Goal: Task Accomplishment & Management: Manage account settings

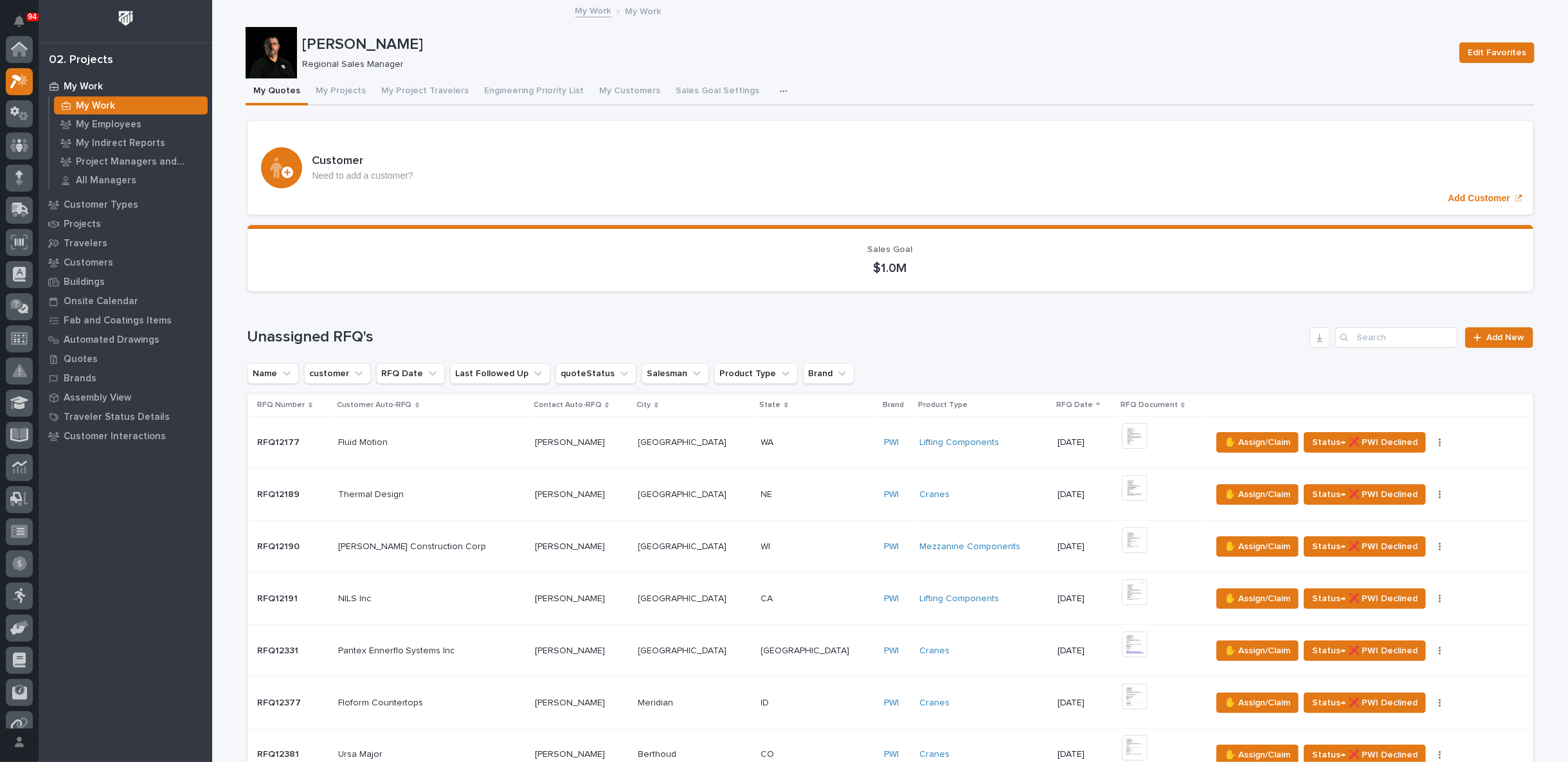
scroll to position [32, 0]
click at [412, 93] on button "My Project Travelers" at bounding box center [425, 92] width 103 height 27
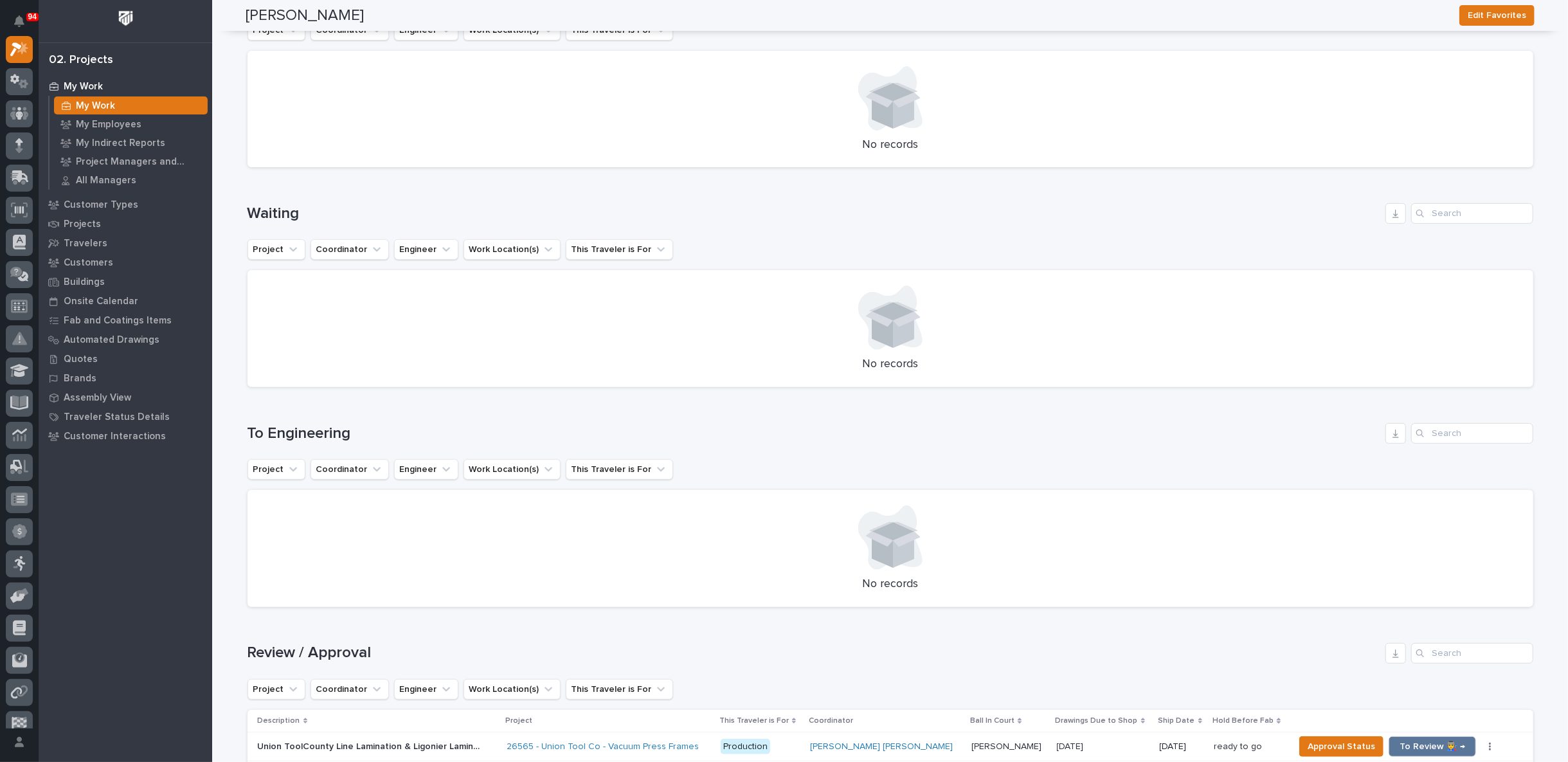
scroll to position [521, 0]
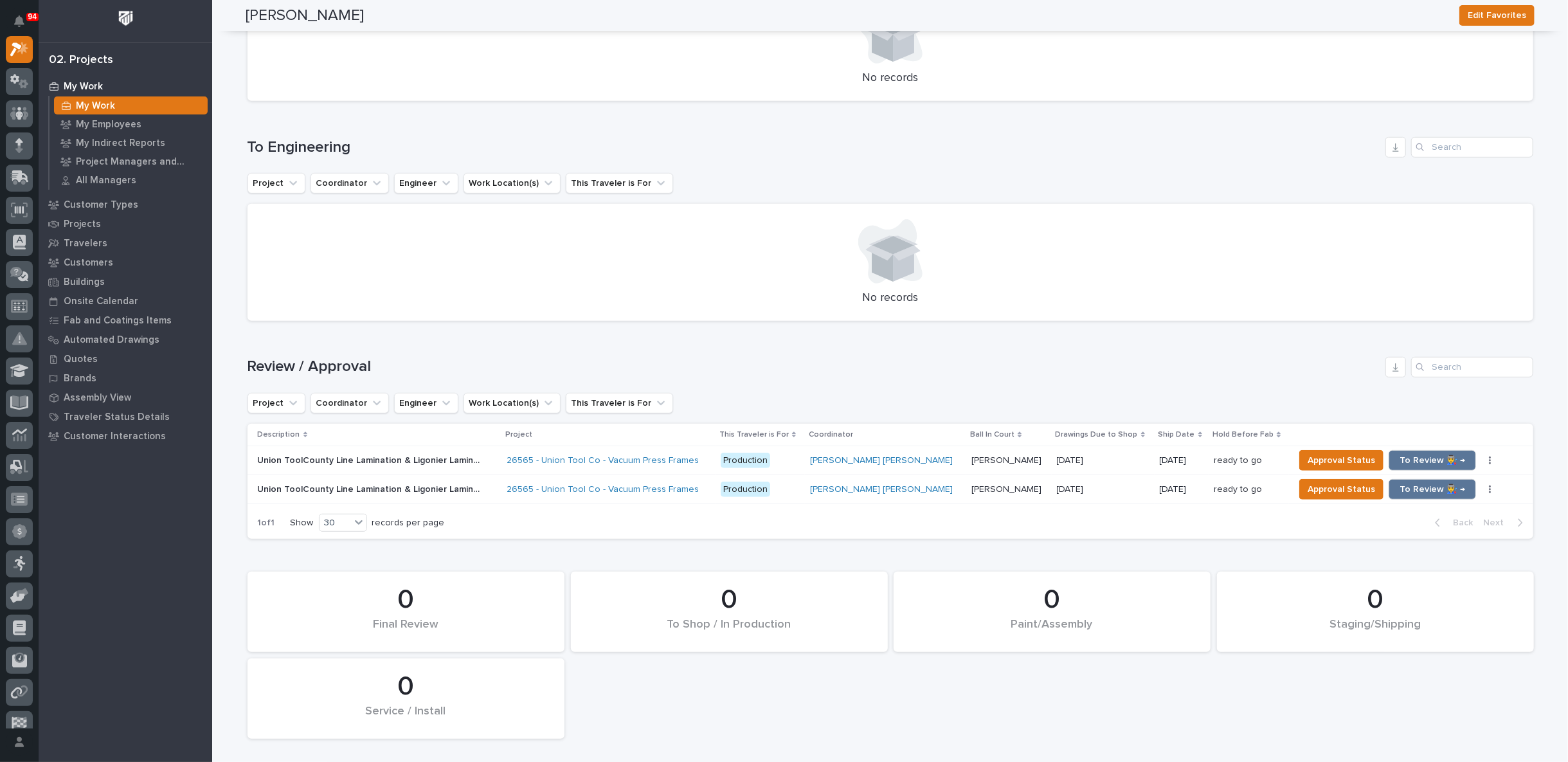
click at [496, 460] on div "Union ToolCounty Line Lamination & Ligonier Lamination - 1 of 3 Identical Frame…" at bounding box center [376, 461] width 239 height 21
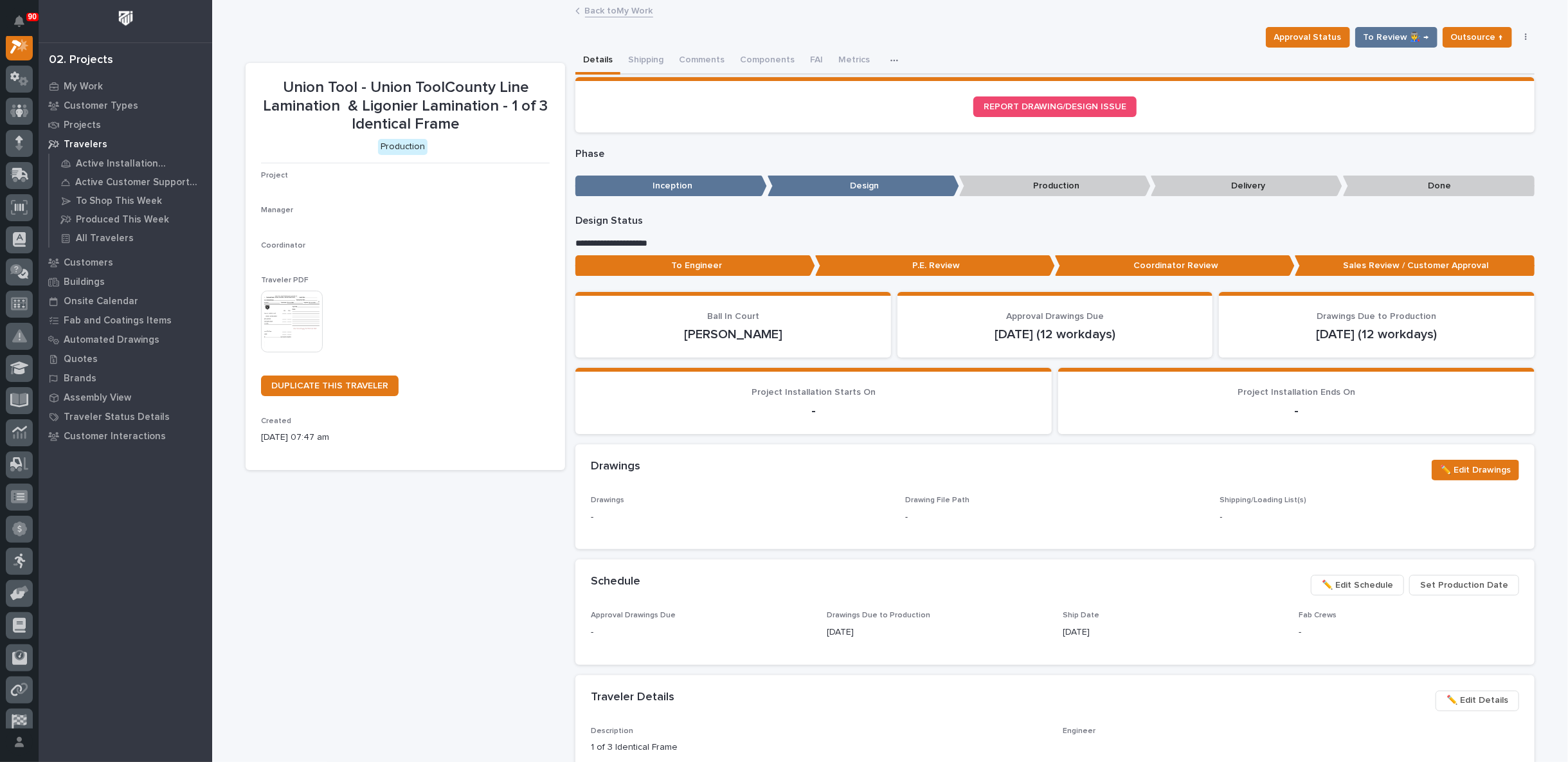
scroll to position [32, 0]
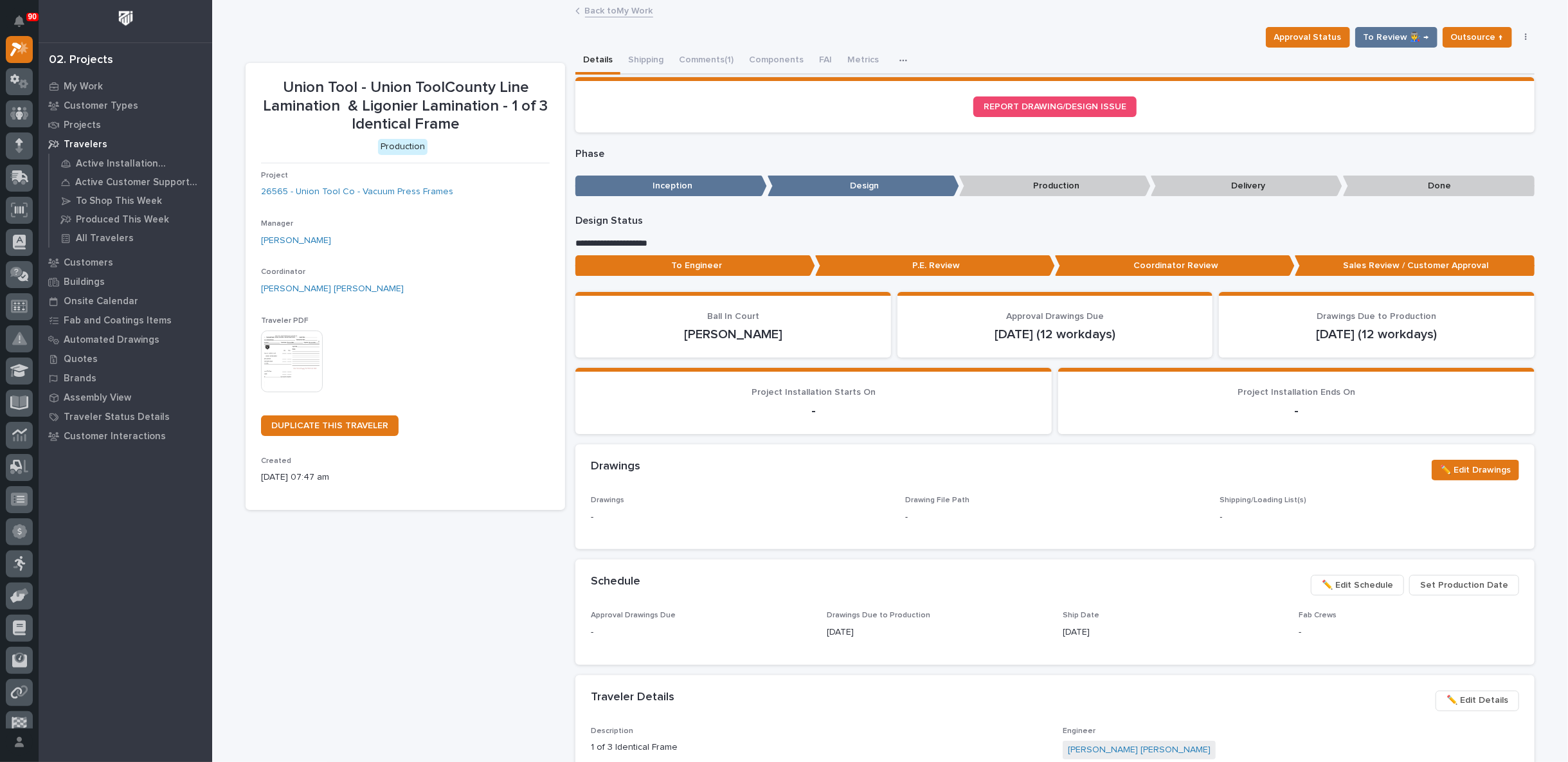
click at [622, 11] on link "Back to My Work" at bounding box center [619, 10] width 69 height 15
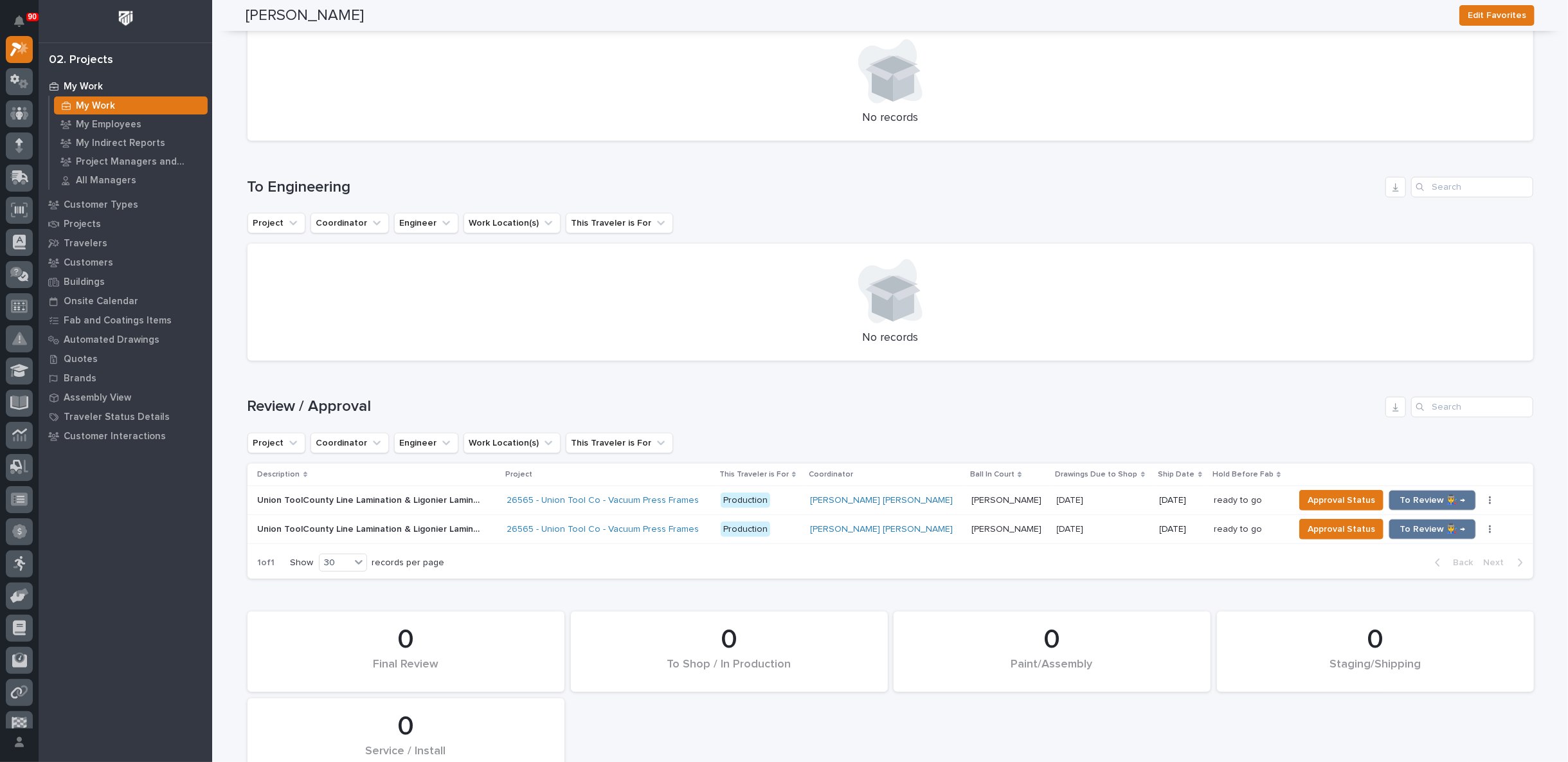
scroll to position [500, 0]
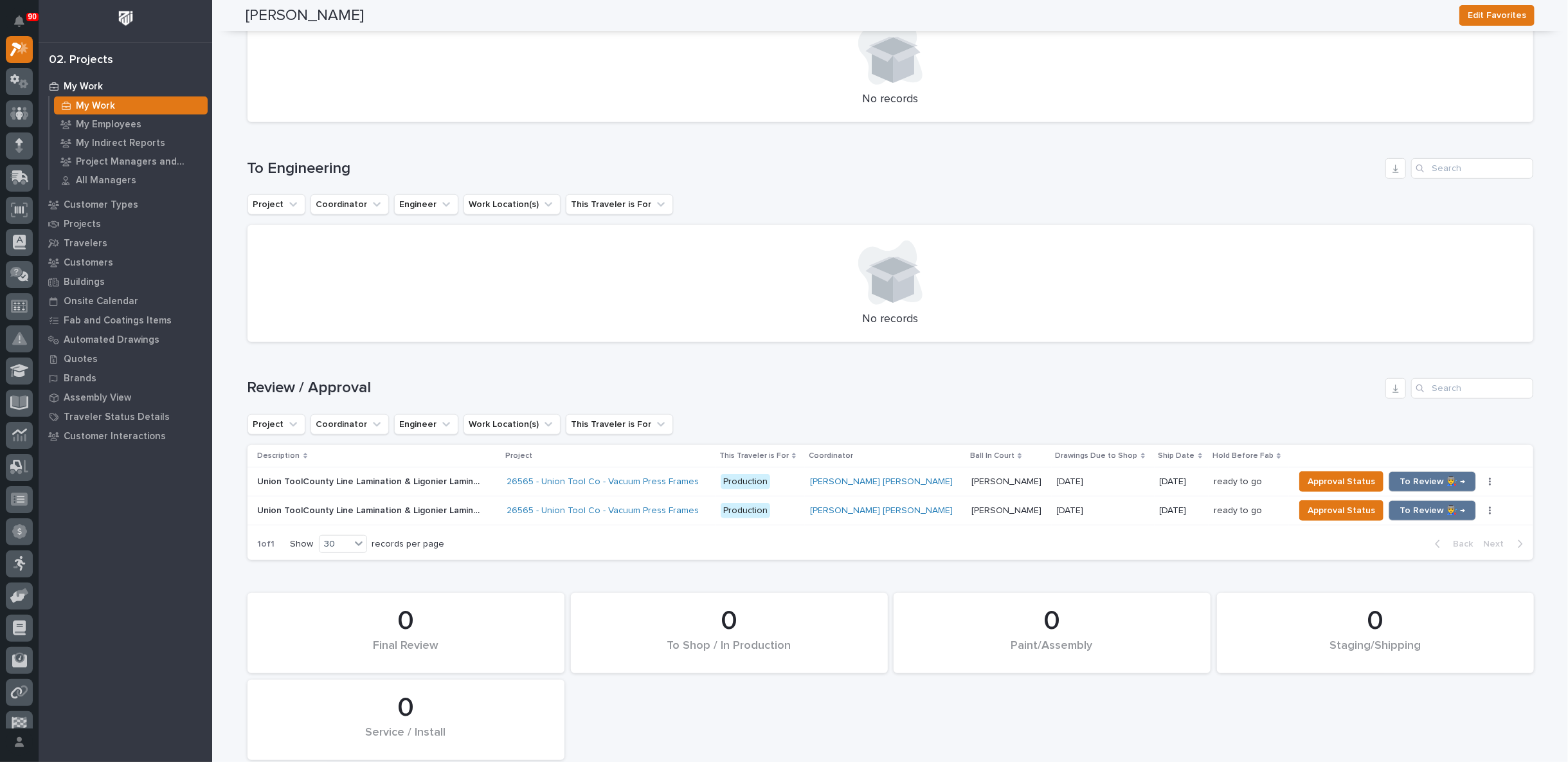
click at [496, 504] on div "Union ToolCounty Line Lamination & Ligonier Lamination - Top Frame Union ToolCo…" at bounding box center [376, 511] width 239 height 21
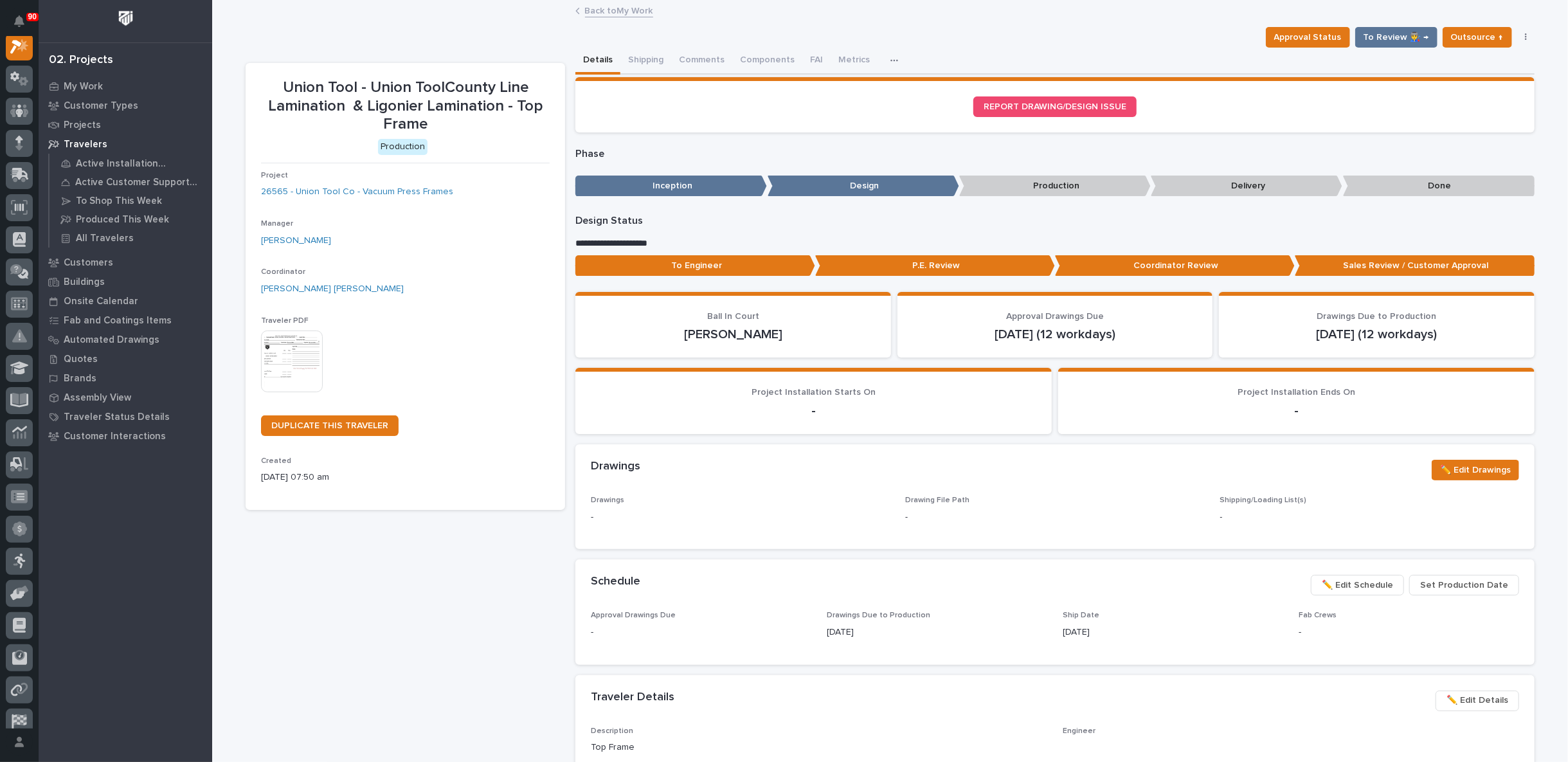
scroll to position [32, 0]
click at [609, 10] on link "Back to My Work" at bounding box center [619, 10] width 69 height 15
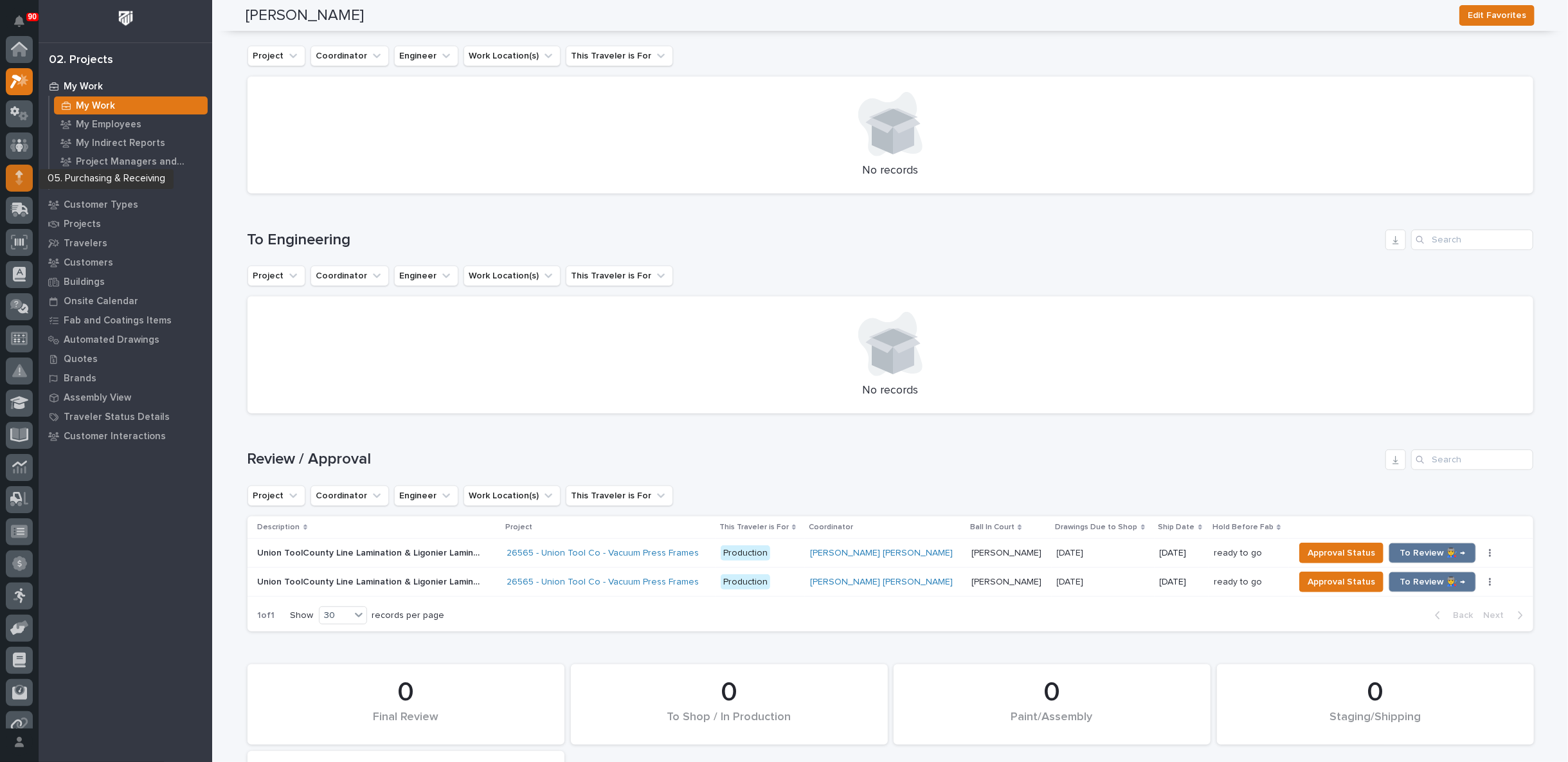
click at [19, 178] on icon at bounding box center [18, 181] width 7 height 7
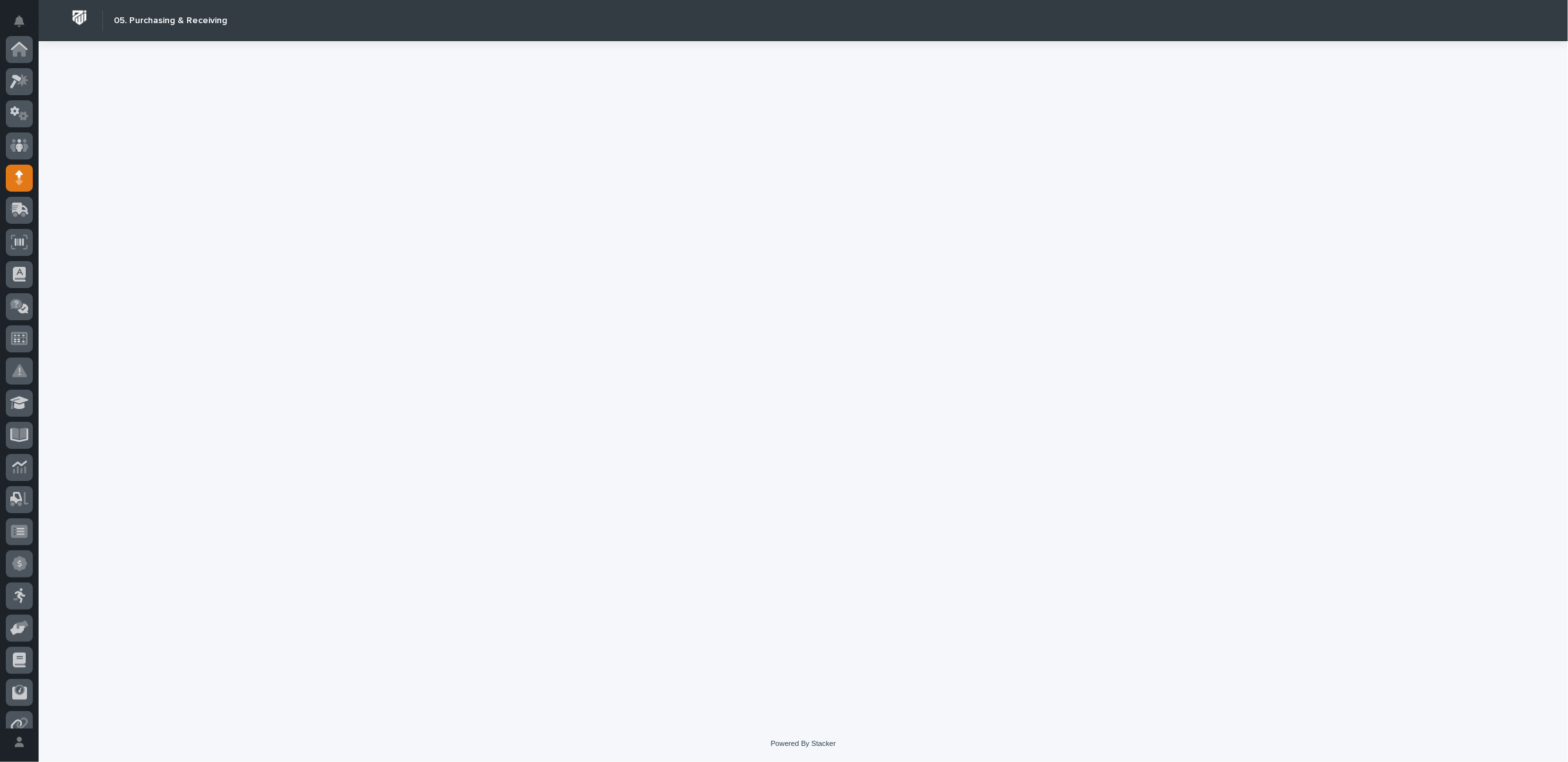
scroll to position [129, 0]
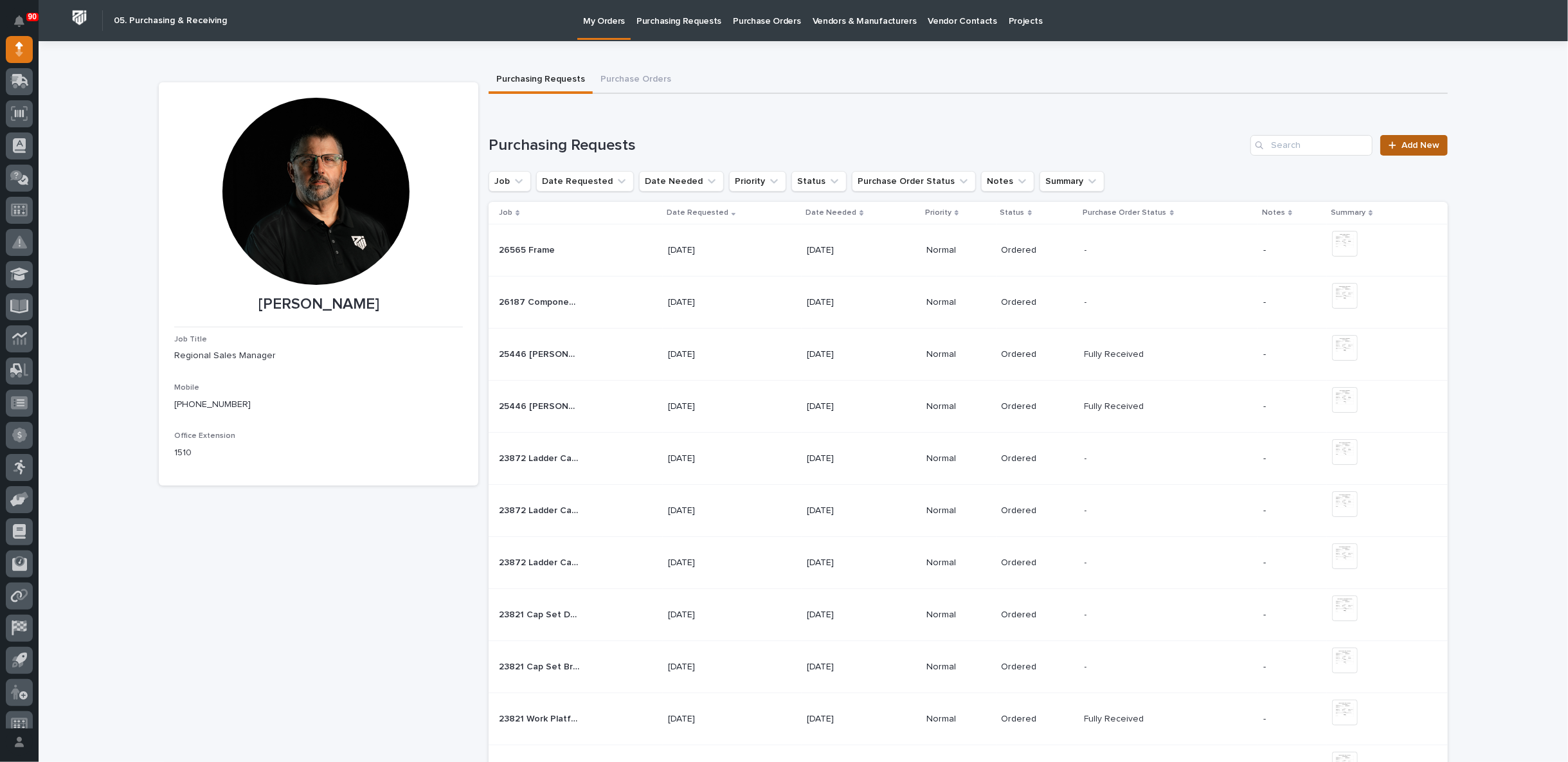
click at [1413, 145] on span "Add New" at bounding box center [1420, 145] width 38 height 9
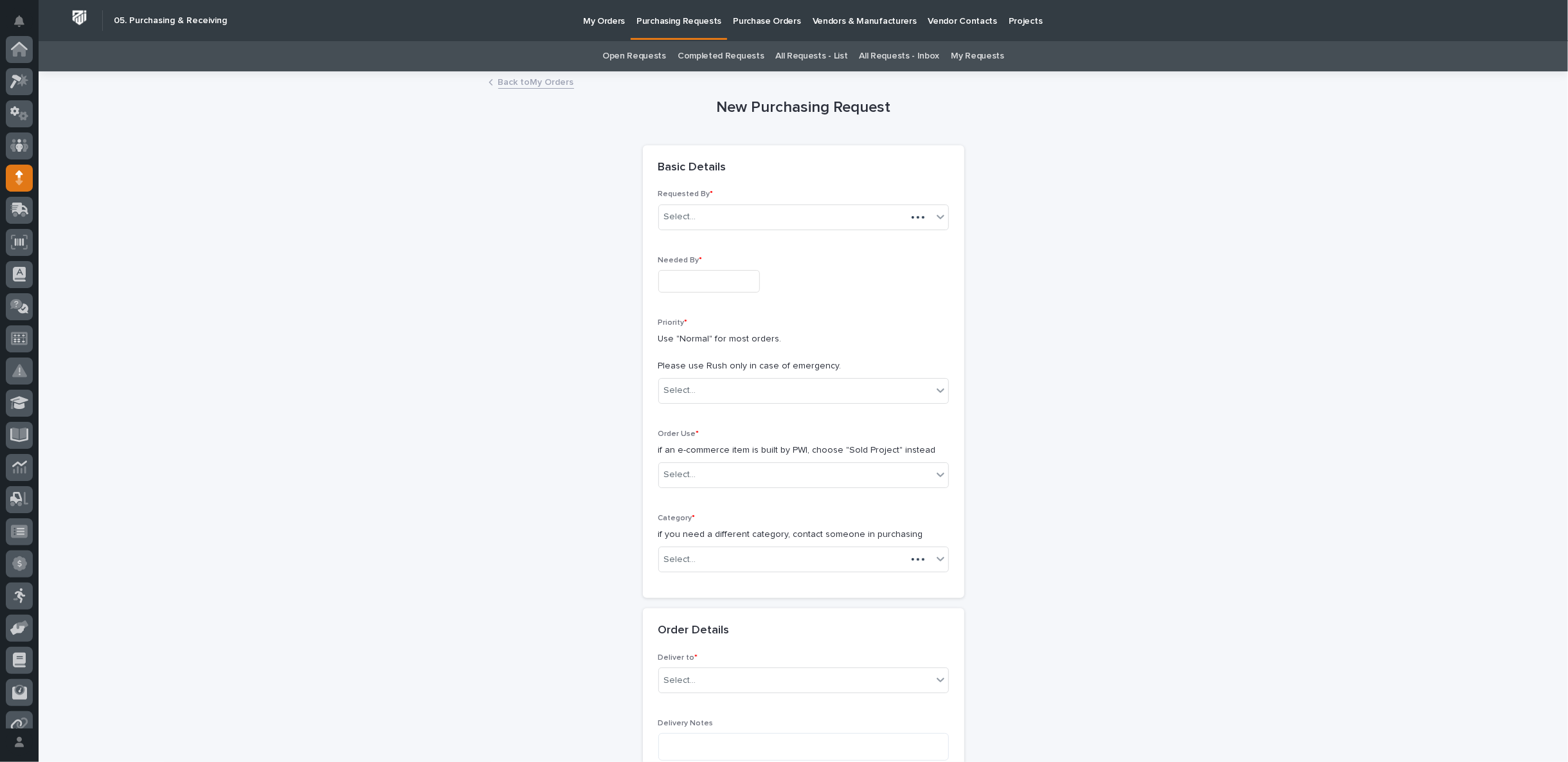
scroll to position [129, 0]
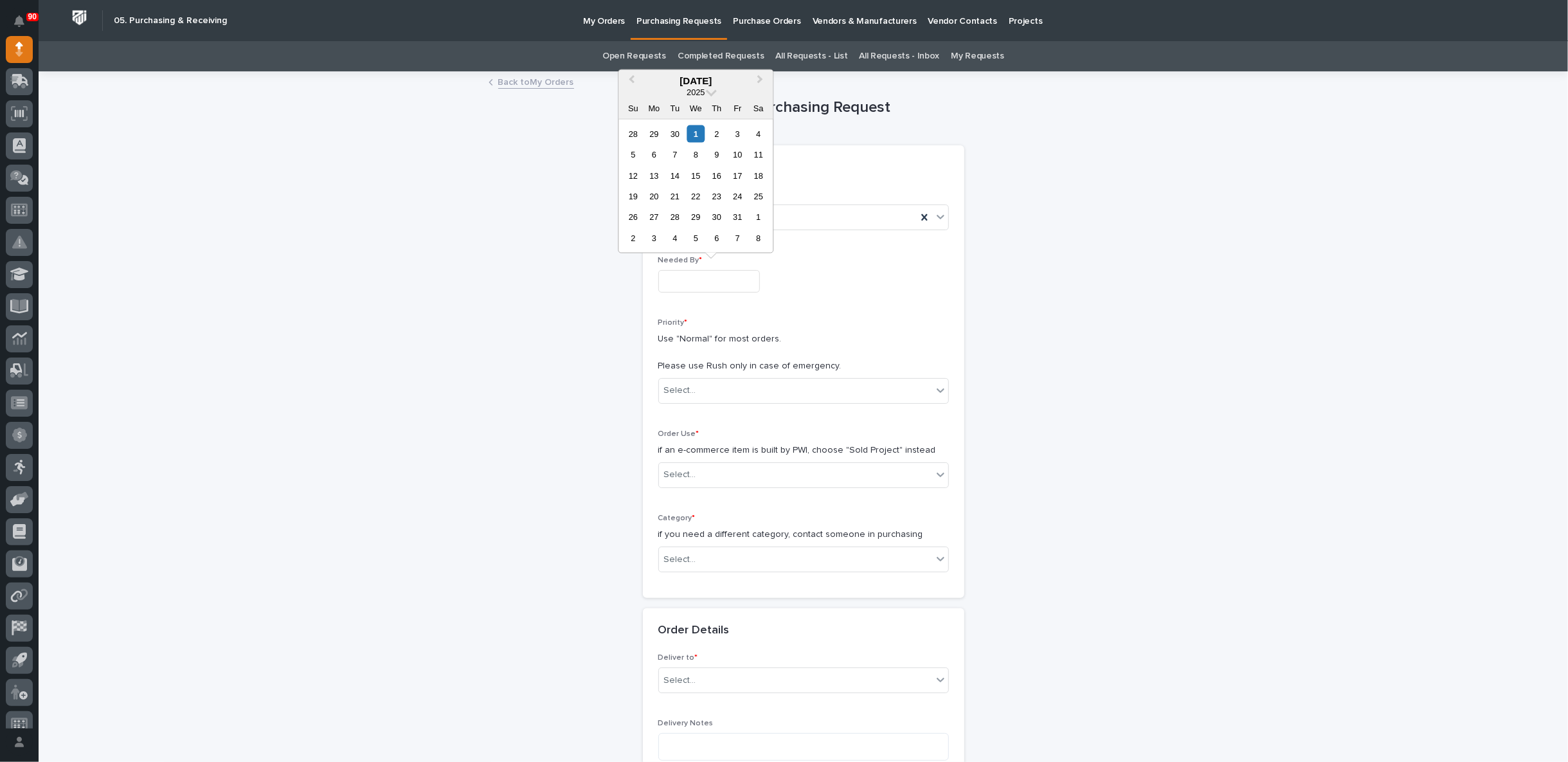
click at [696, 274] on input "text" at bounding box center [709, 282] width 102 height 23
click at [650, 154] on div "6" at bounding box center [653, 154] width 17 height 17
type input "**********"
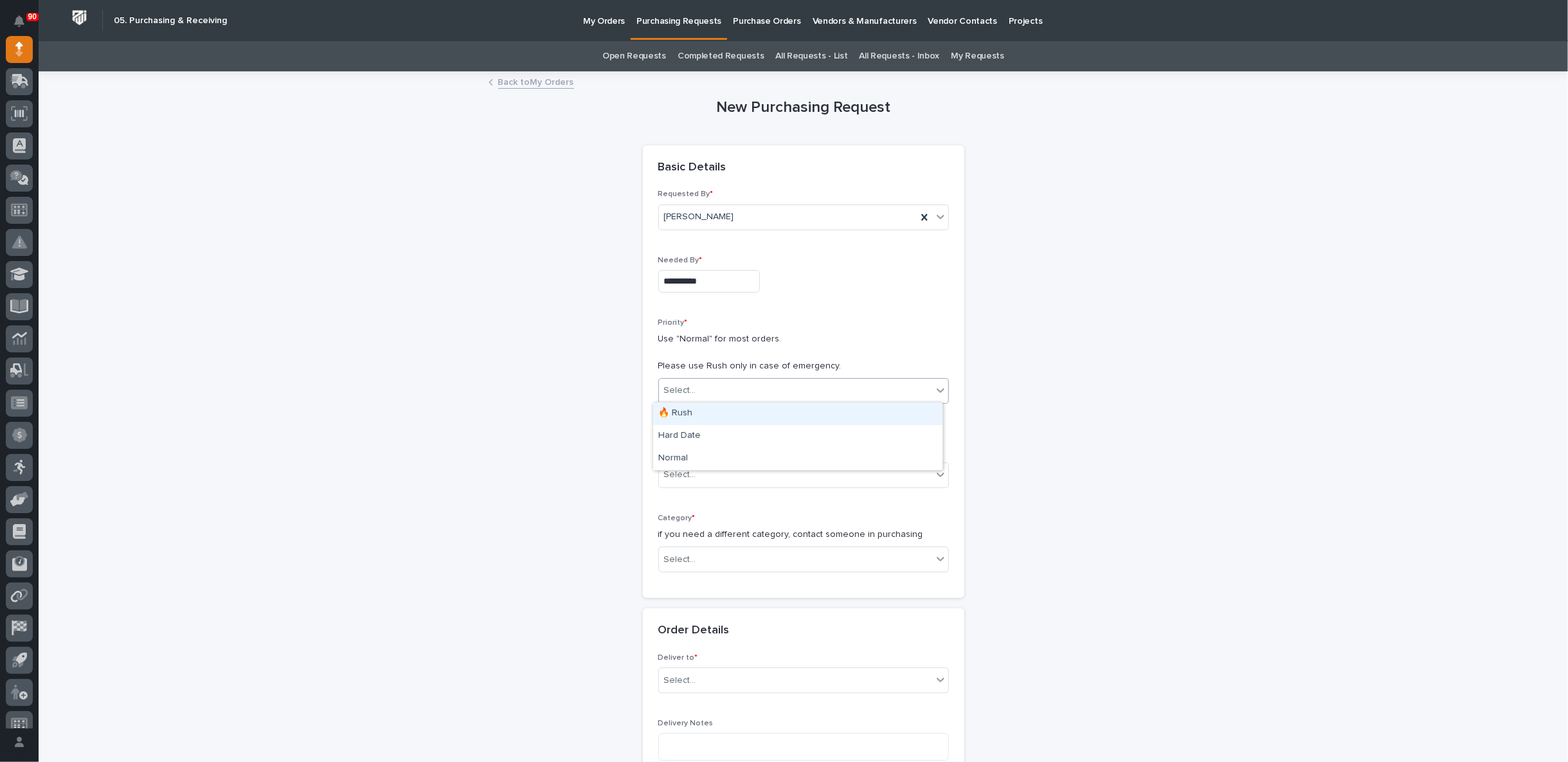
click at [694, 383] on div "Select..." at bounding box center [795, 391] width 273 height 21
drag, startPoint x: 696, startPoint y: 422, endPoint x: 692, endPoint y: 451, distance: 29.3
click at [692, 451] on div "Normal" at bounding box center [798, 459] width 289 height 23
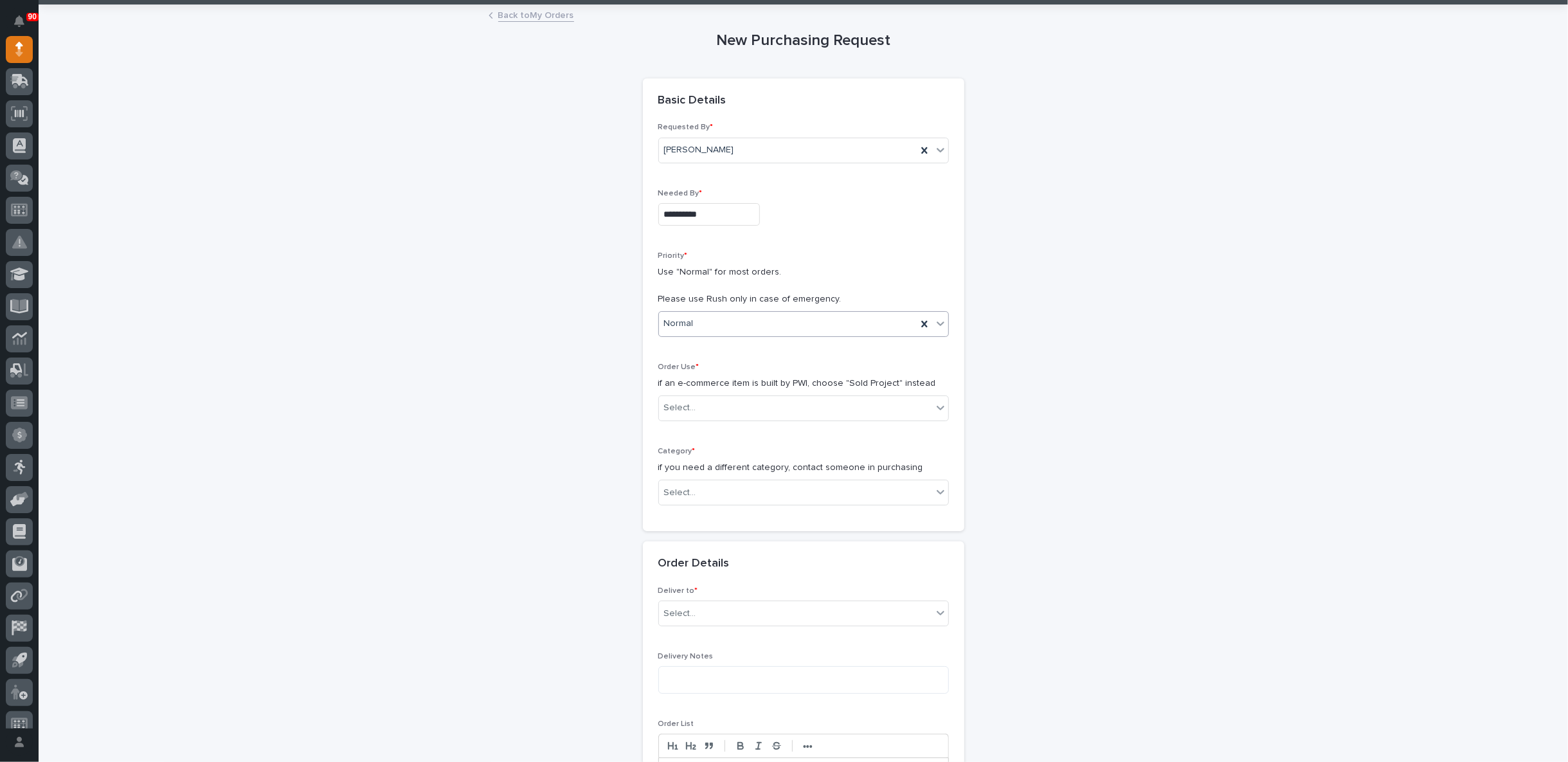
scroll to position [143, 0]
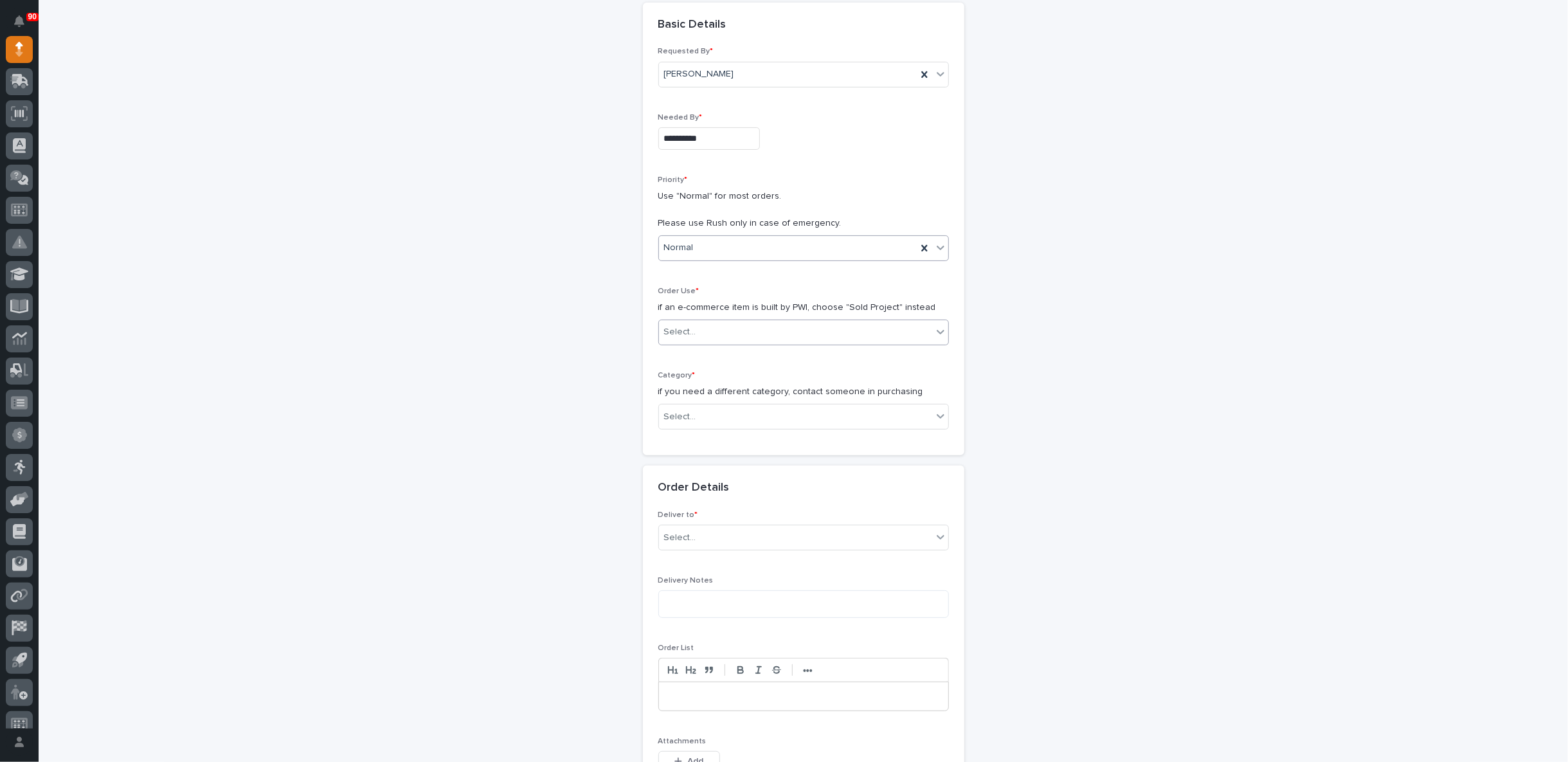
click at [711, 327] on div "Select..." at bounding box center [795, 332] width 273 height 21
click at [704, 346] on div "Sold Project" at bounding box center [798, 355] width 289 height 23
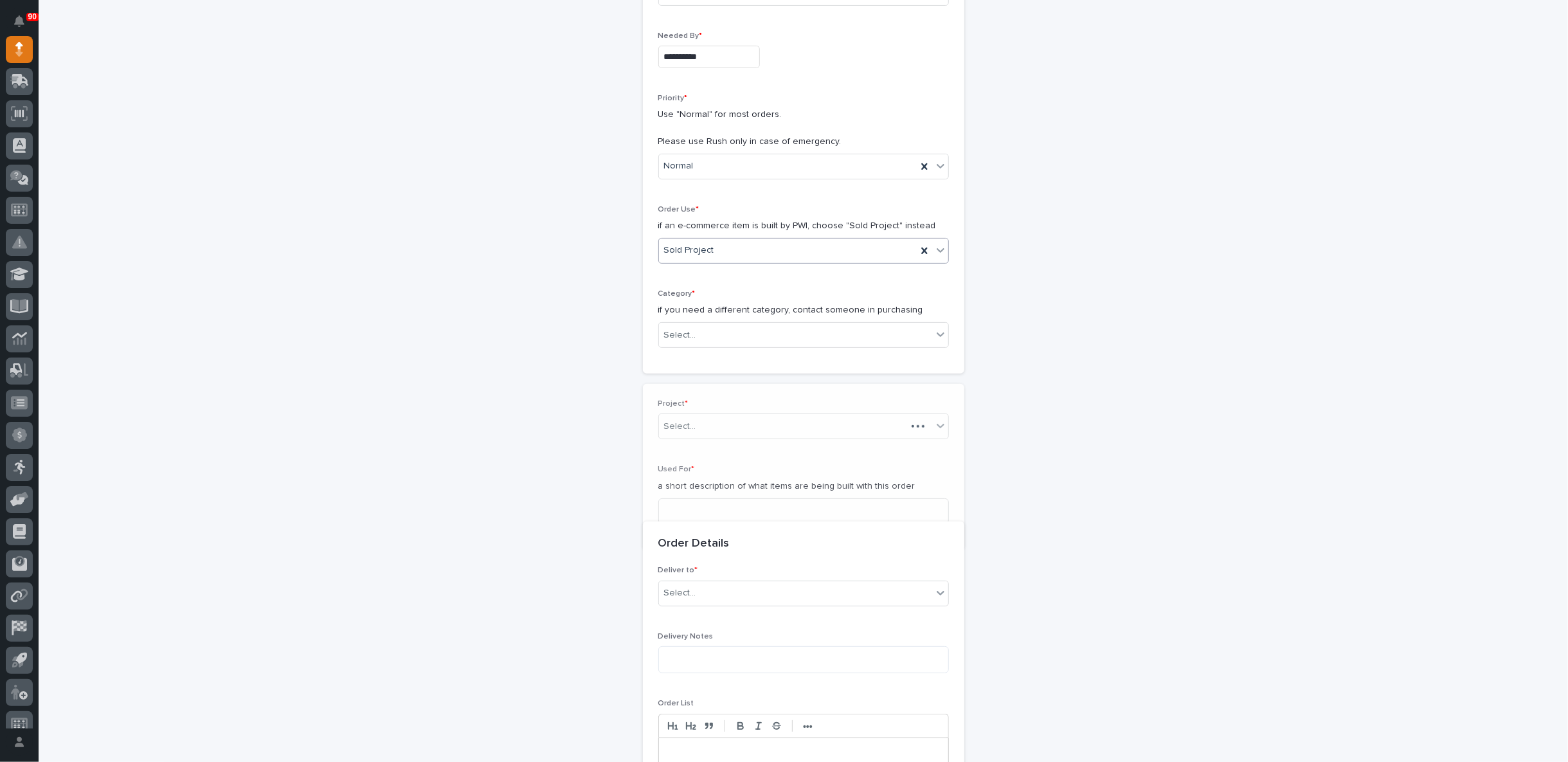
scroll to position [230, 0]
click at [699, 324] on div "Select..." at bounding box center [795, 330] width 273 height 21
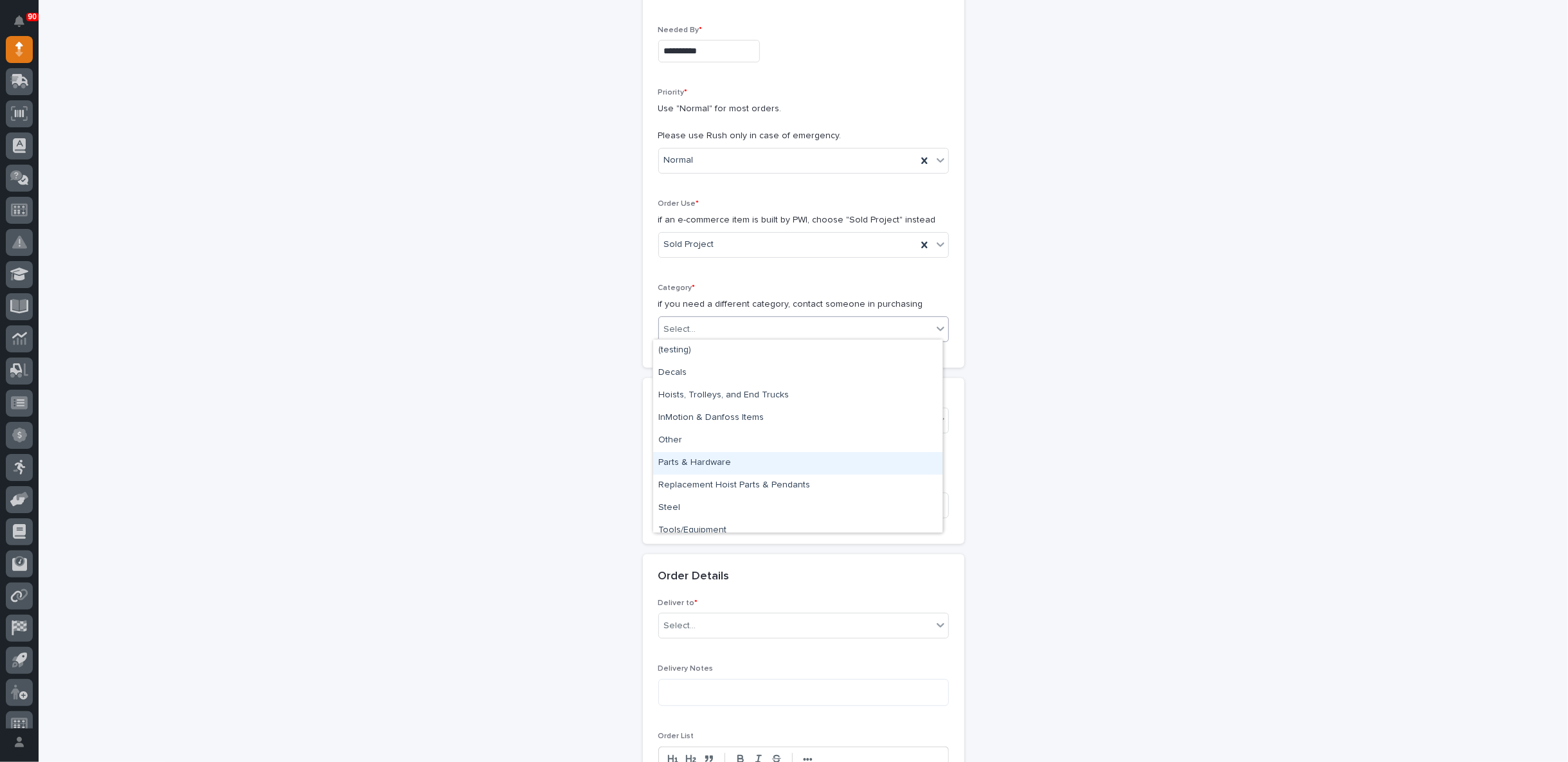
click at [702, 461] on div "Parts & Hardware" at bounding box center [798, 463] width 289 height 23
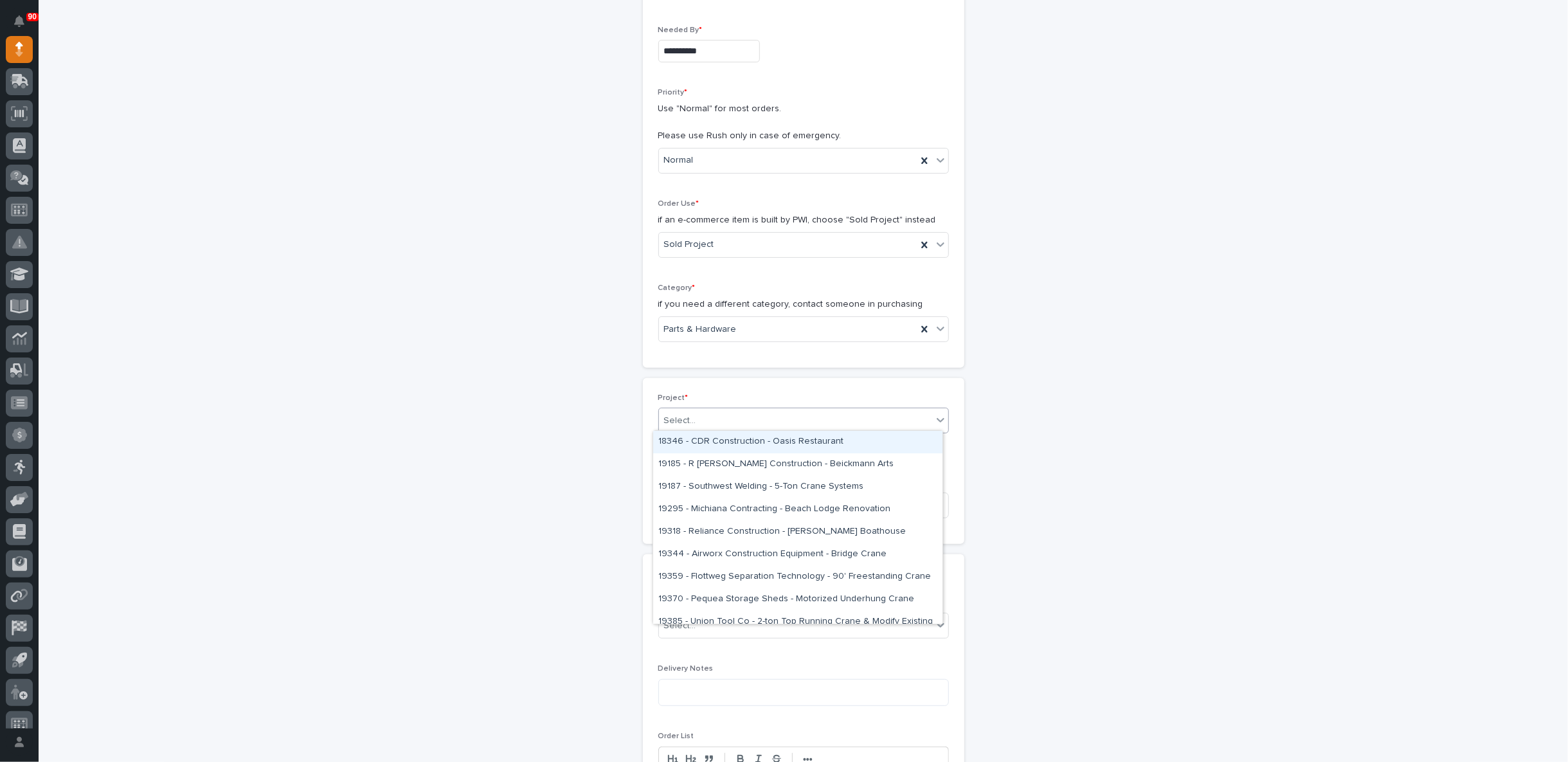
click at [694, 412] on div "Select..." at bounding box center [795, 421] width 273 height 21
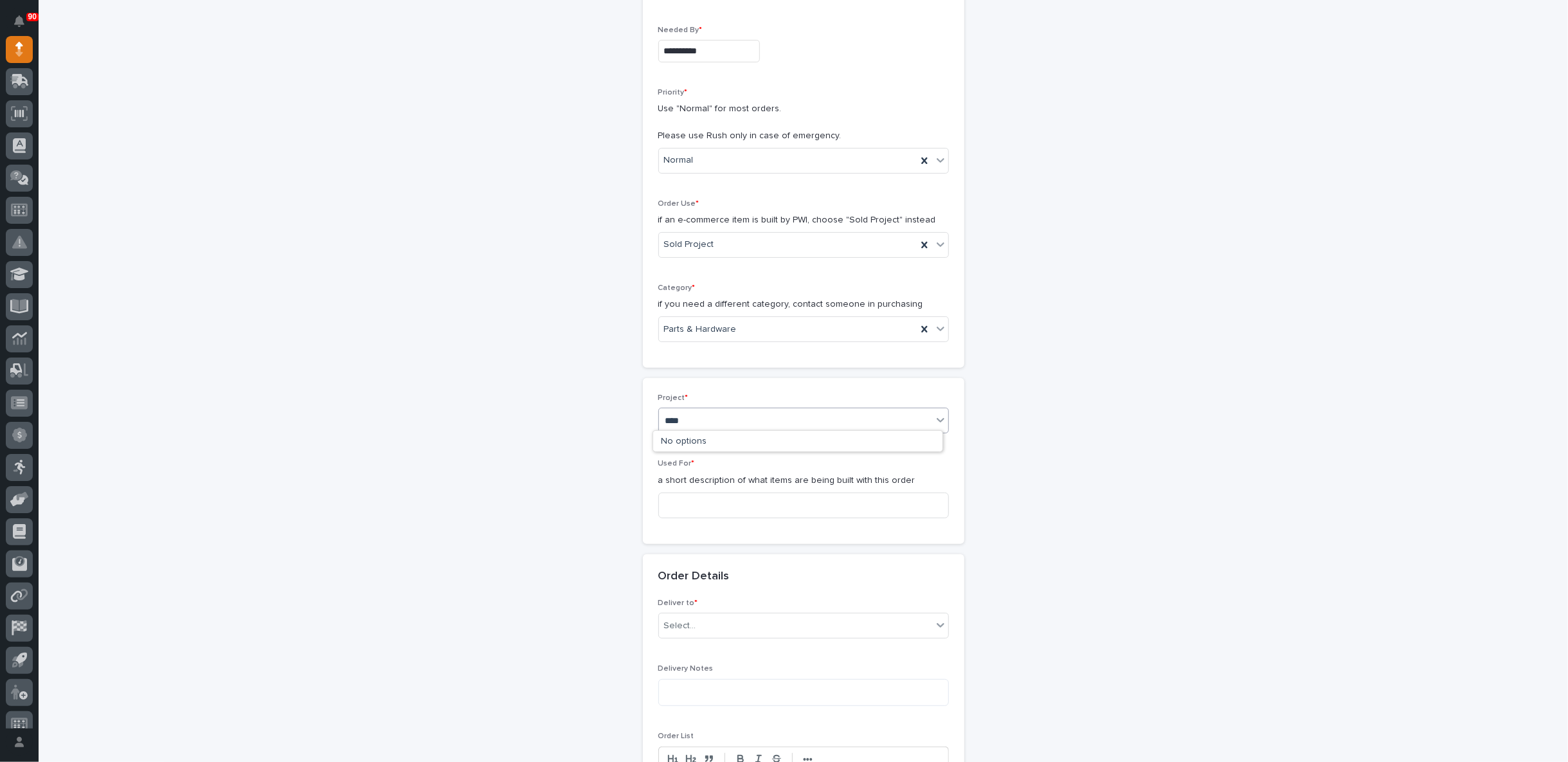
type input "*****"
click at [752, 440] on div "26565 - Union Tool Co - Vacuum Press Frames" at bounding box center [798, 442] width 289 height 23
click at [678, 502] on input at bounding box center [804, 505] width 291 height 26
drag, startPoint x: 720, startPoint y: 503, endPoint x: 652, endPoint y: 502, distance: 68.0
click at [652, 502] on div "Project * 26565 - Union Tool Co - Vacuum Press Frames Used For * a short descri…" at bounding box center [803, 461] width 321 height 166
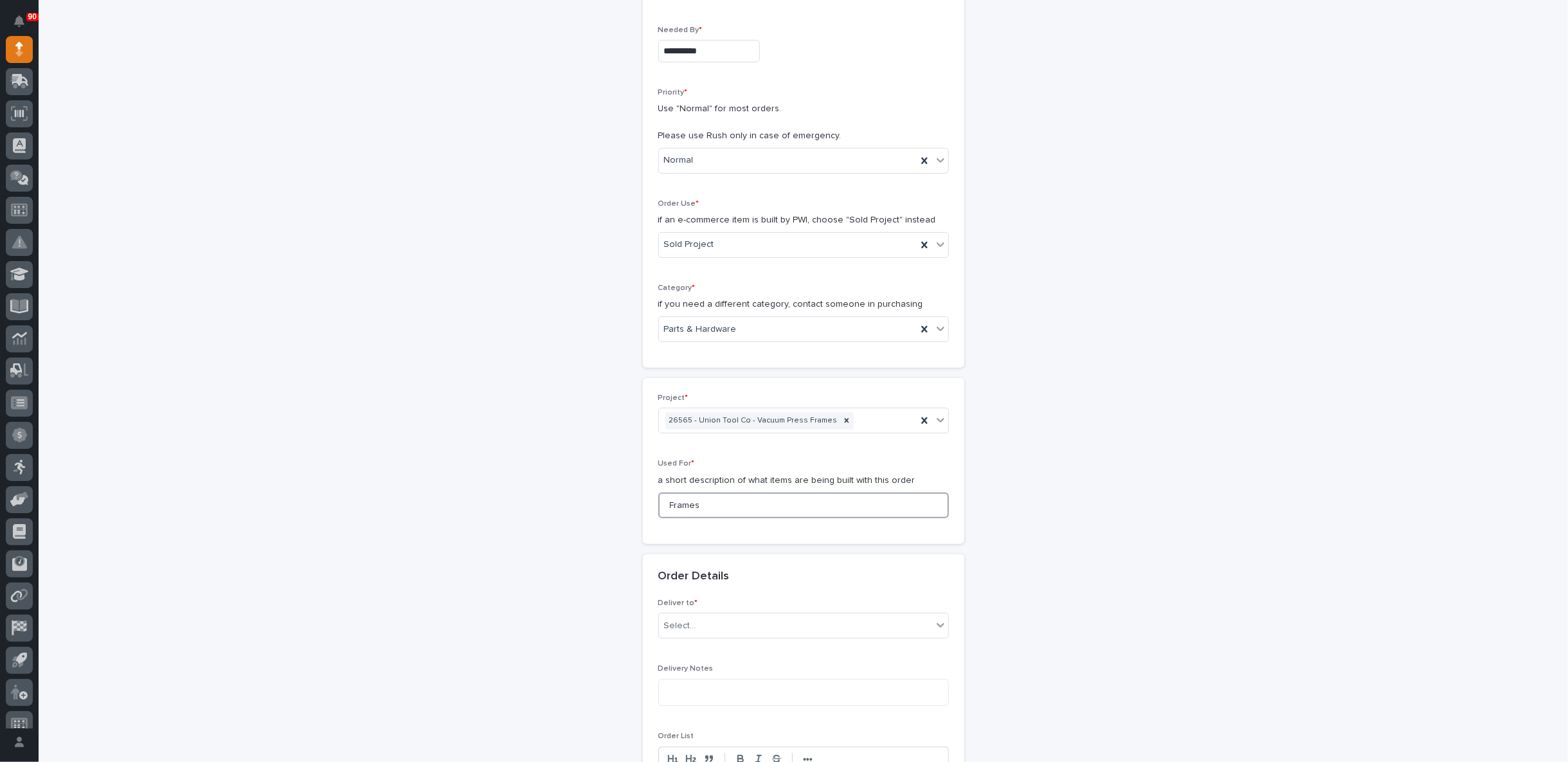
type input "Frames"
click at [487, 507] on div "**********" at bounding box center [803, 586] width 1289 height 1487
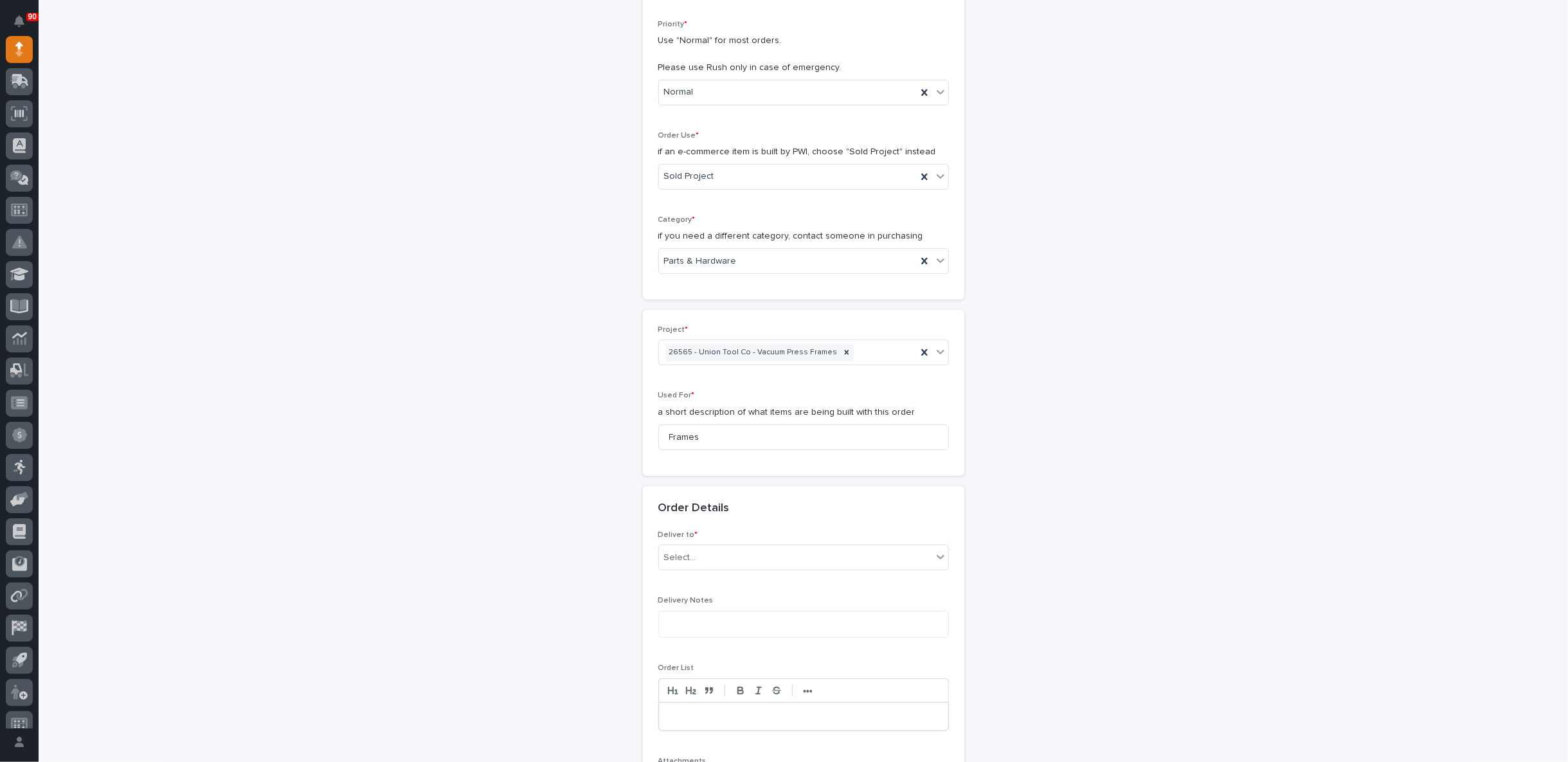
scroll to position [445, 0]
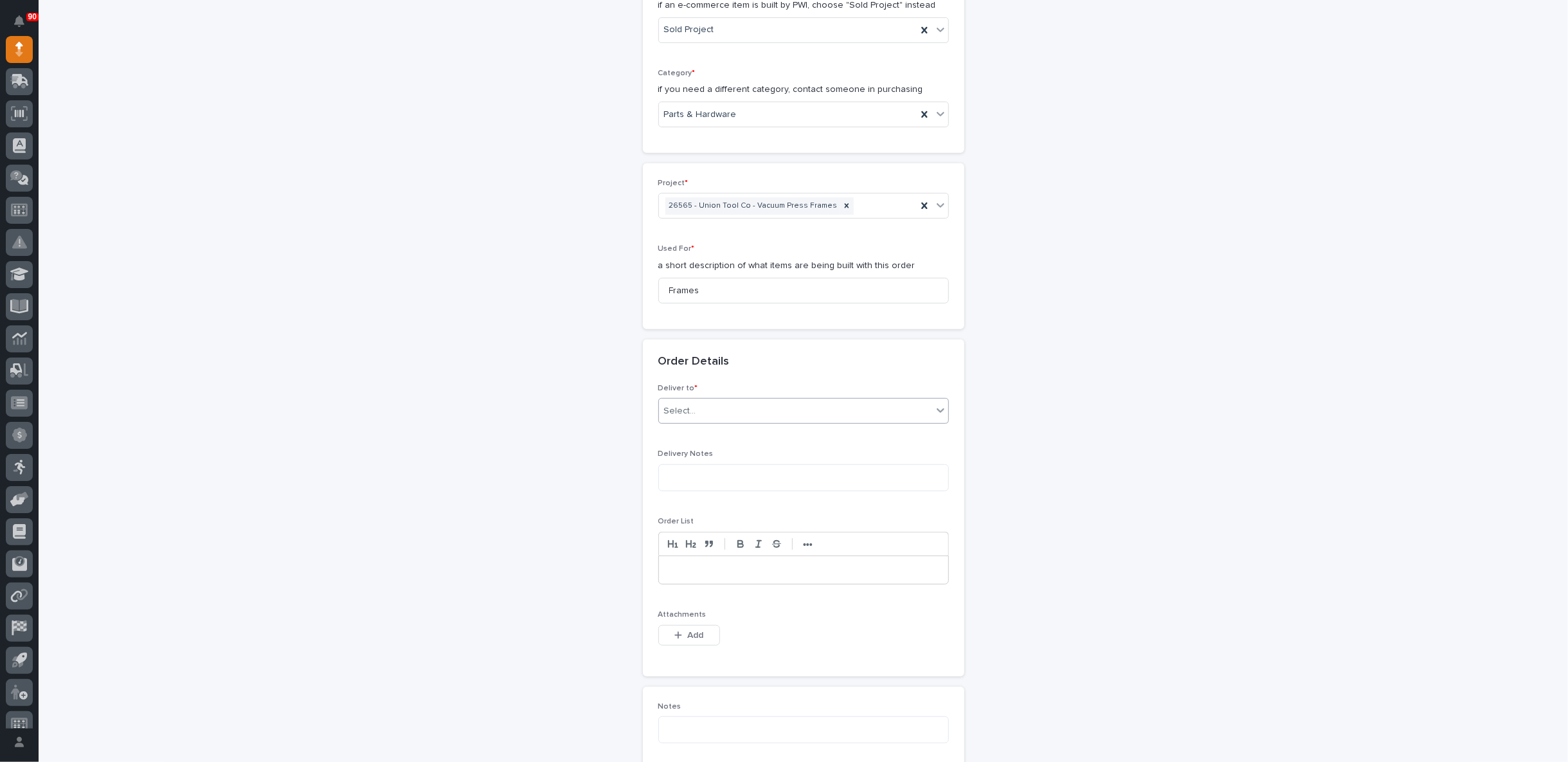
click at [677, 406] on div "Select..." at bounding box center [680, 411] width 32 height 14
click at [677, 430] on div "PWI" at bounding box center [798, 432] width 289 height 23
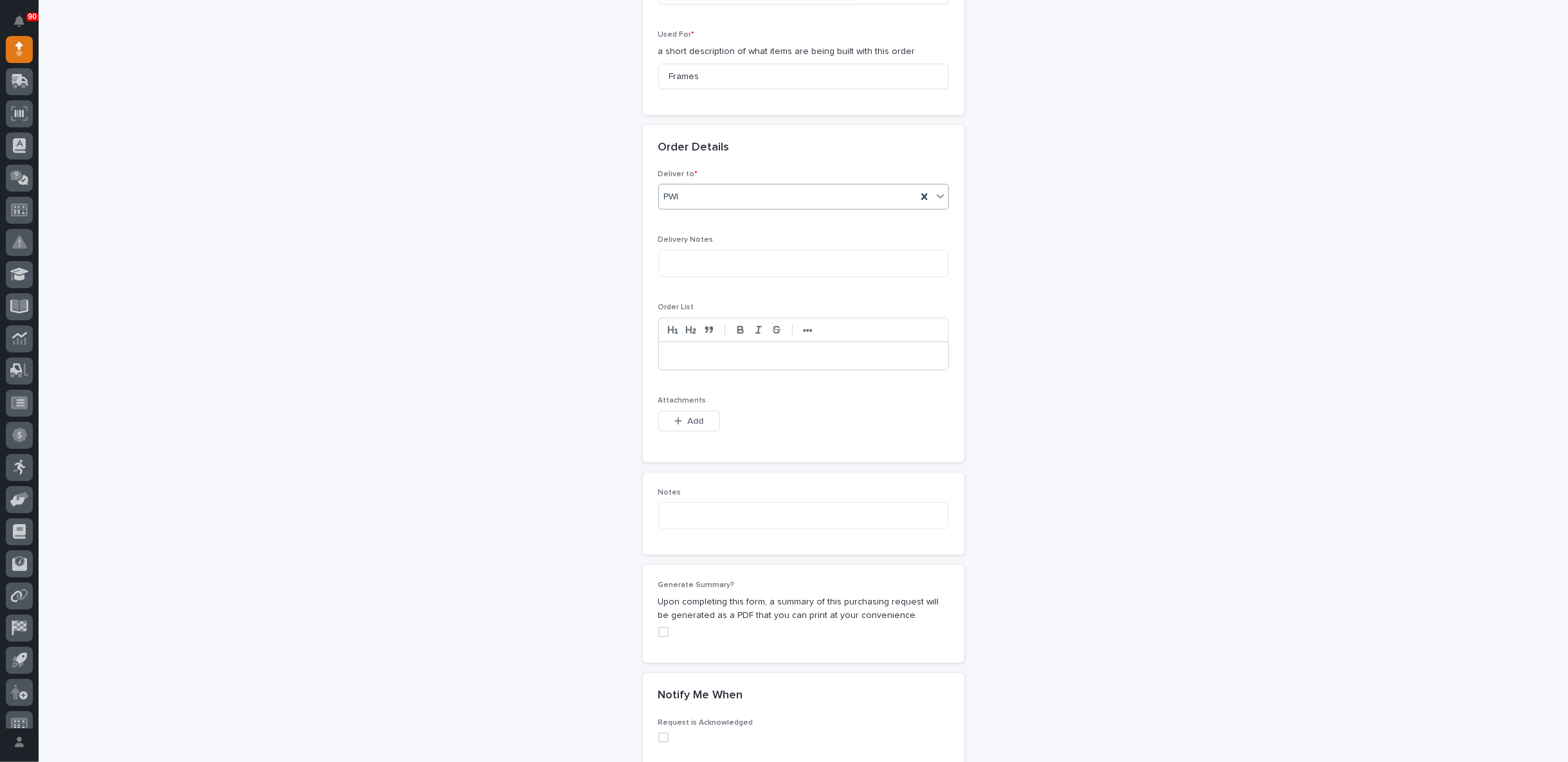
scroll to position [730, 0]
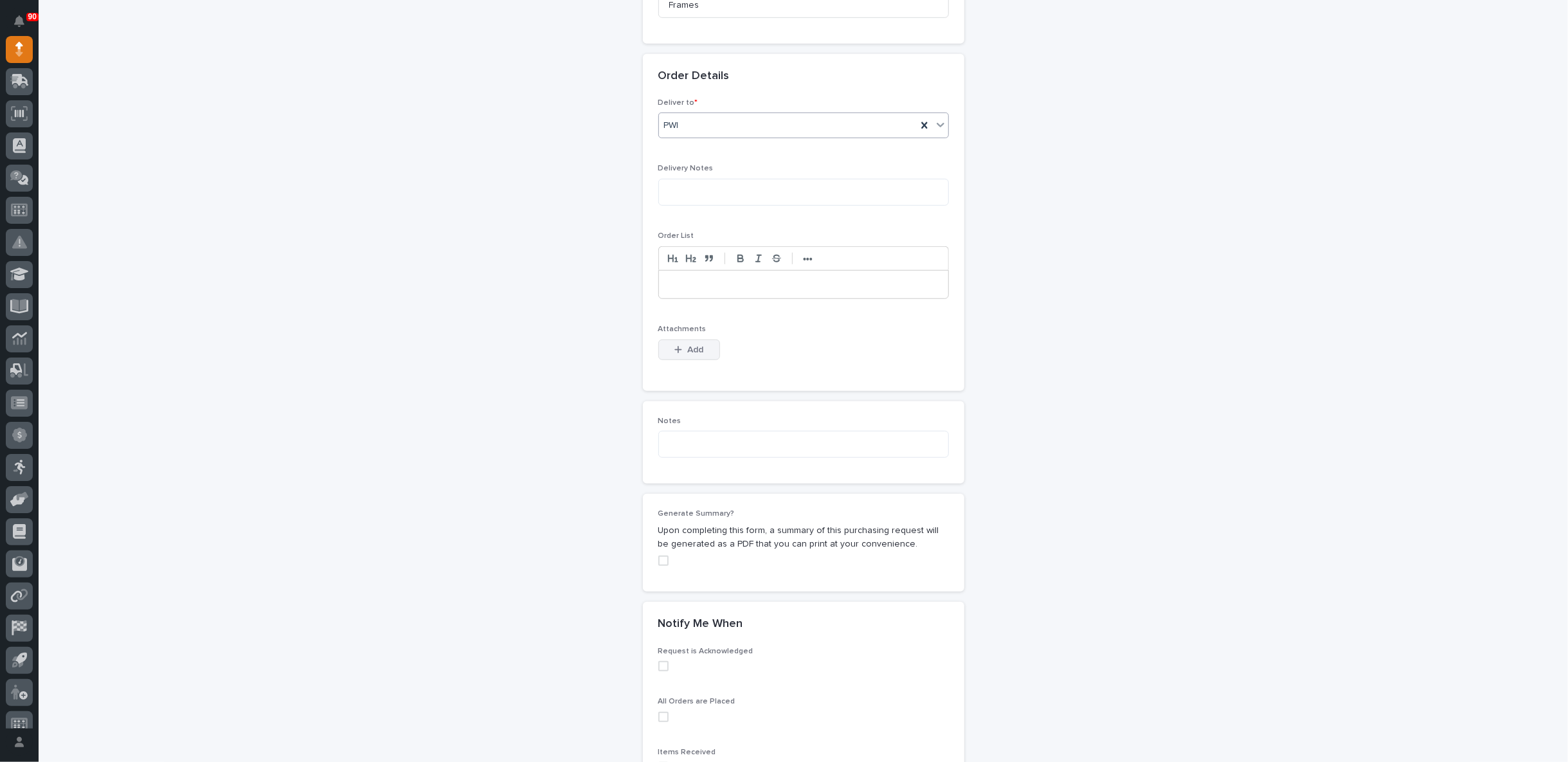
click at [680, 346] on div "button" at bounding box center [680, 350] width 13 height 9
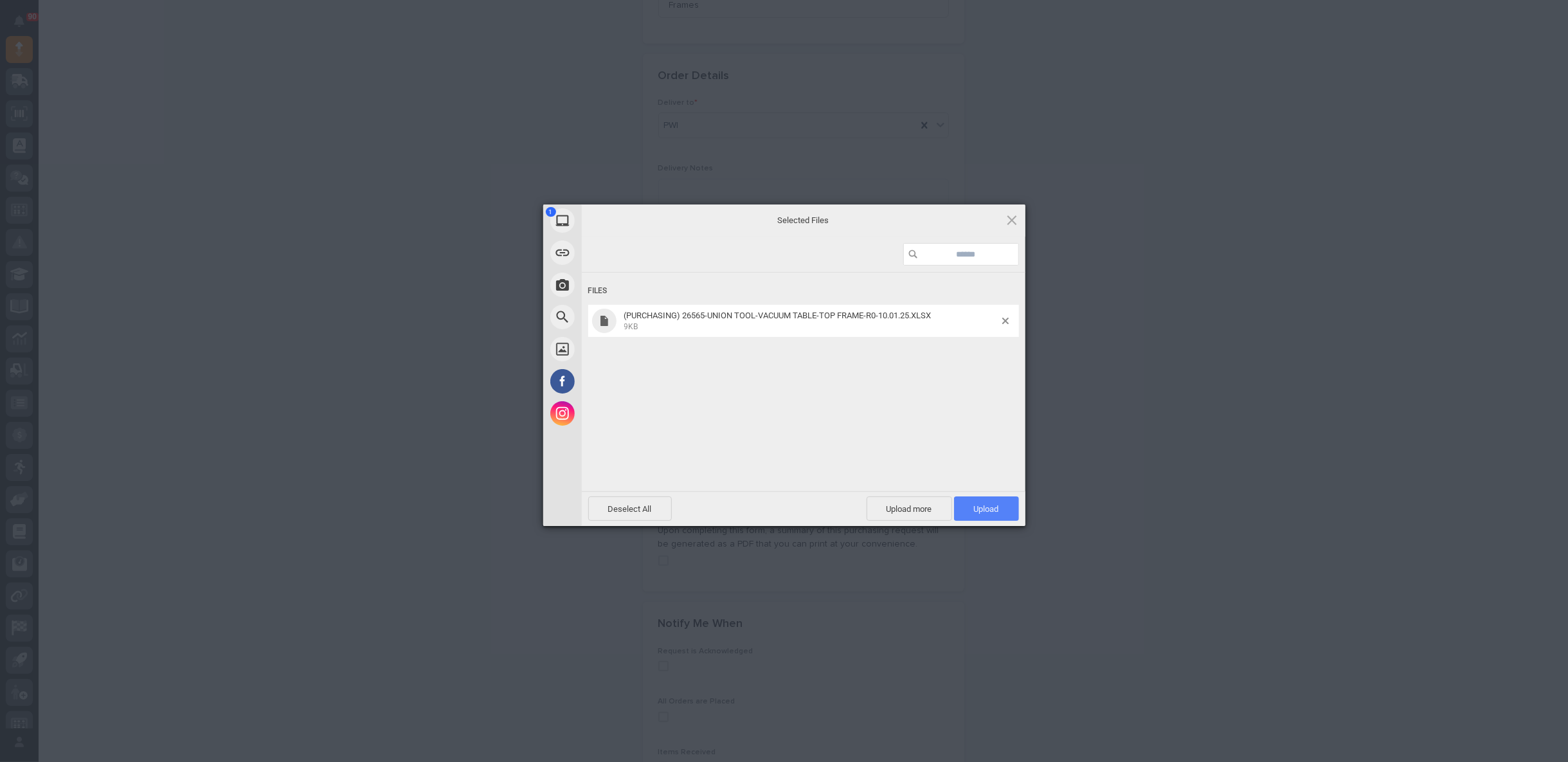
click at [992, 504] on span "Upload 1" at bounding box center [986, 509] width 25 height 10
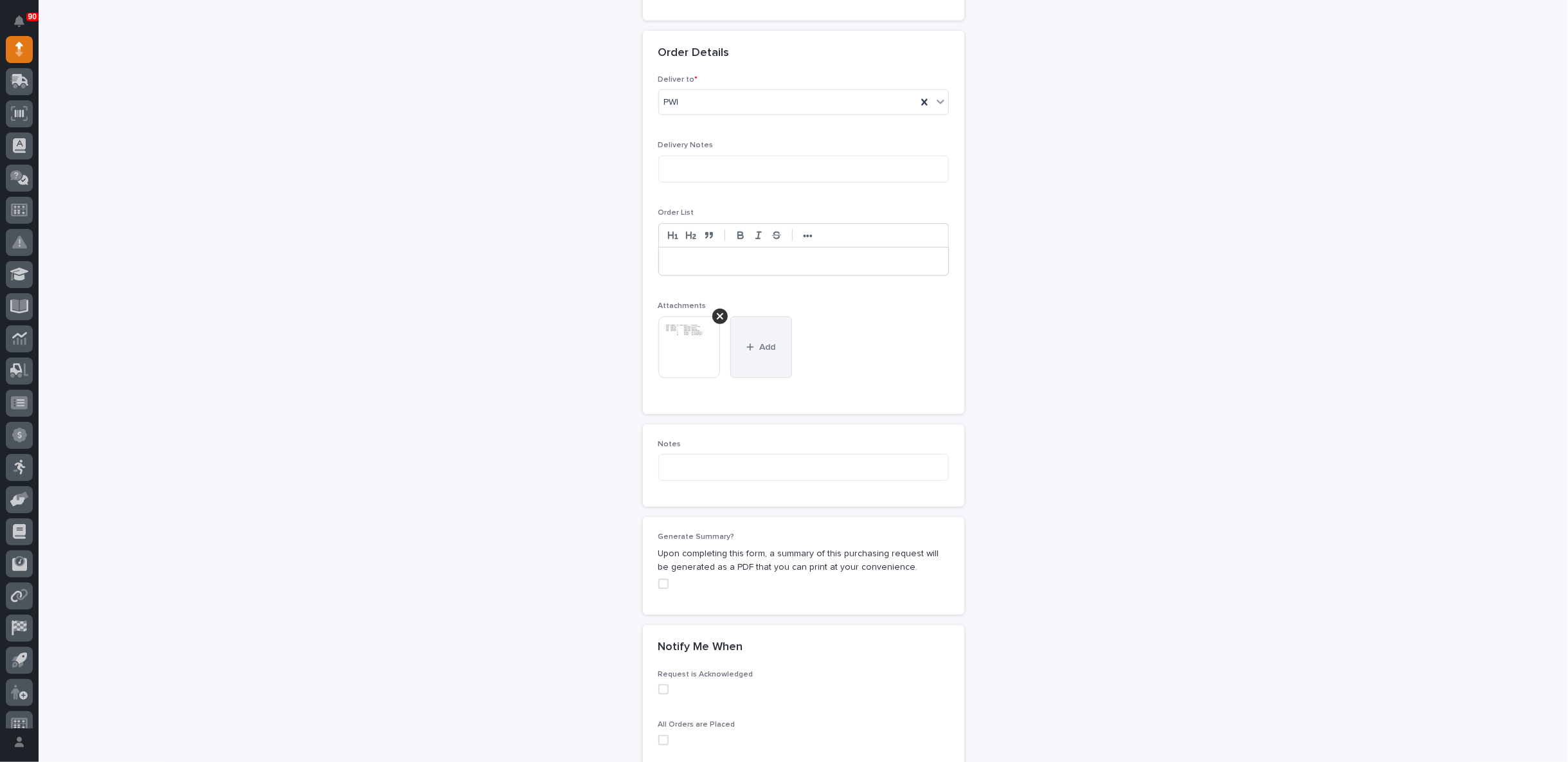
click at [747, 334] on button "Add" at bounding box center [761, 347] width 62 height 62
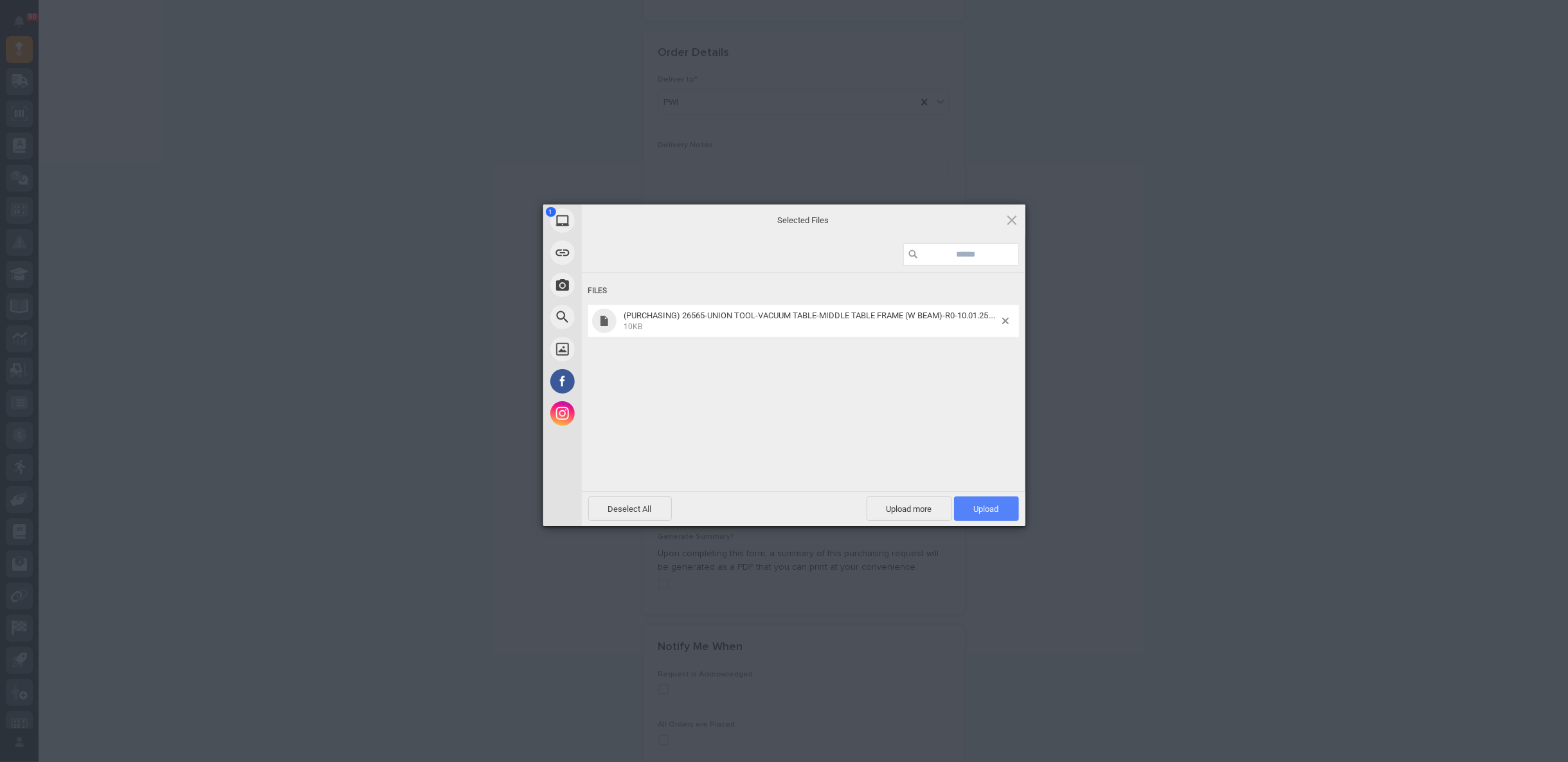
click at [989, 507] on span "Upload 1" at bounding box center [986, 509] width 25 height 10
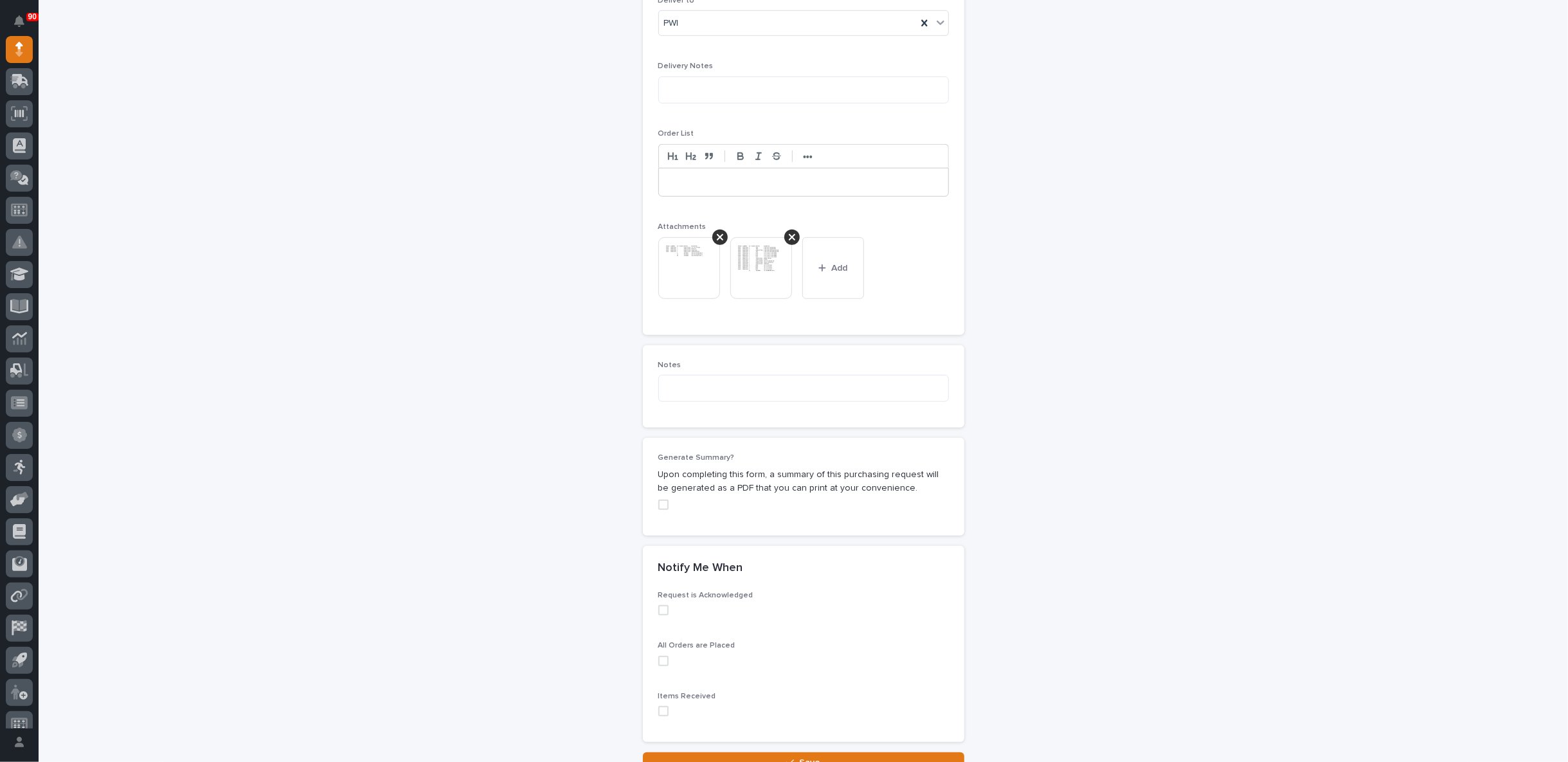
scroll to position [940, 0]
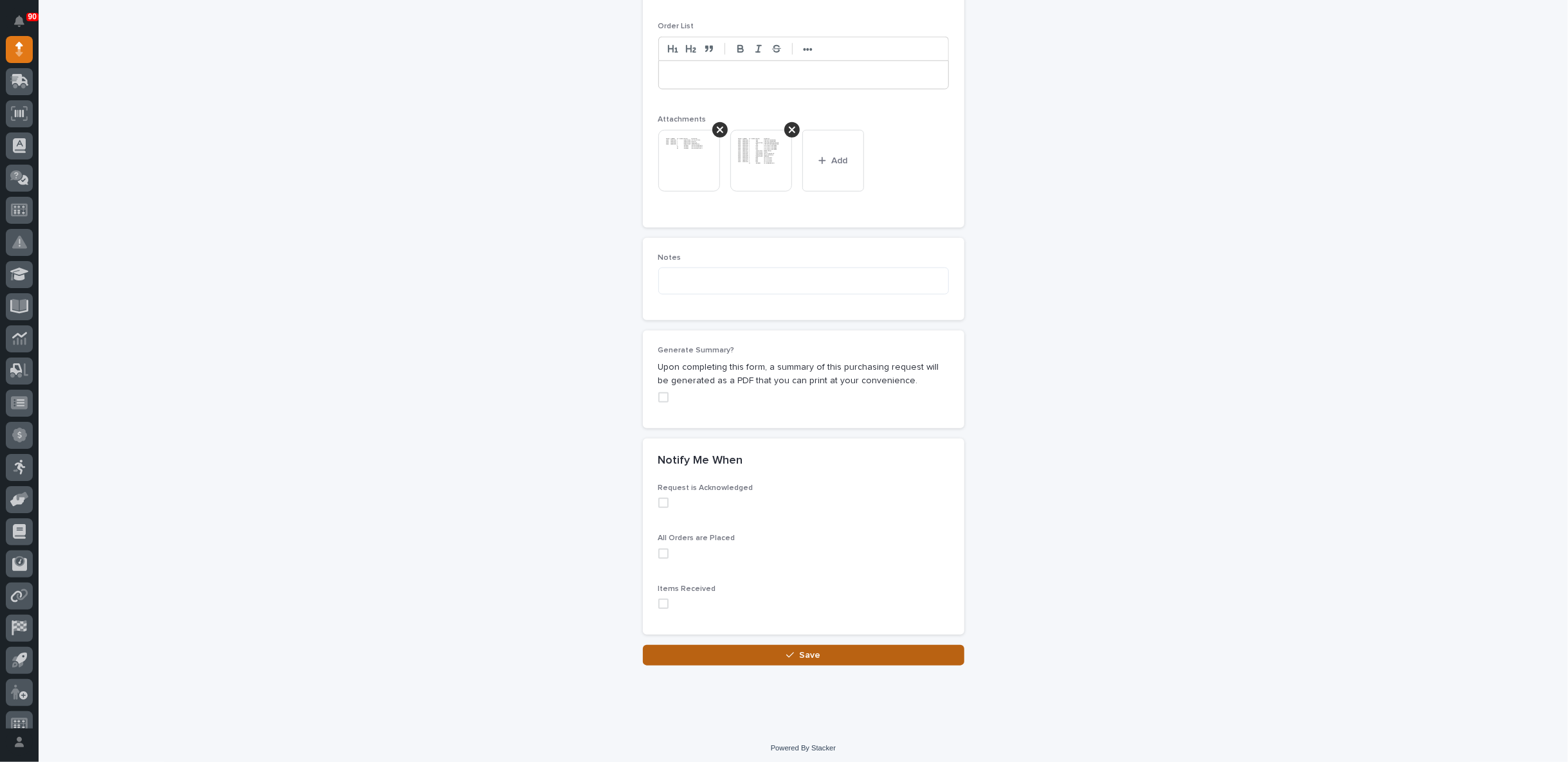
click at [781, 645] on button "Save" at bounding box center [803, 655] width 321 height 20
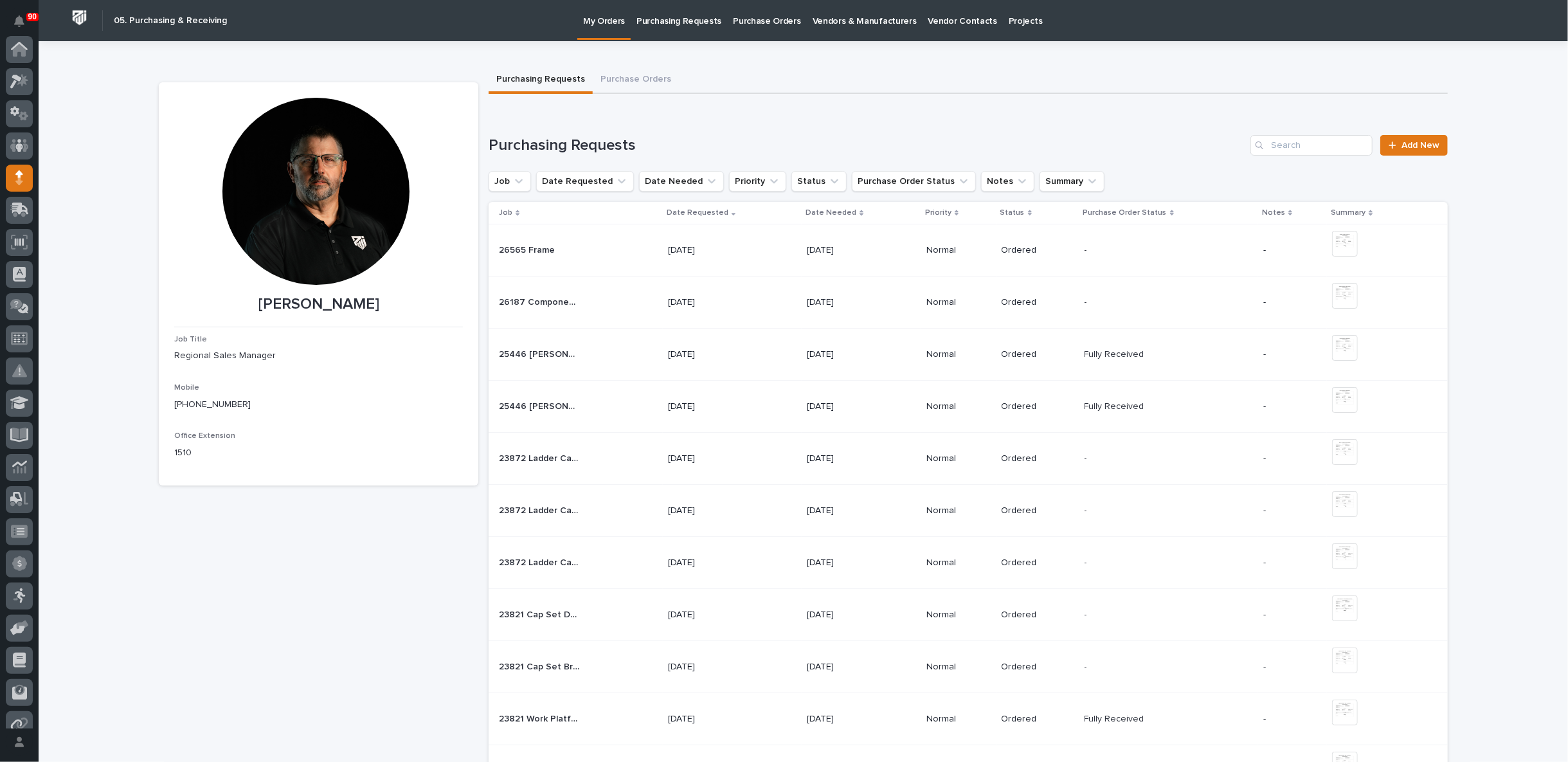
scroll to position [129, 0]
click at [759, 243] on div "[DATE]" at bounding box center [732, 251] width 129 height 21
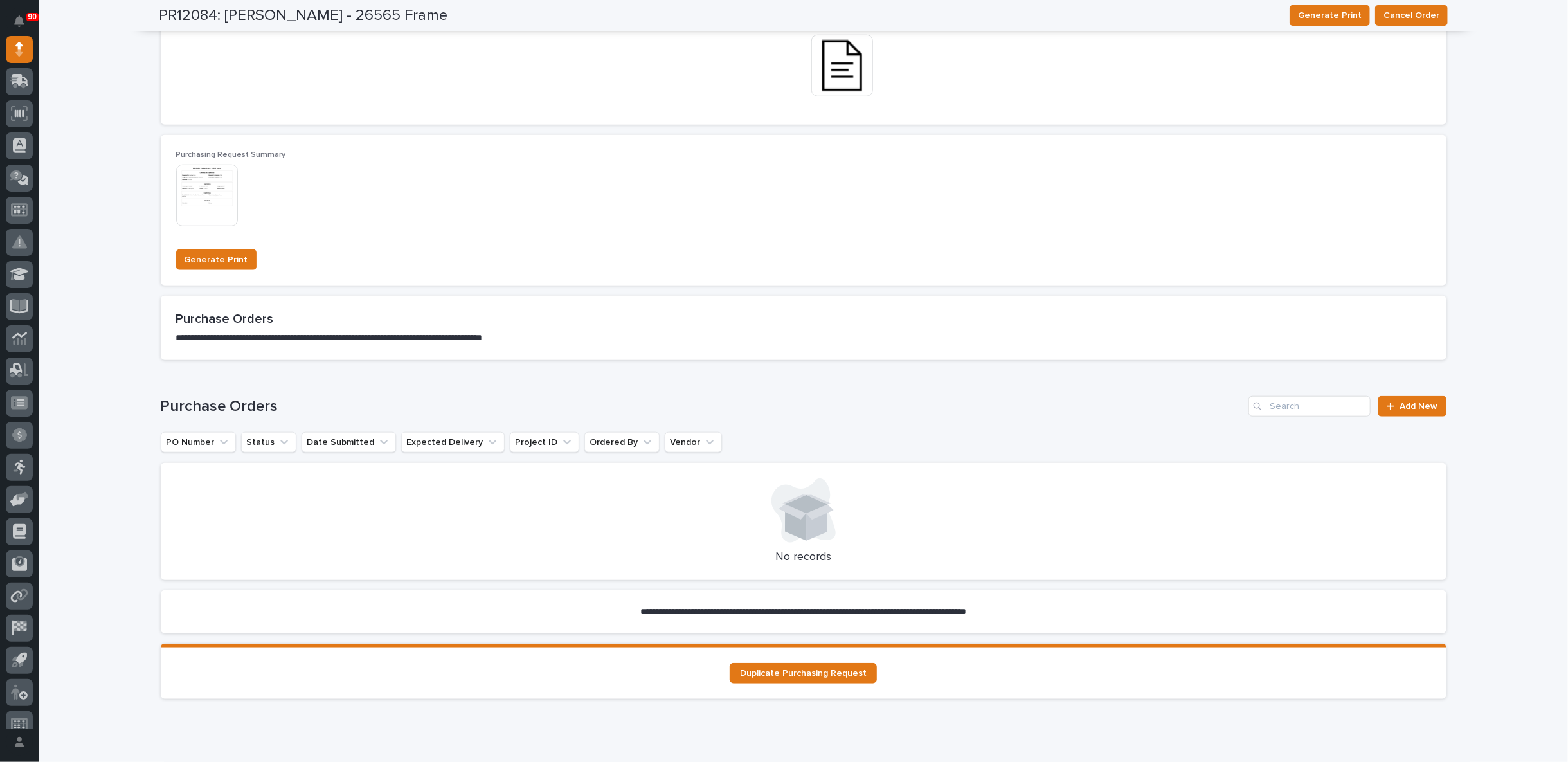
scroll to position [928, 0]
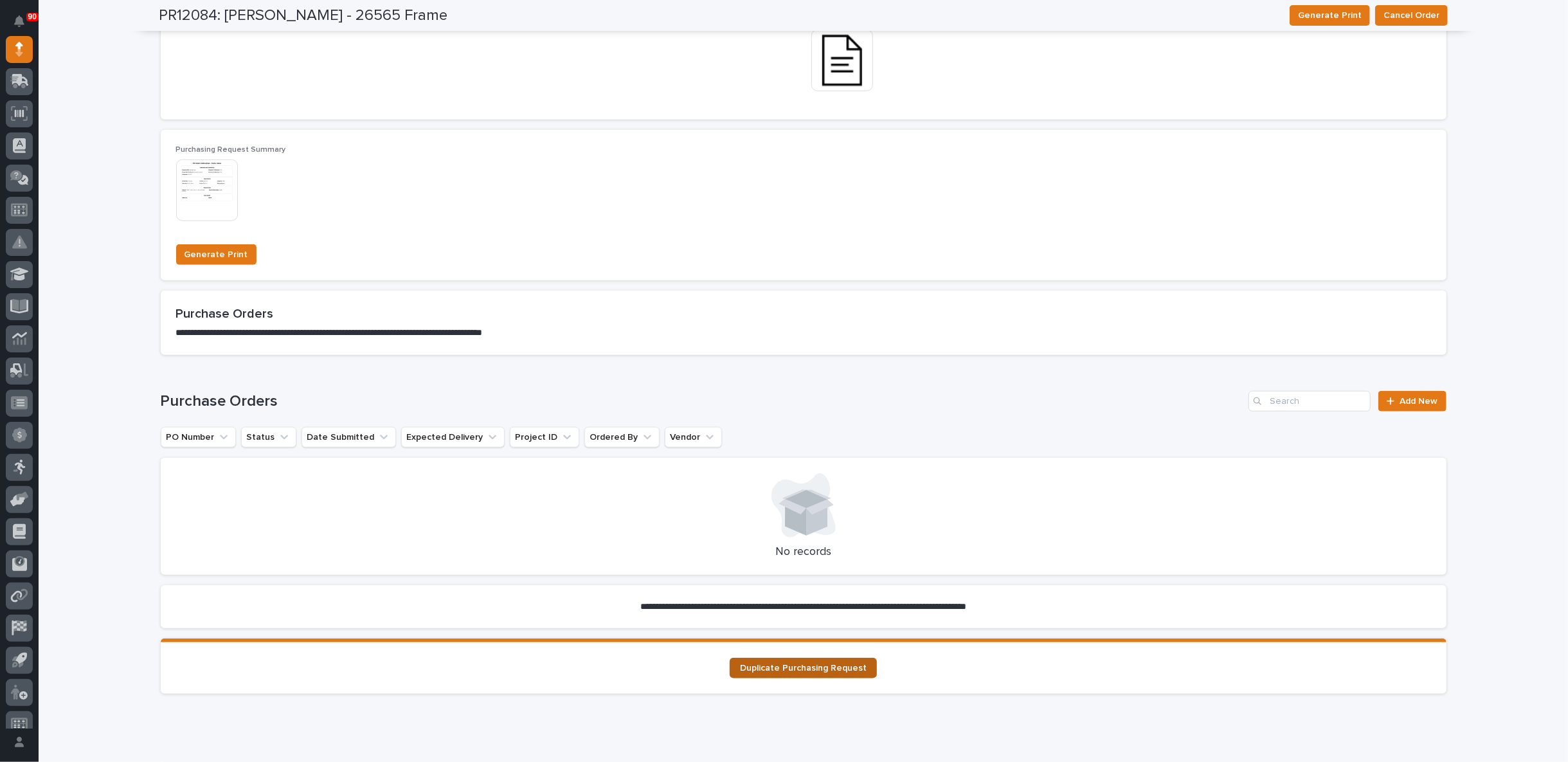
click at [779, 664] on span "Duplicate Purchasing Request" at bounding box center [803, 668] width 126 height 9
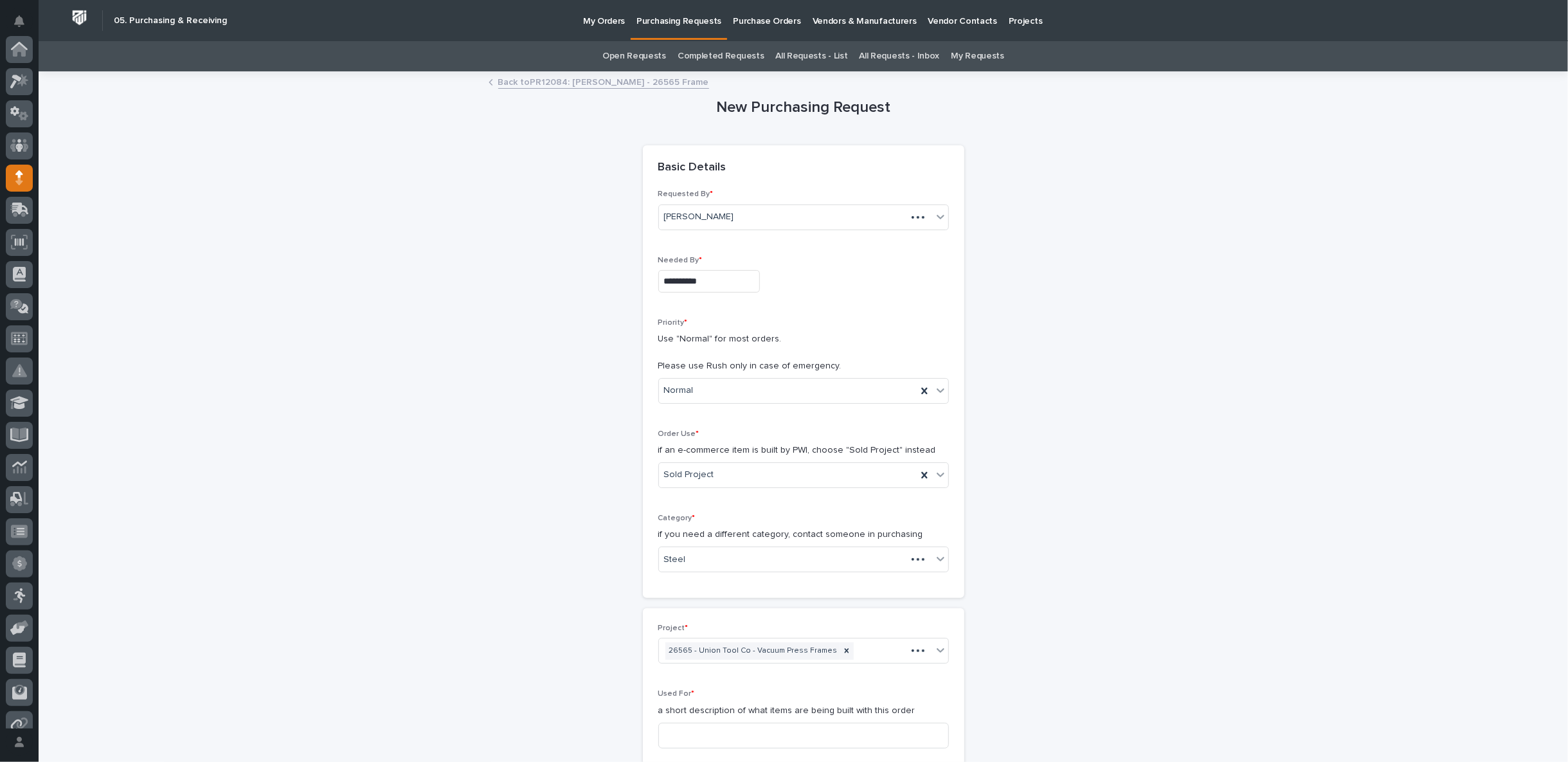
scroll to position [129, 0]
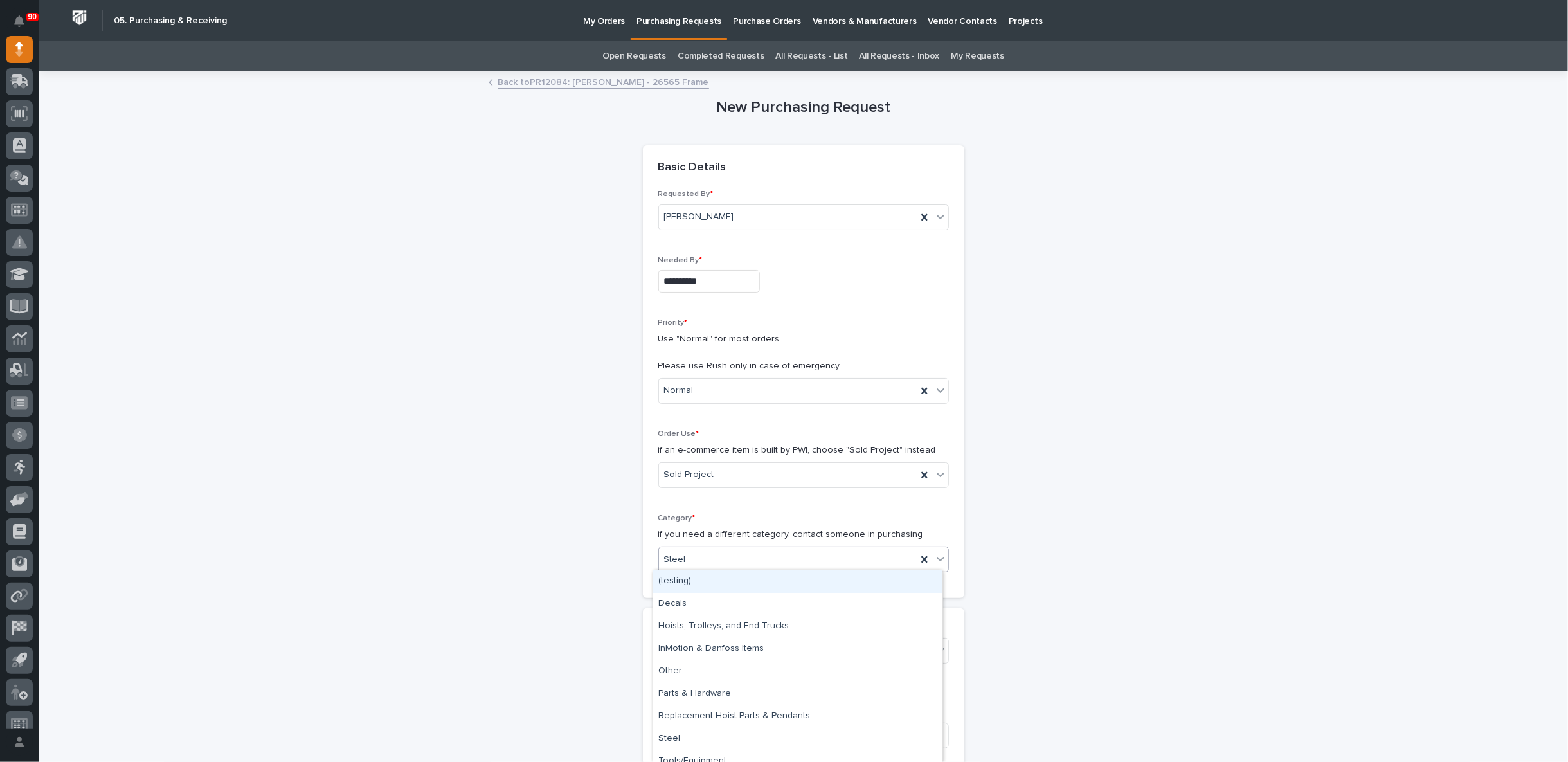
click at [711, 557] on div "Steel" at bounding box center [787, 559] width 257 height 21
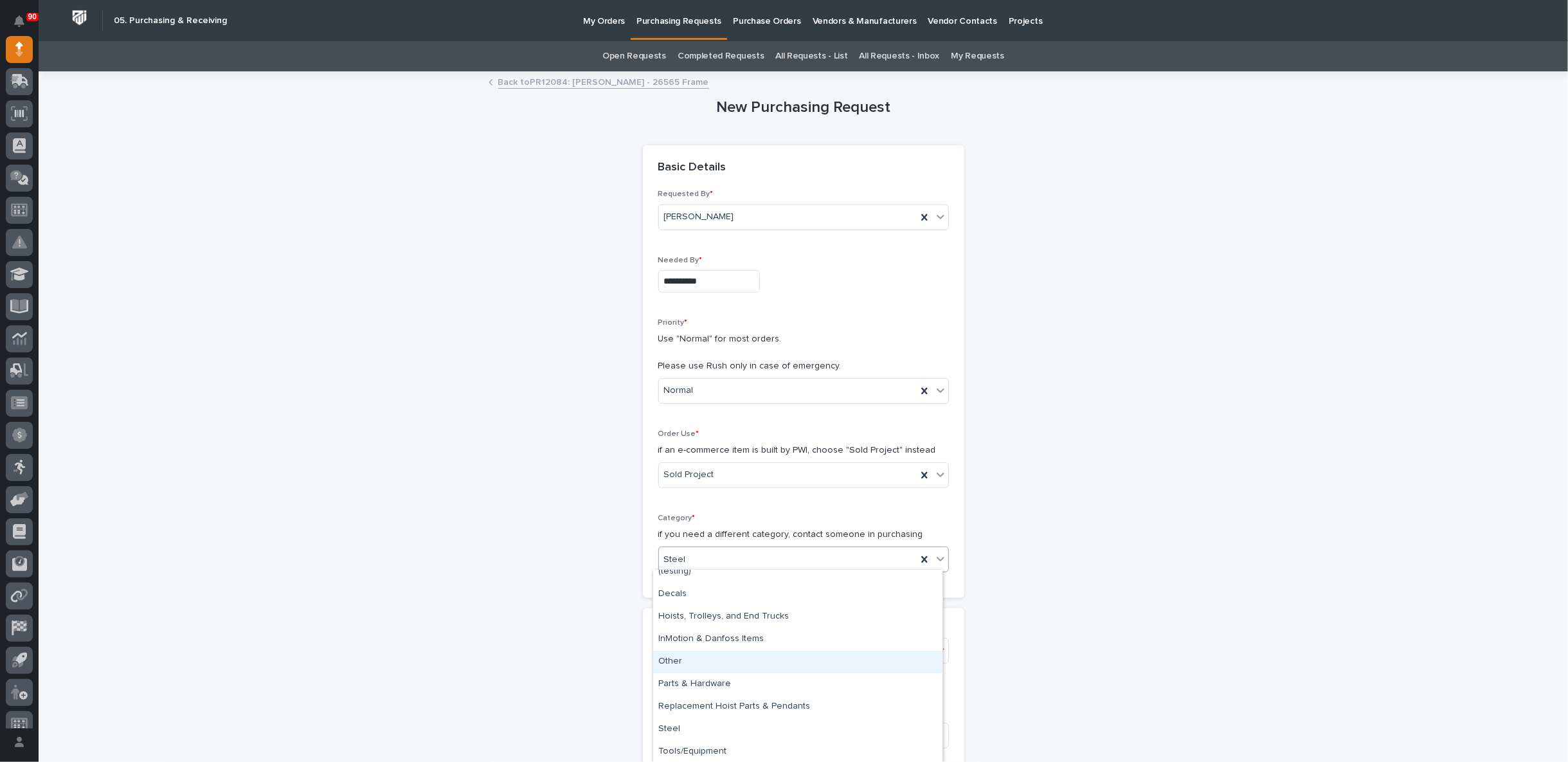
click at [556, 81] on link "Back to PR12084: [PERSON_NAME] - 26565 Frame" at bounding box center [604, 81] width 211 height 15
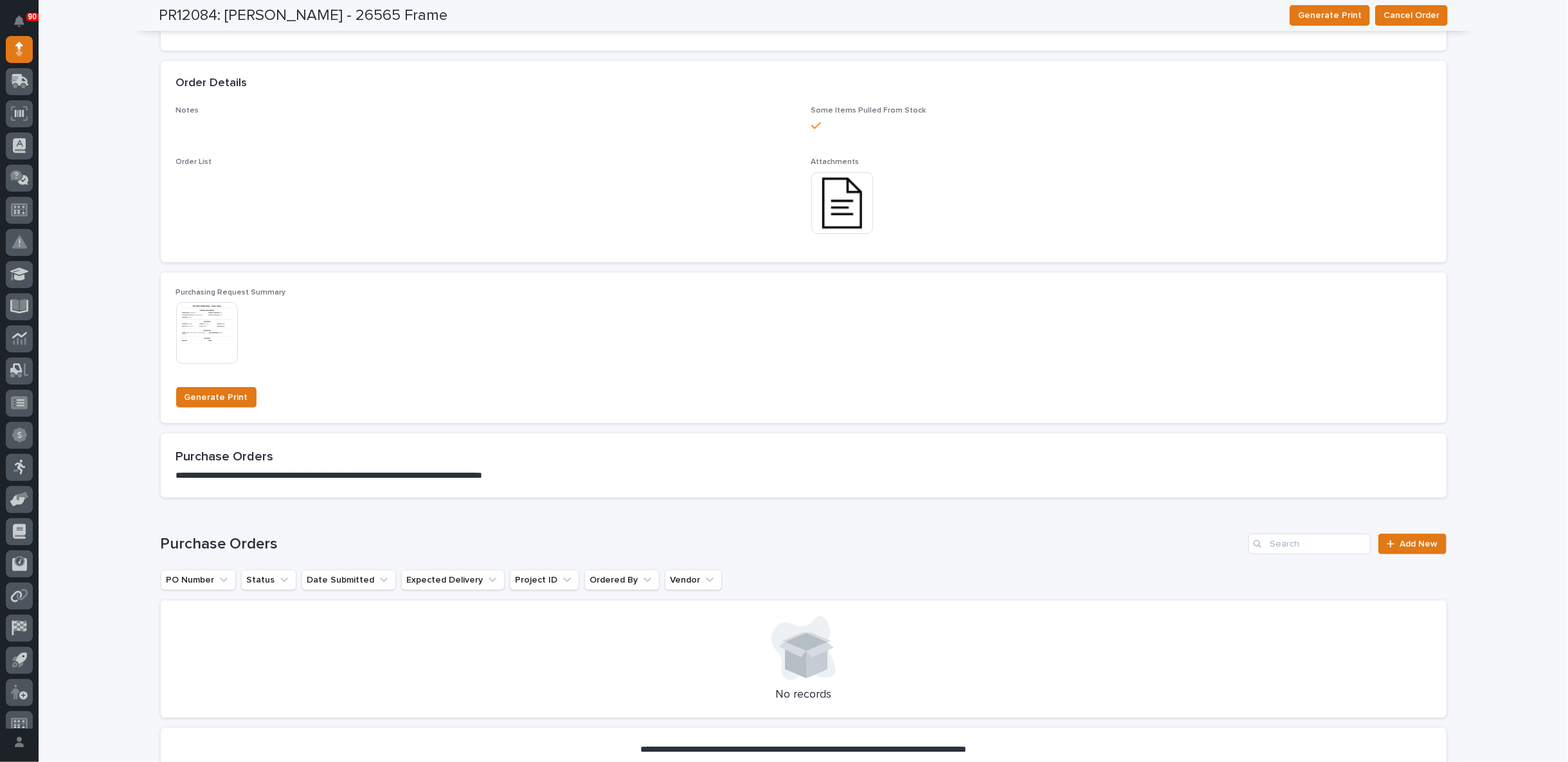
scroll to position [971, 0]
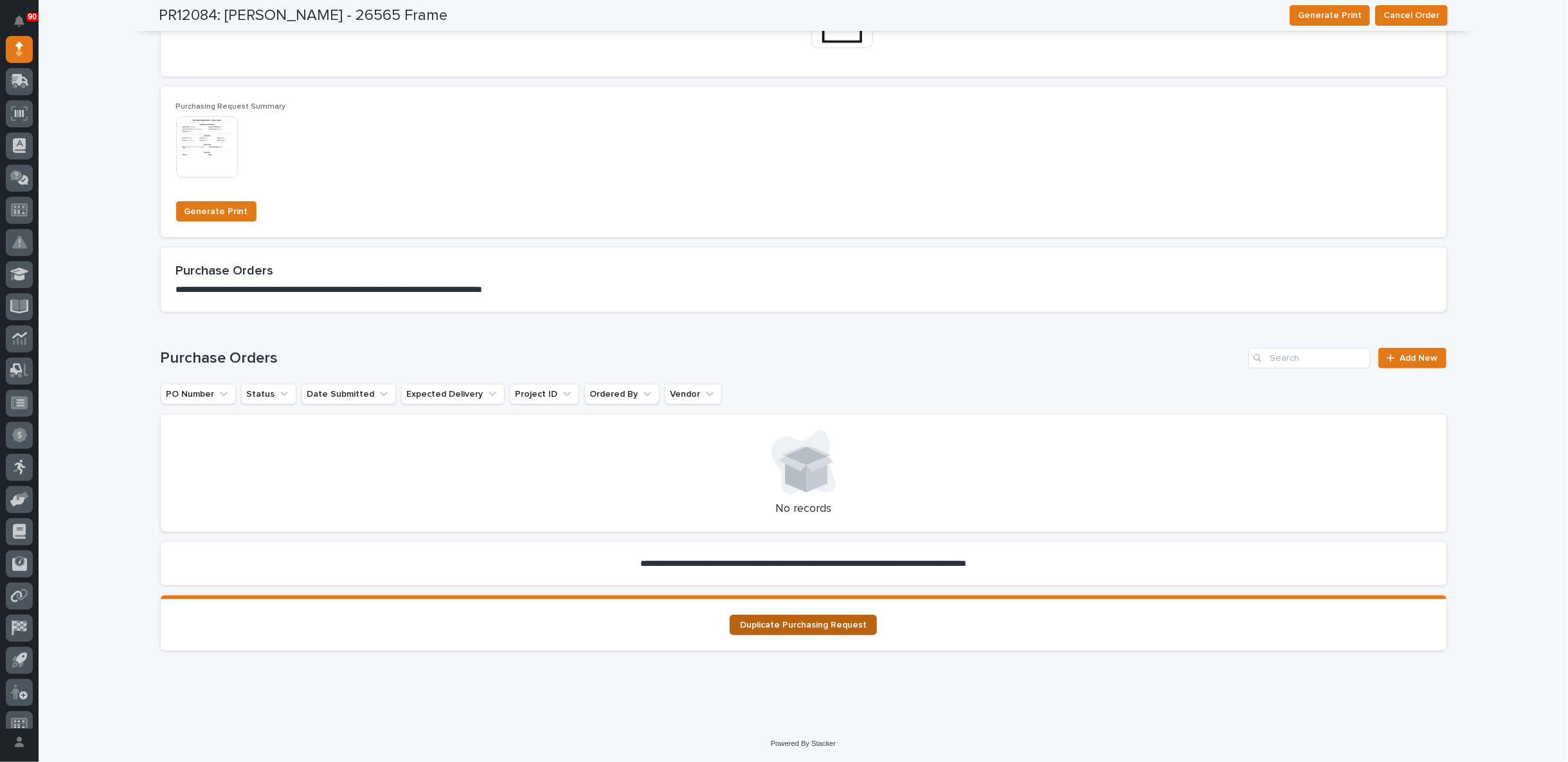
click at [808, 628] on span "Duplicate Purchasing Request" at bounding box center [803, 625] width 126 height 9
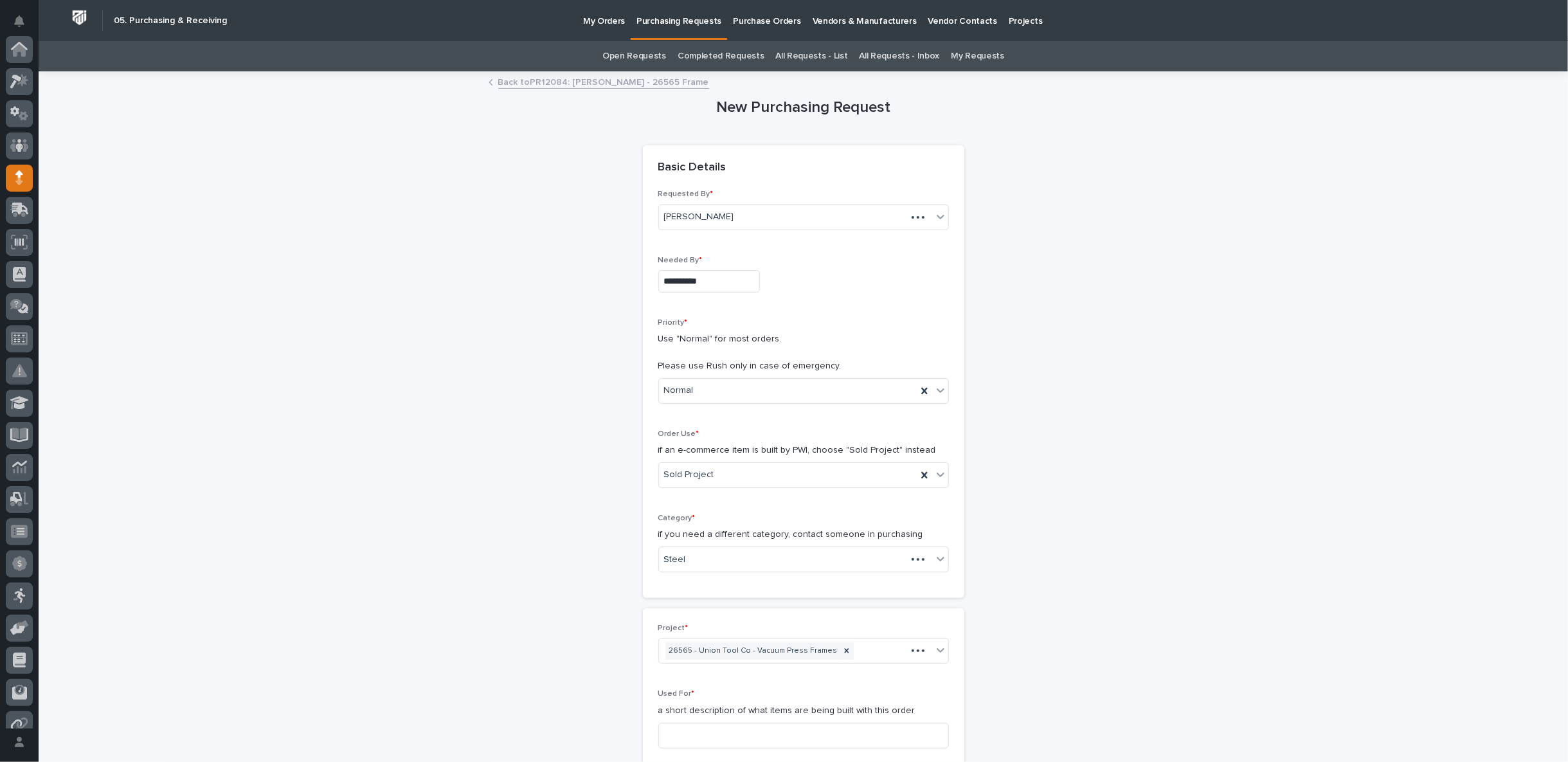
scroll to position [129, 0]
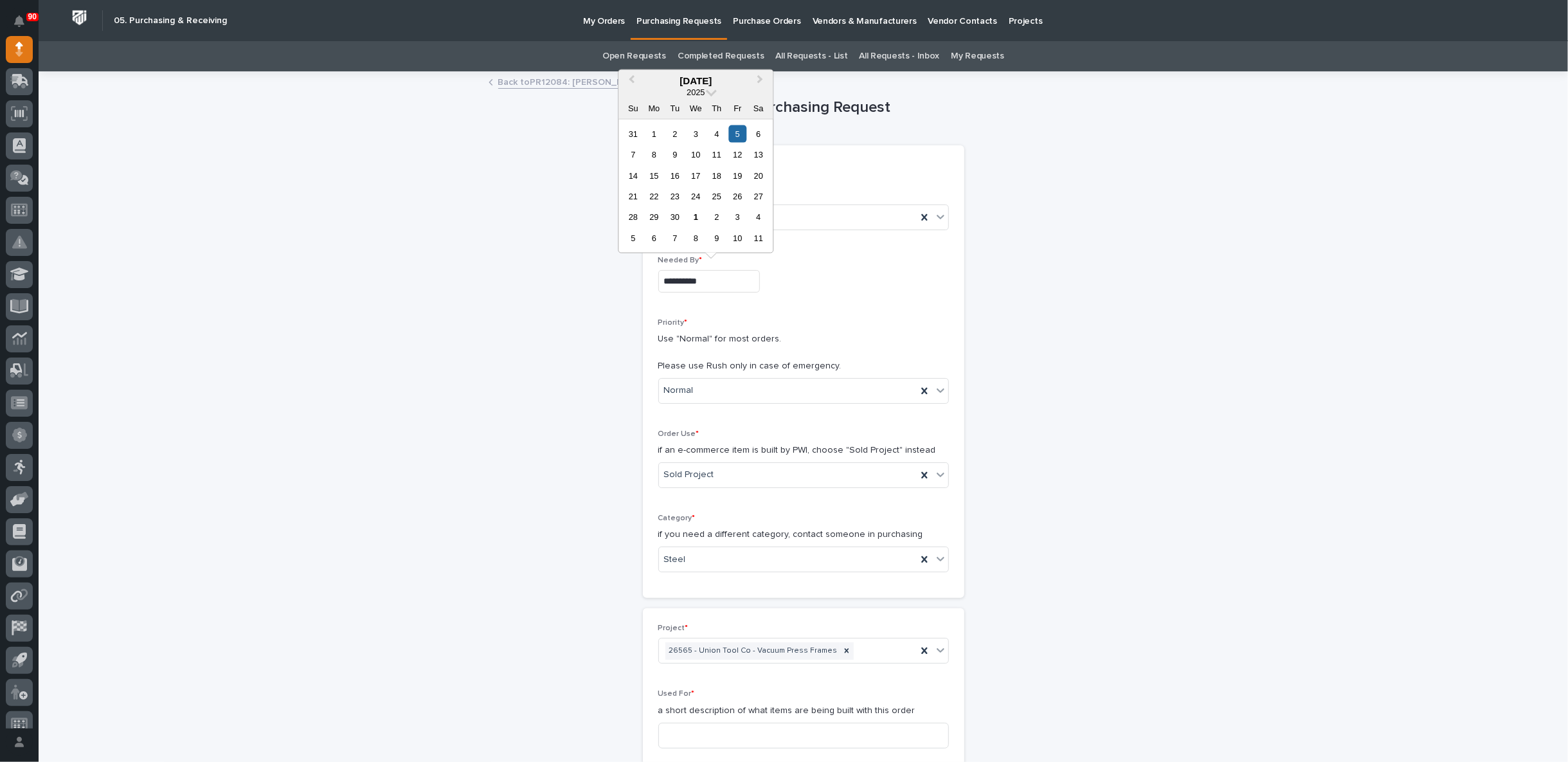
click at [713, 284] on input "**********" at bounding box center [709, 282] width 102 height 23
click at [653, 239] on div "6" at bounding box center [653, 238] width 17 height 17
type input "**********"
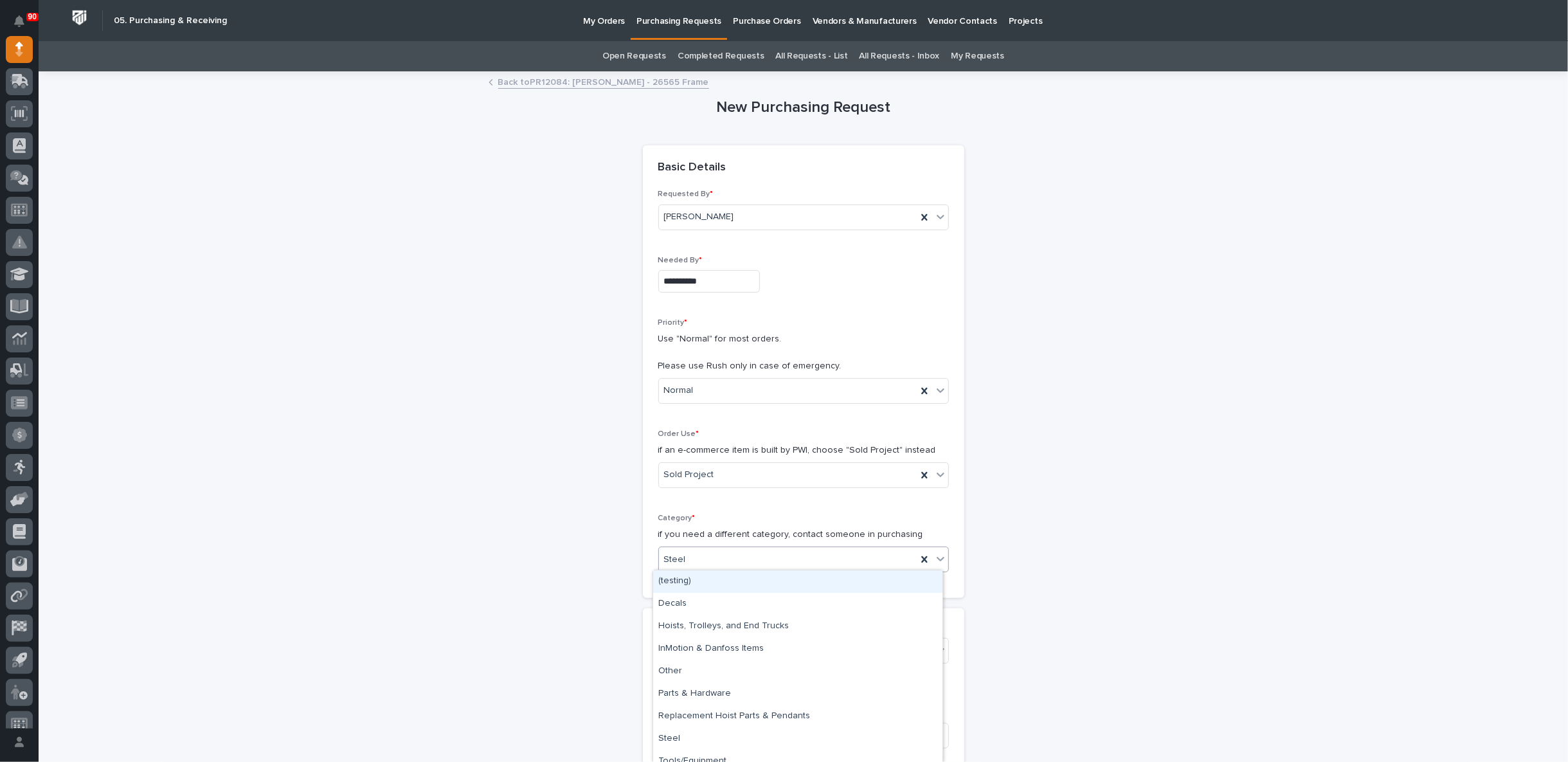
click at [694, 555] on div "Steel" at bounding box center [787, 559] width 257 height 21
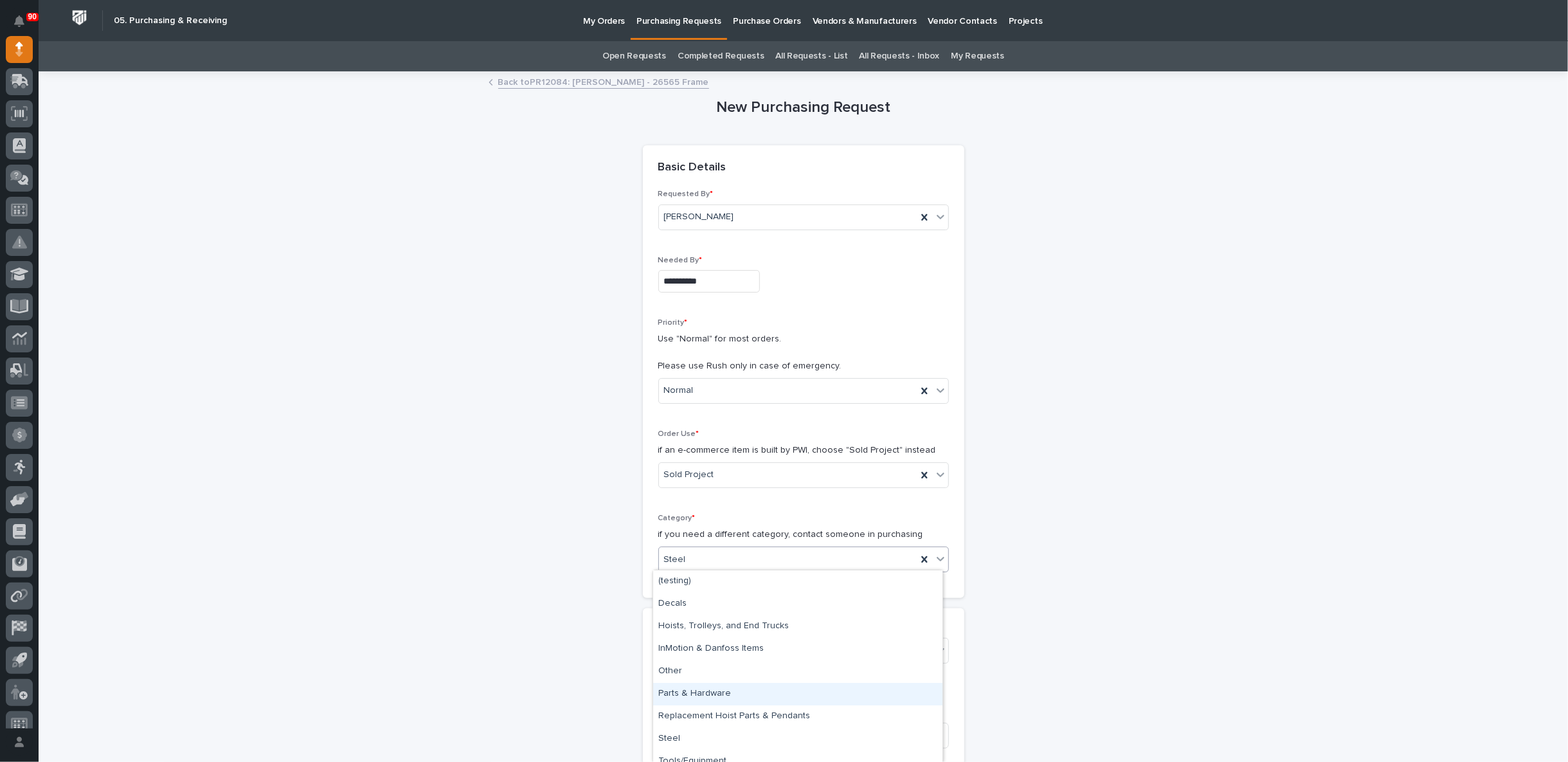
click at [701, 696] on div "Parts & Hardware" at bounding box center [798, 694] width 289 height 23
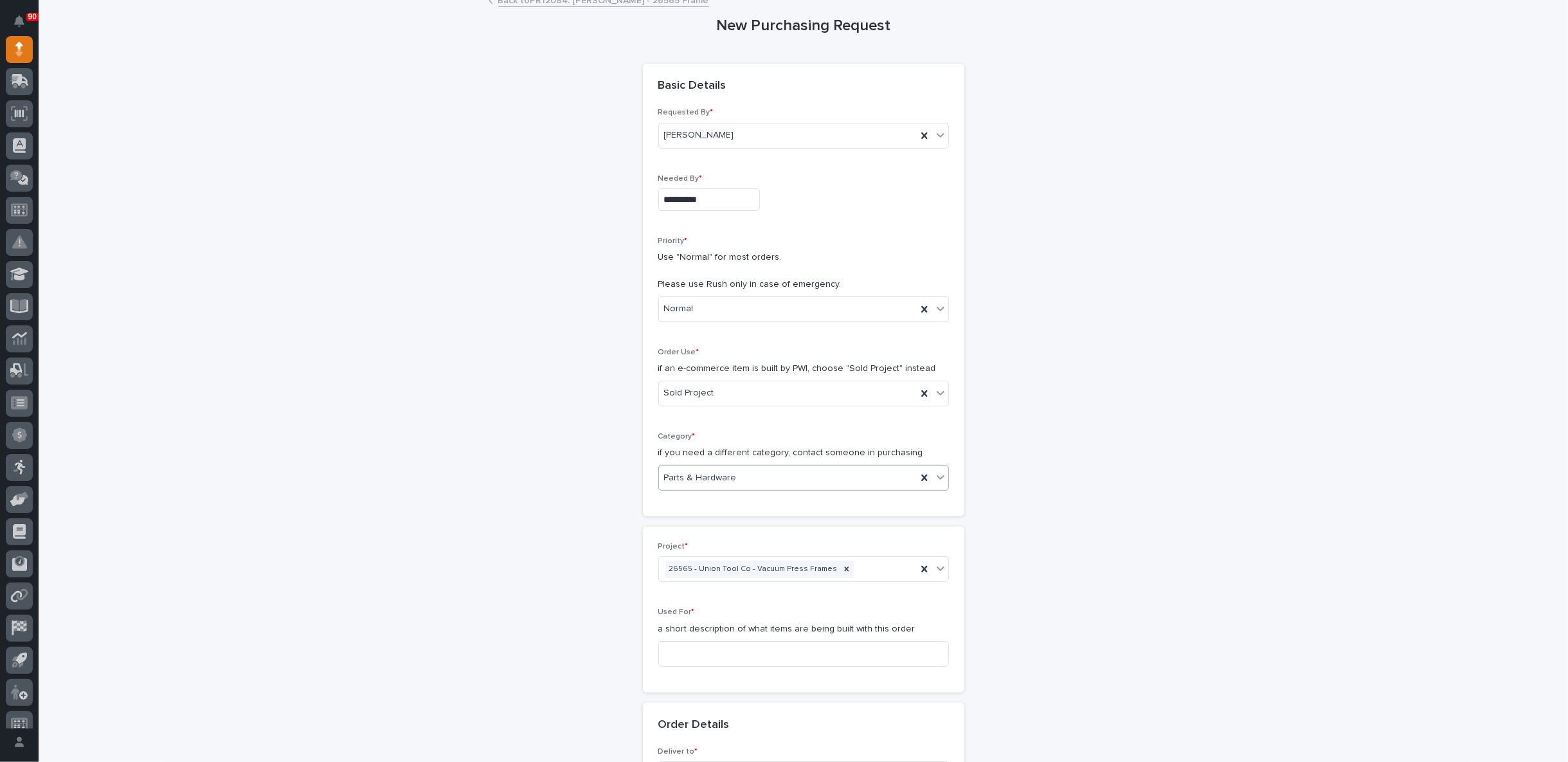
scroll to position [214, 0]
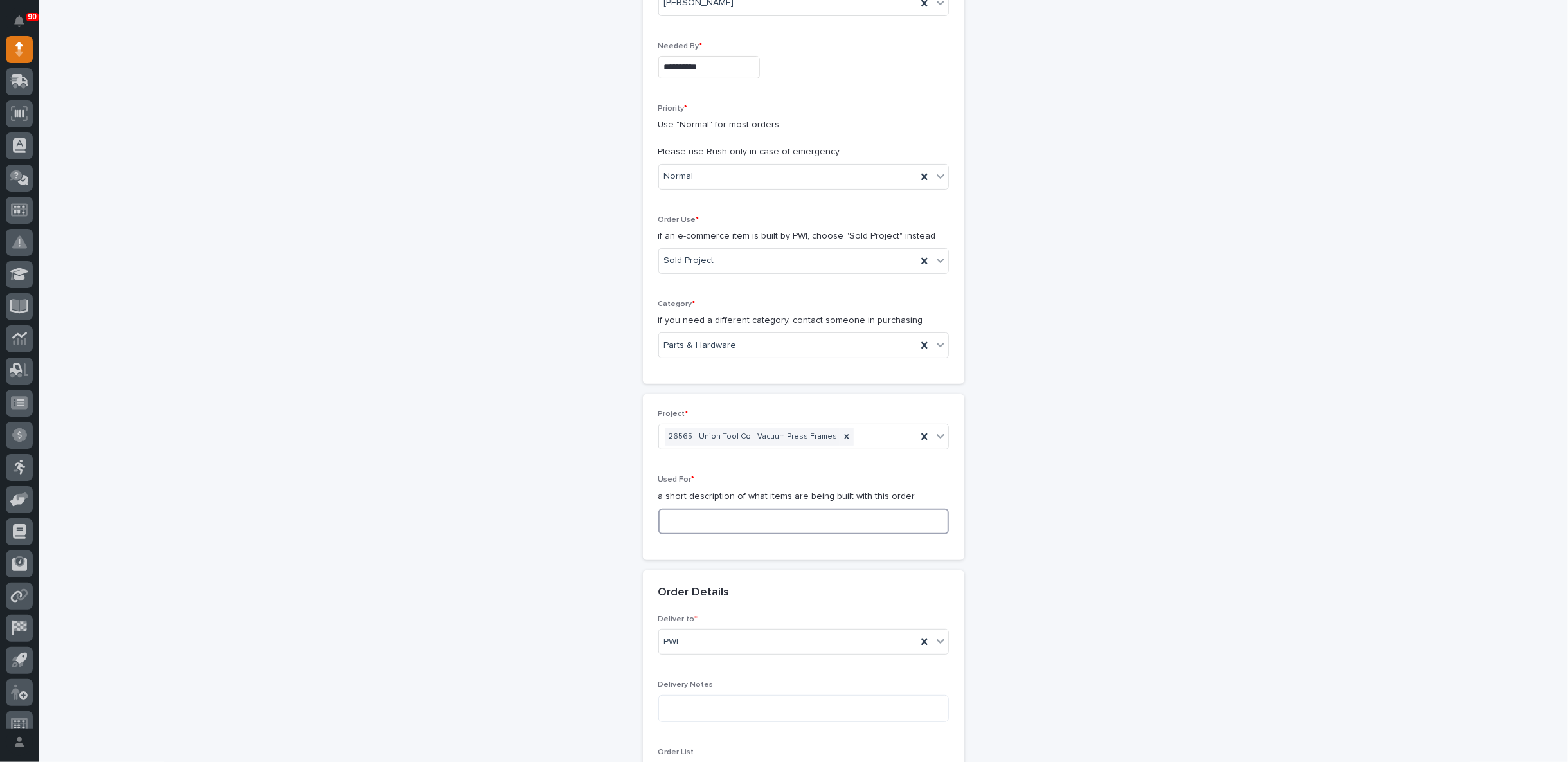
click at [684, 520] on input at bounding box center [804, 522] width 291 height 26
paste input "Frames"
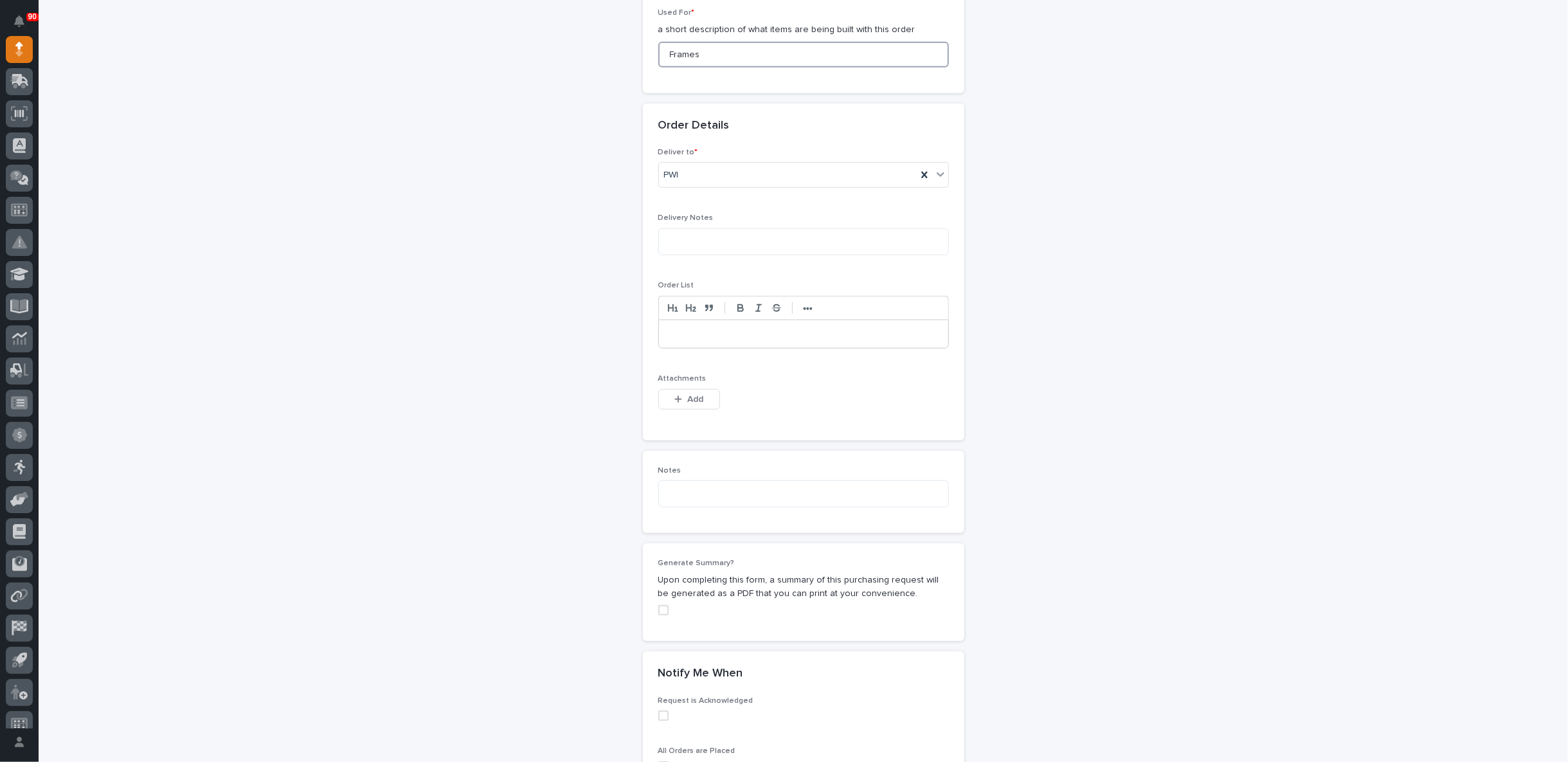
scroll to position [715, 0]
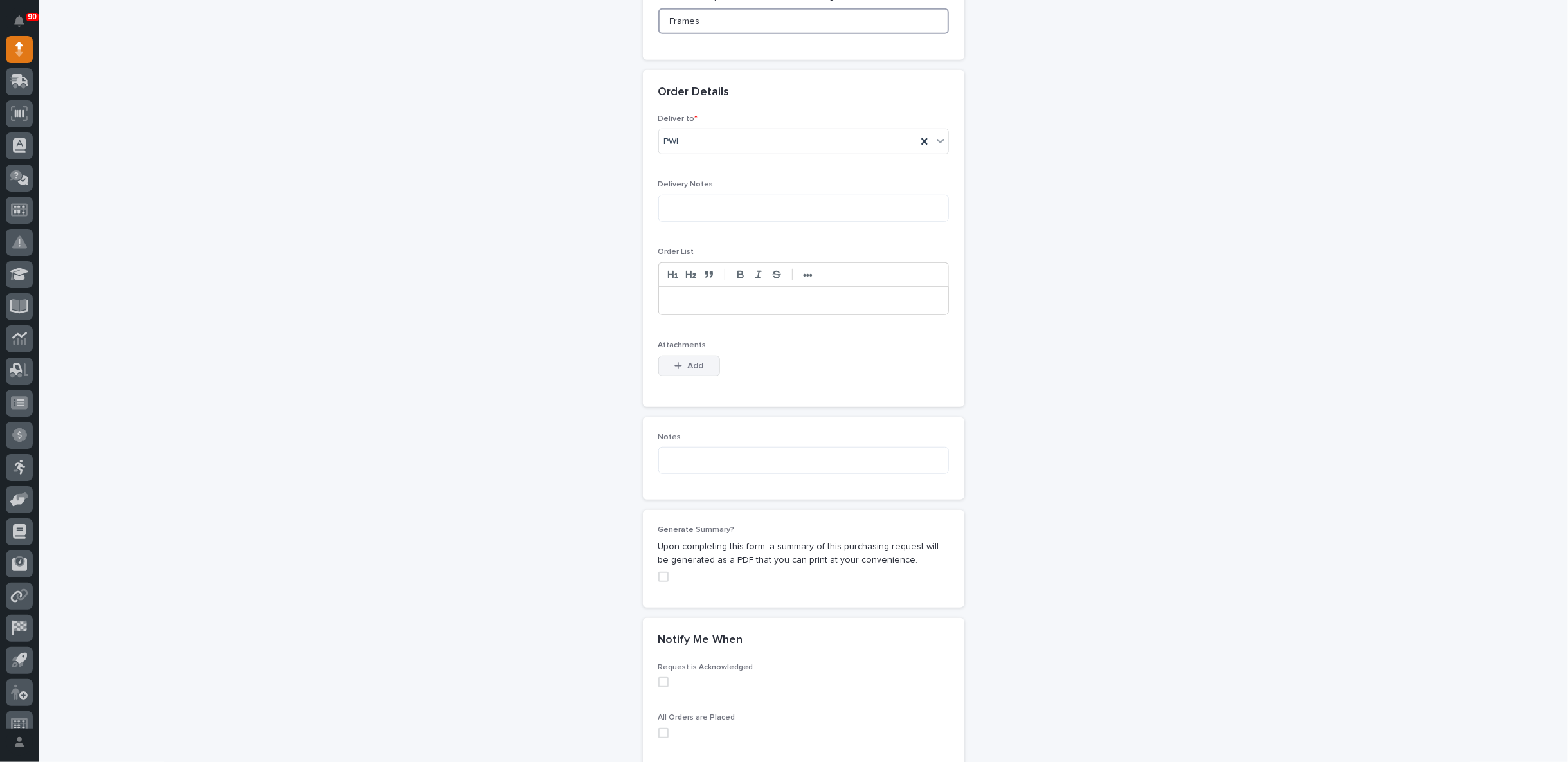
type input "Frames"
click at [688, 360] on span "Add" at bounding box center [695, 365] width 16 height 11
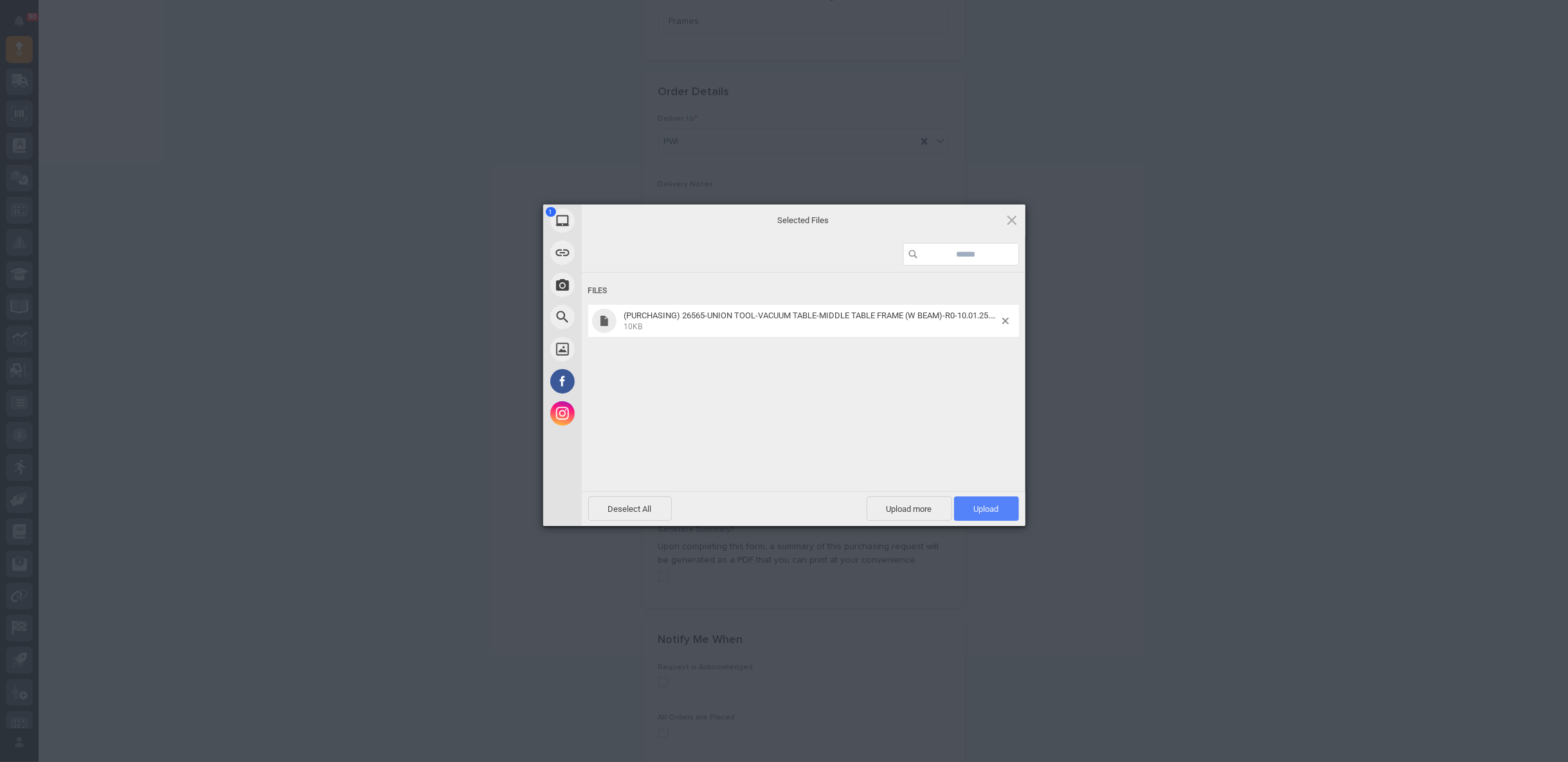
click at [994, 504] on span "Upload 1" at bounding box center [986, 509] width 25 height 10
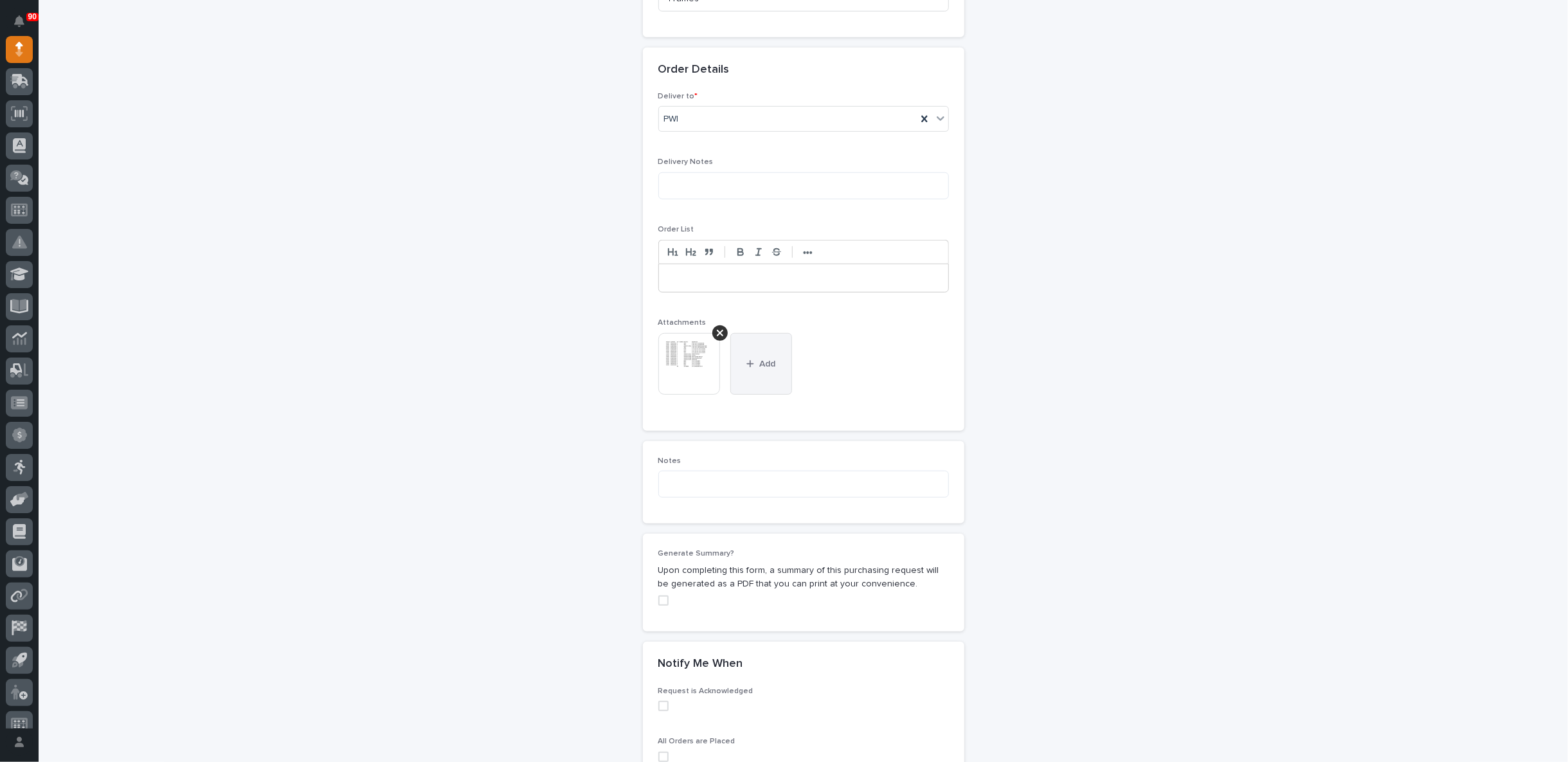
click at [754, 345] on button "Add" at bounding box center [761, 364] width 62 height 62
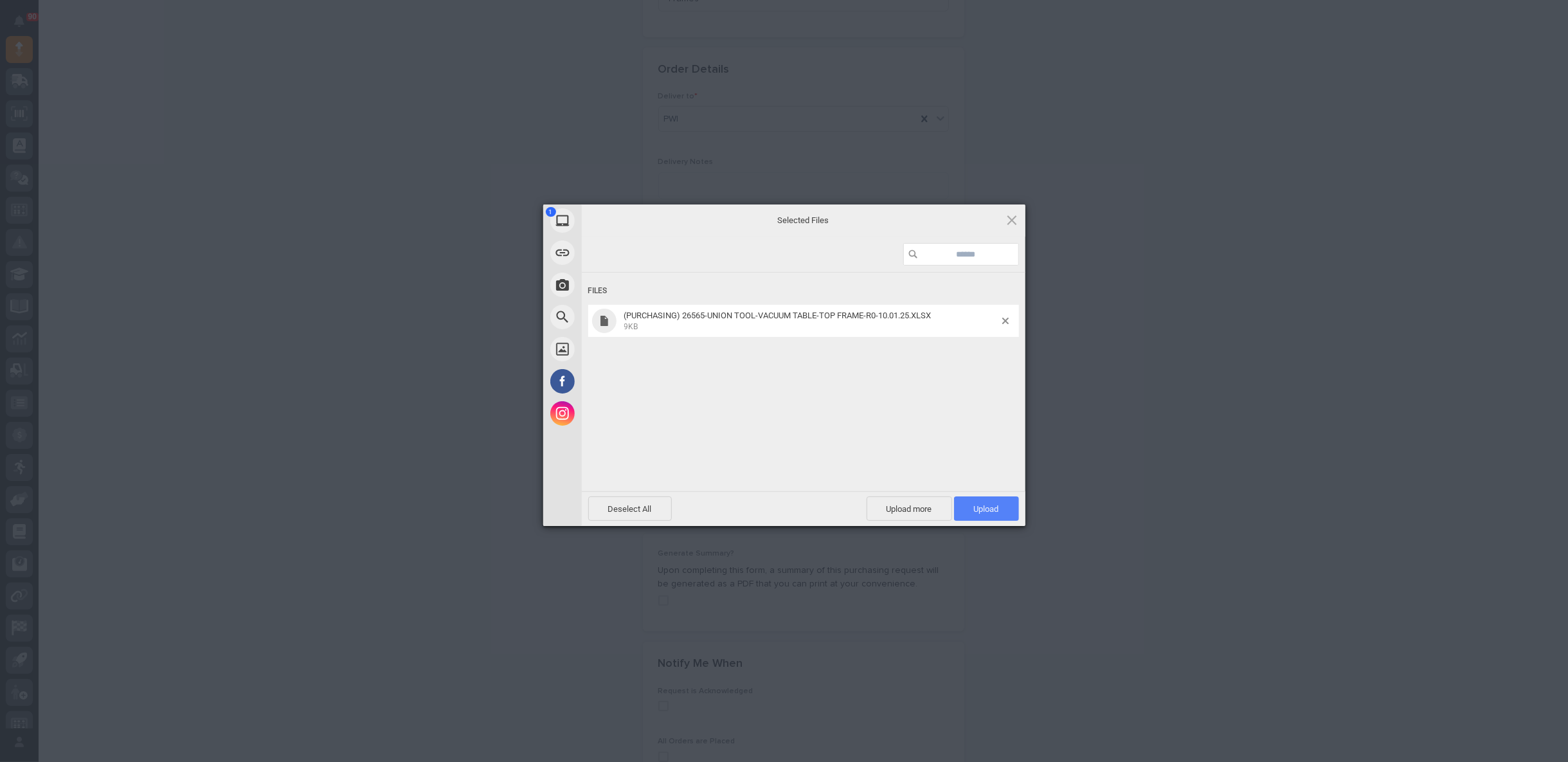
click at [985, 508] on span "Upload 1" at bounding box center [986, 509] width 25 height 10
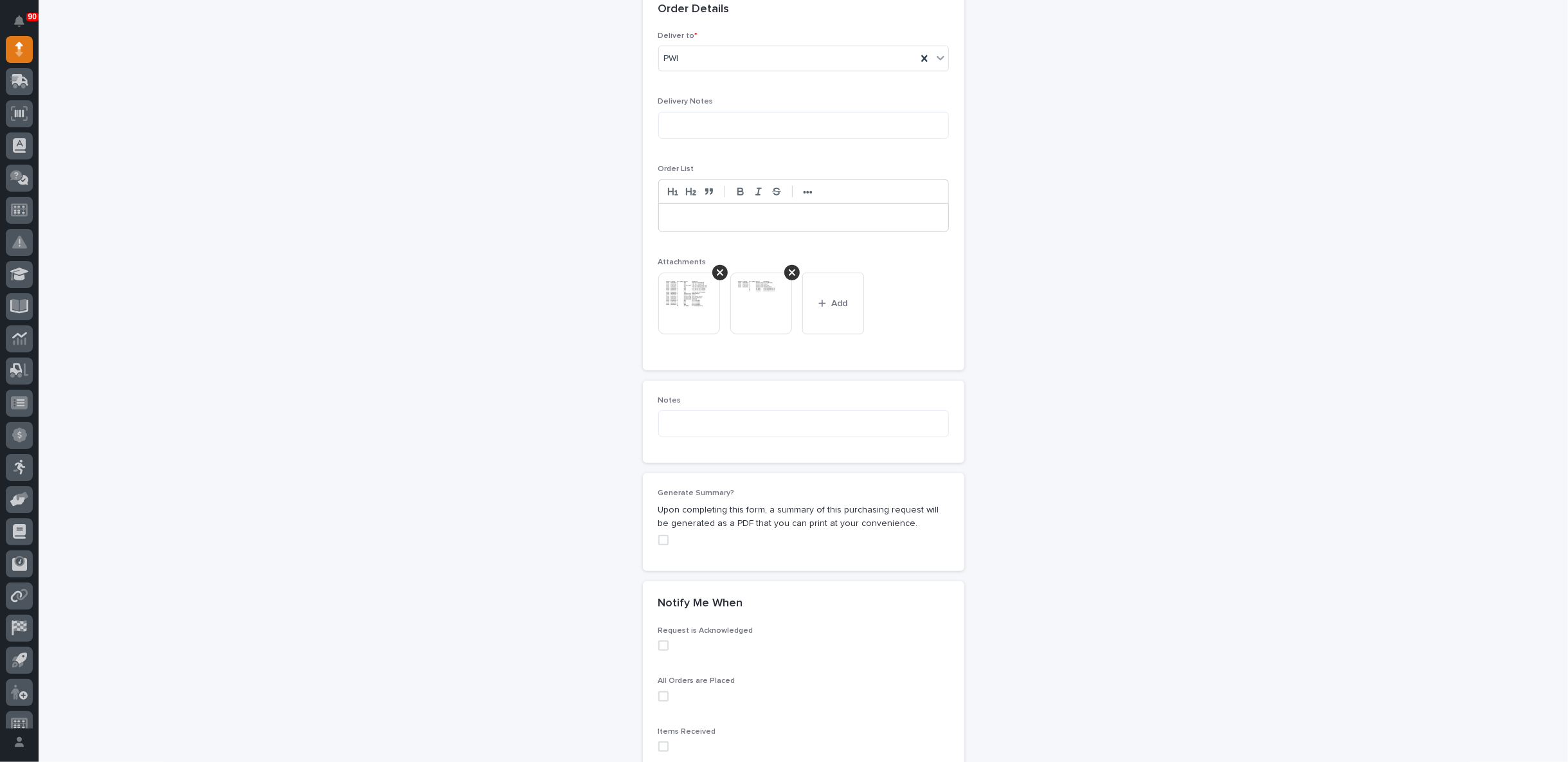
scroll to position [940, 0]
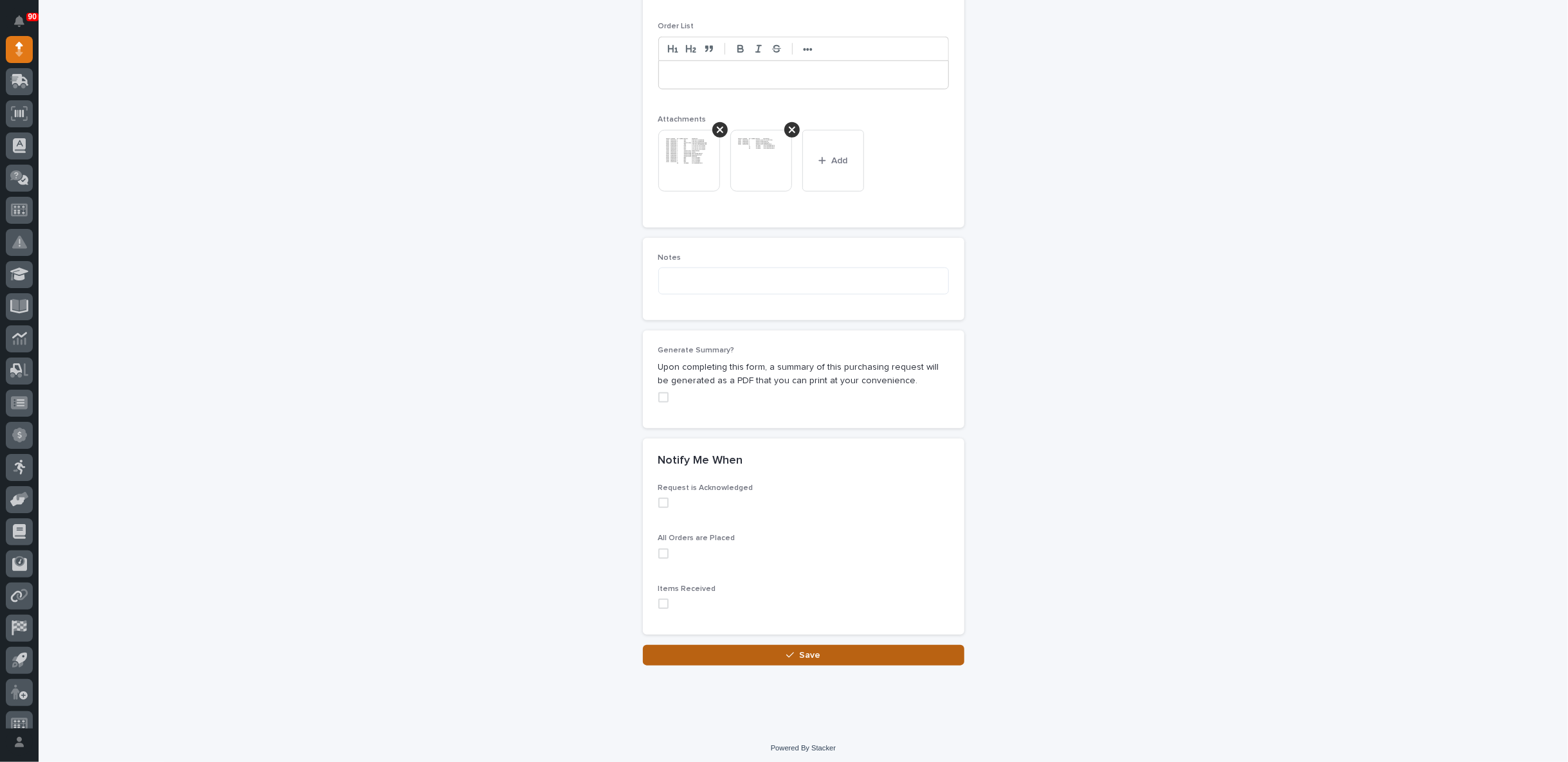
click at [789, 651] on icon "button" at bounding box center [790, 655] width 8 height 9
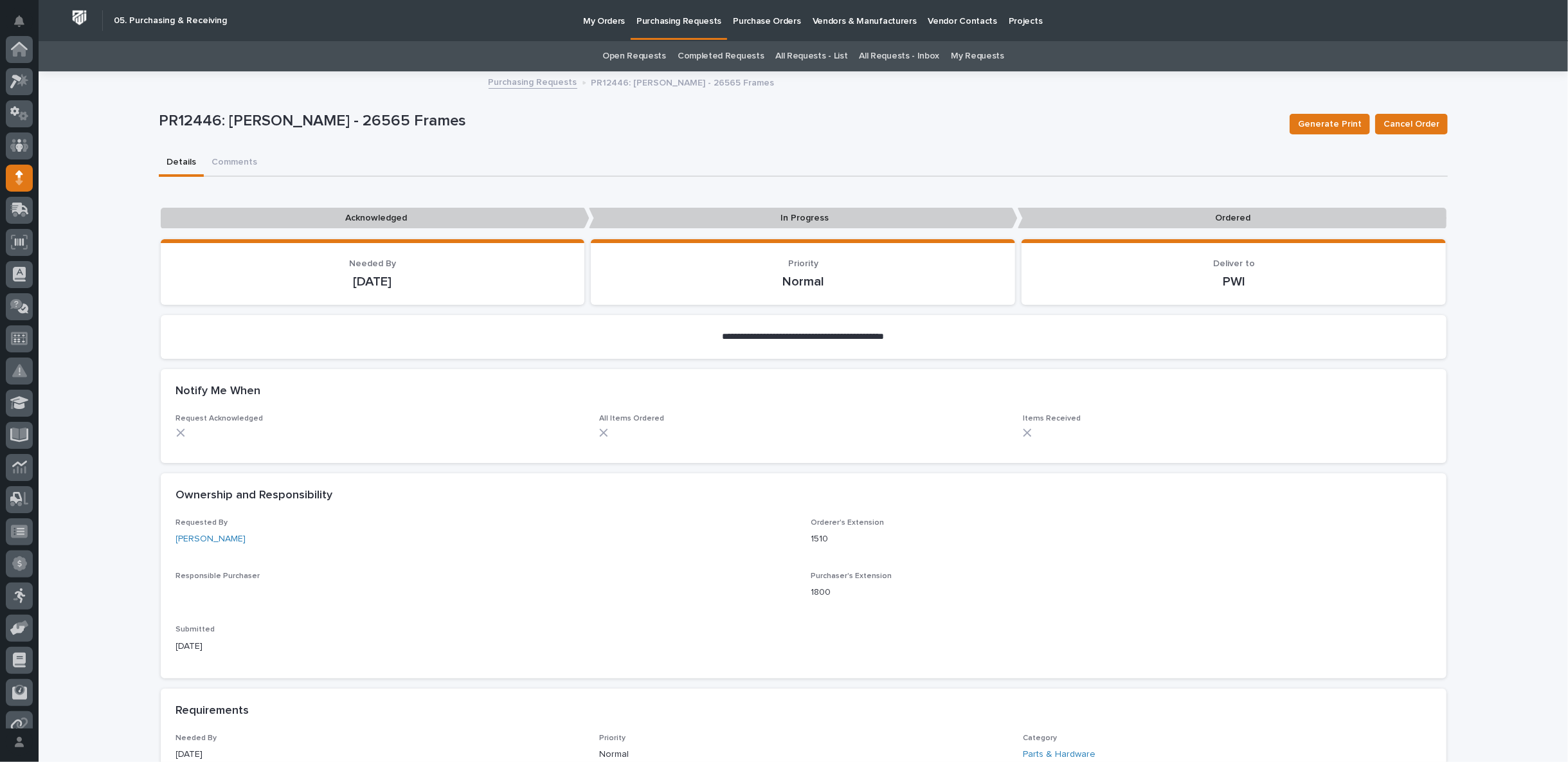
scroll to position [129, 0]
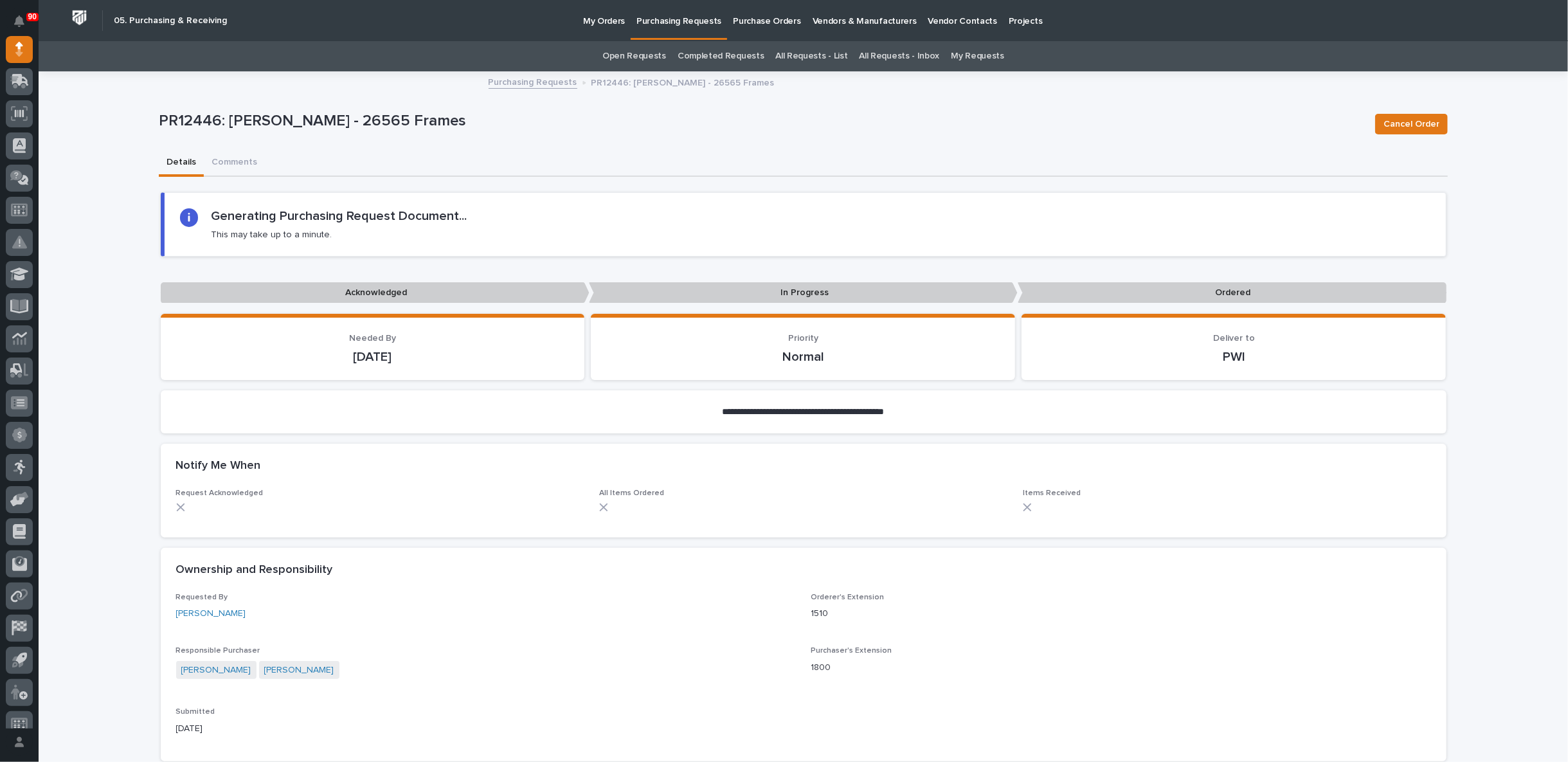
click at [534, 82] on link "Purchasing Requests" at bounding box center [533, 81] width 89 height 15
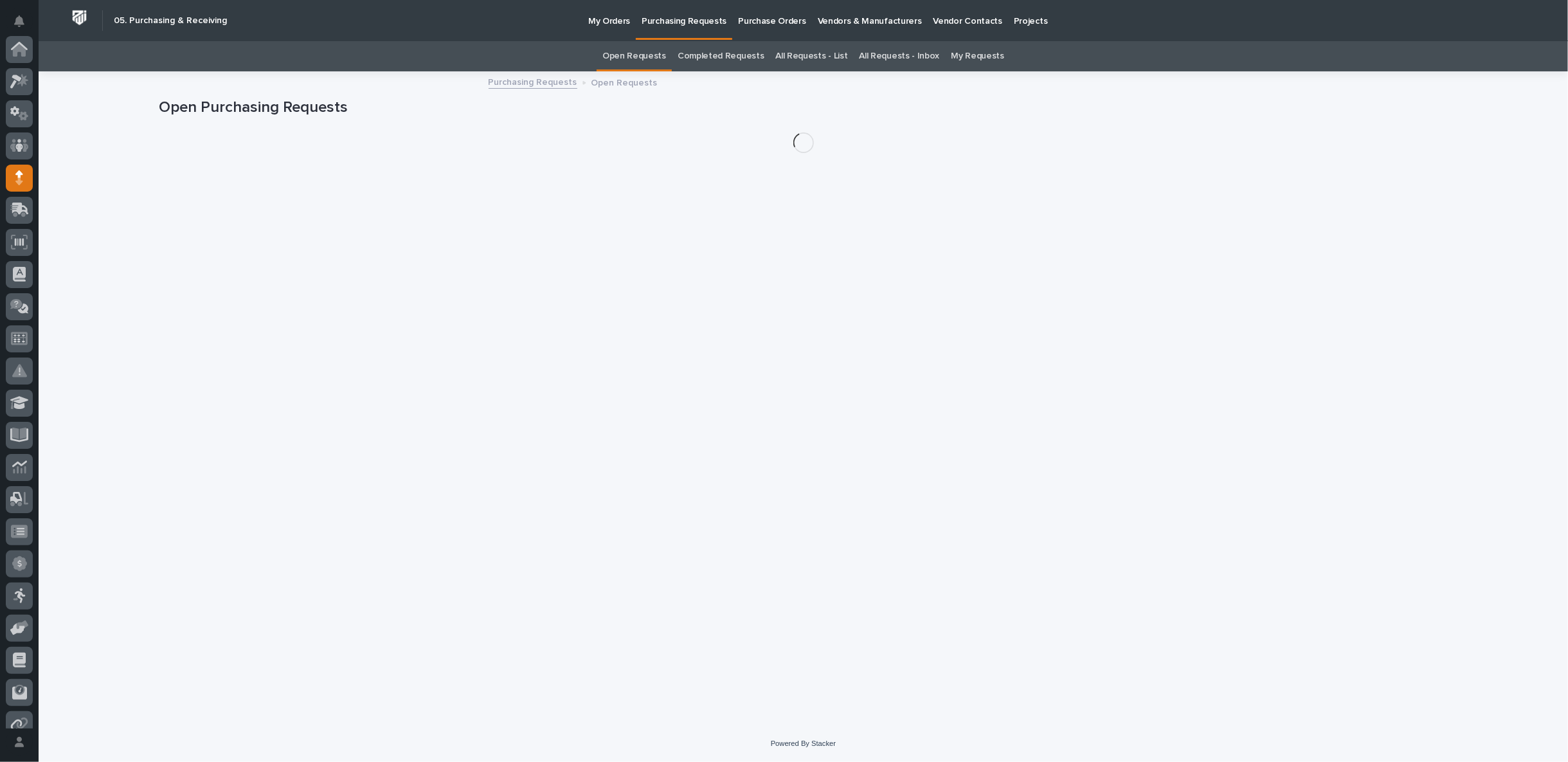
scroll to position [129, 0]
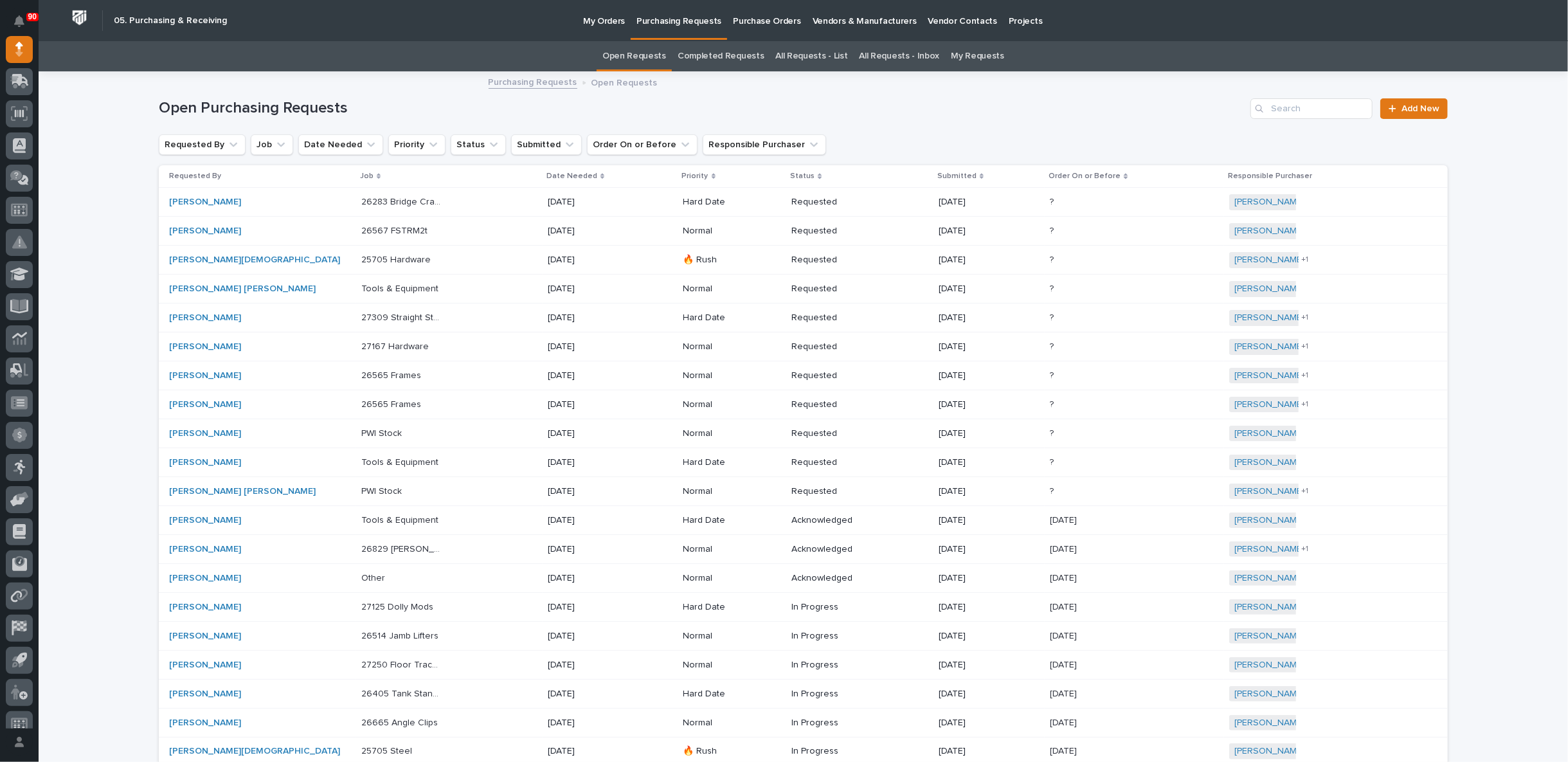
click at [465, 373] on div "26565 Frames 26565 Frames" at bounding box center [449, 376] width 176 height 21
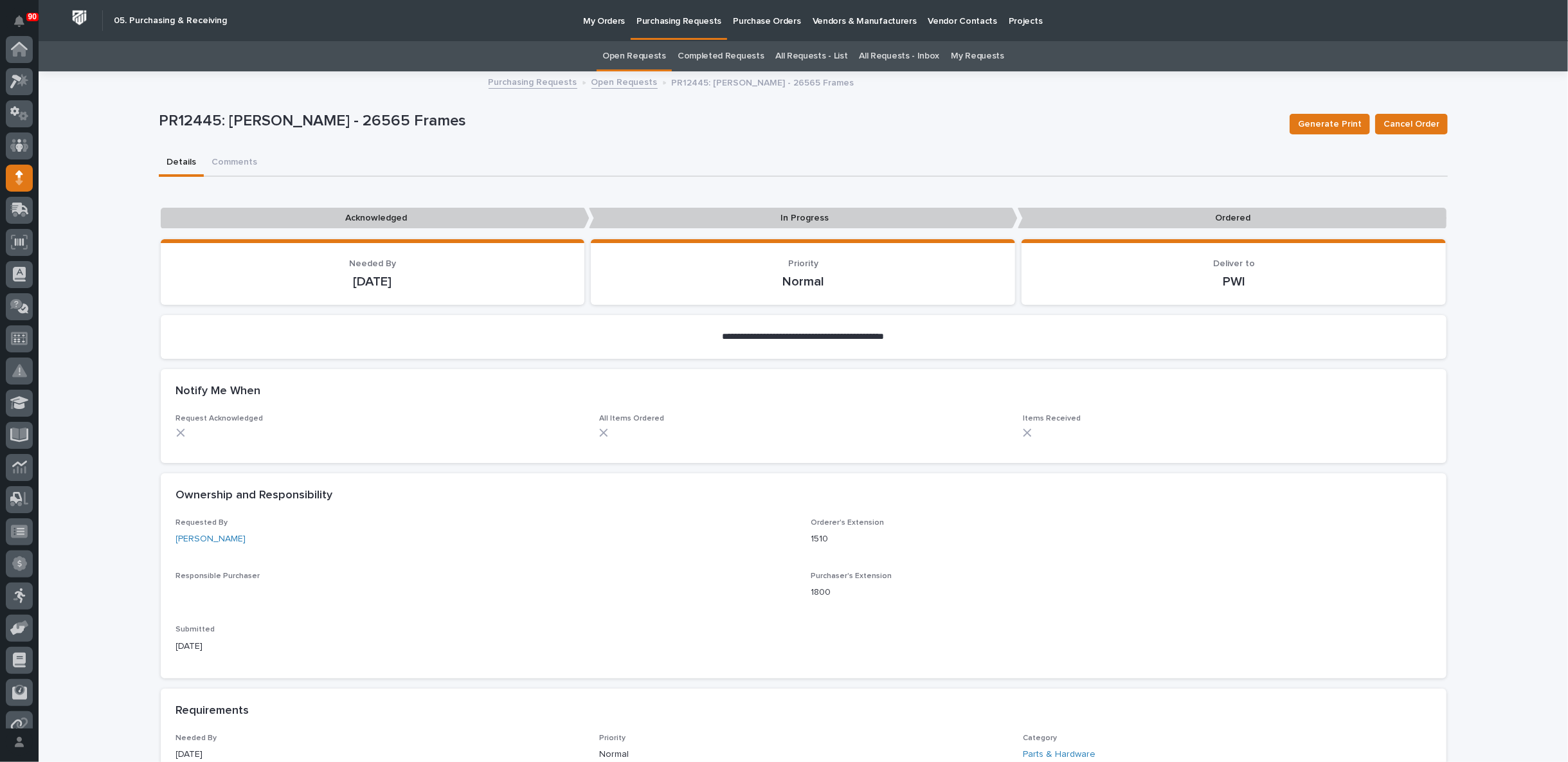
scroll to position [129, 0]
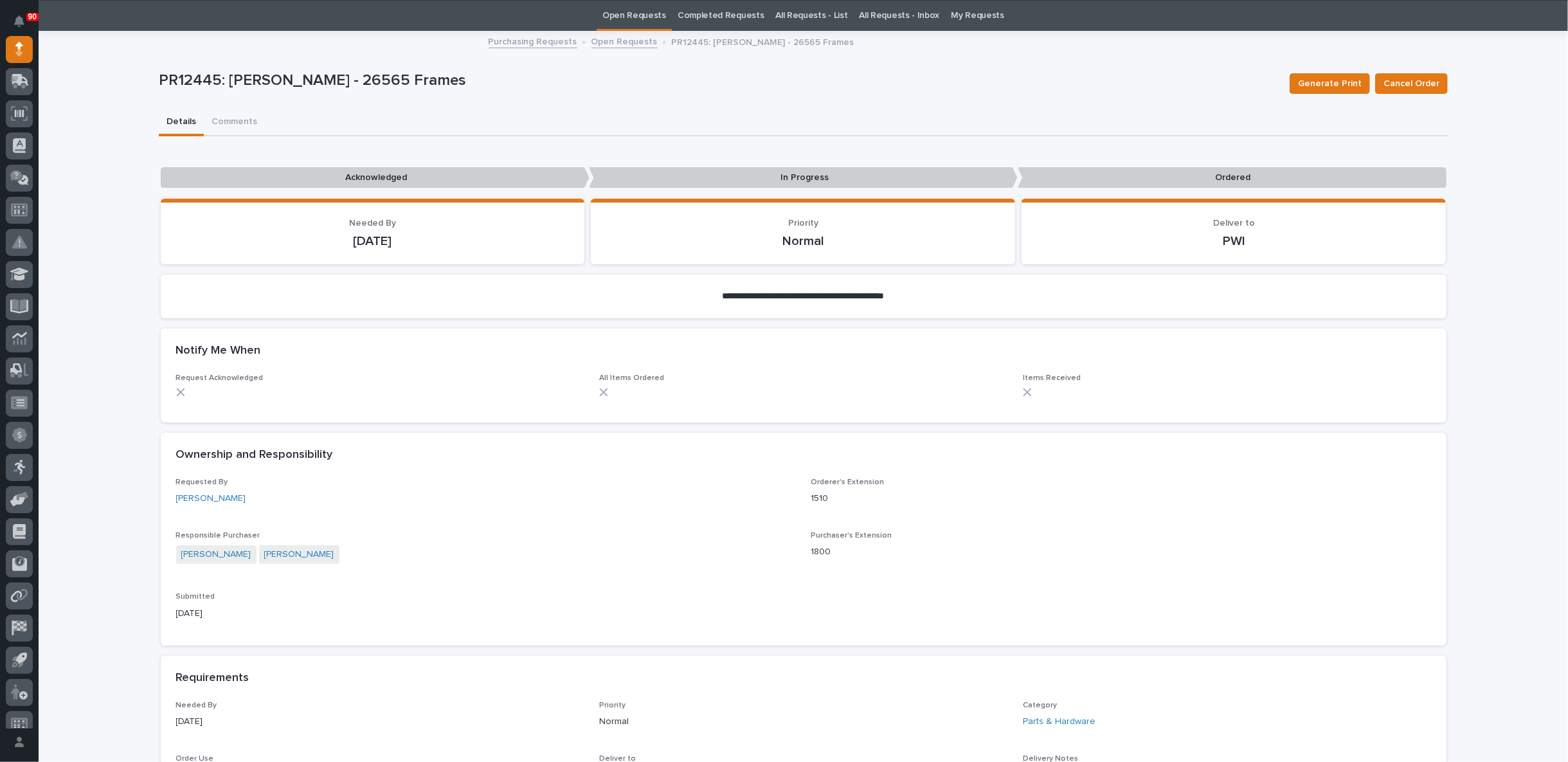
click at [519, 41] on link "Purchasing Requests" at bounding box center [533, 41] width 89 height 15
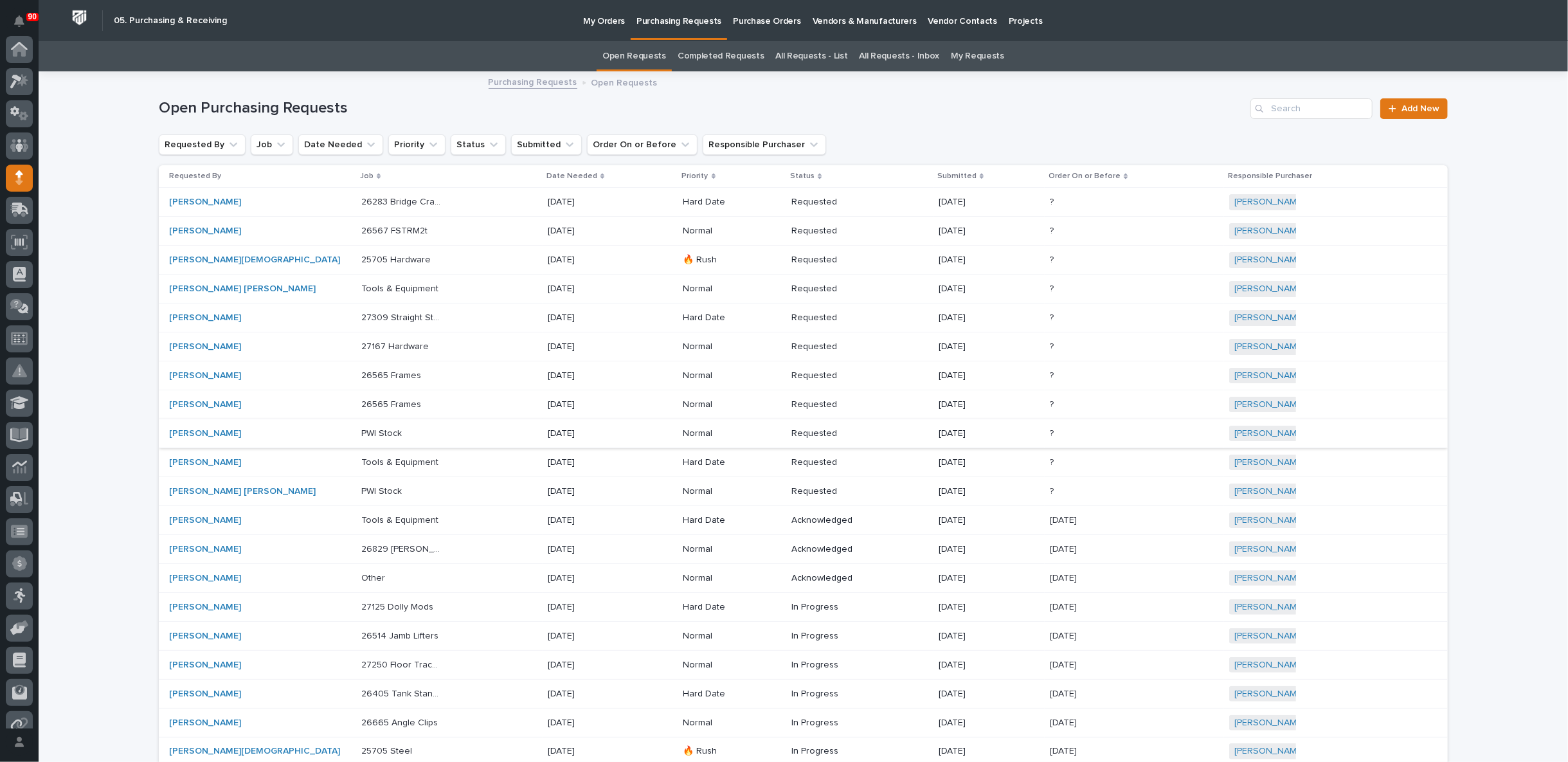
scroll to position [129, 0]
click at [495, 403] on div "26565 Frames 26565 Frames" at bounding box center [449, 405] width 176 height 21
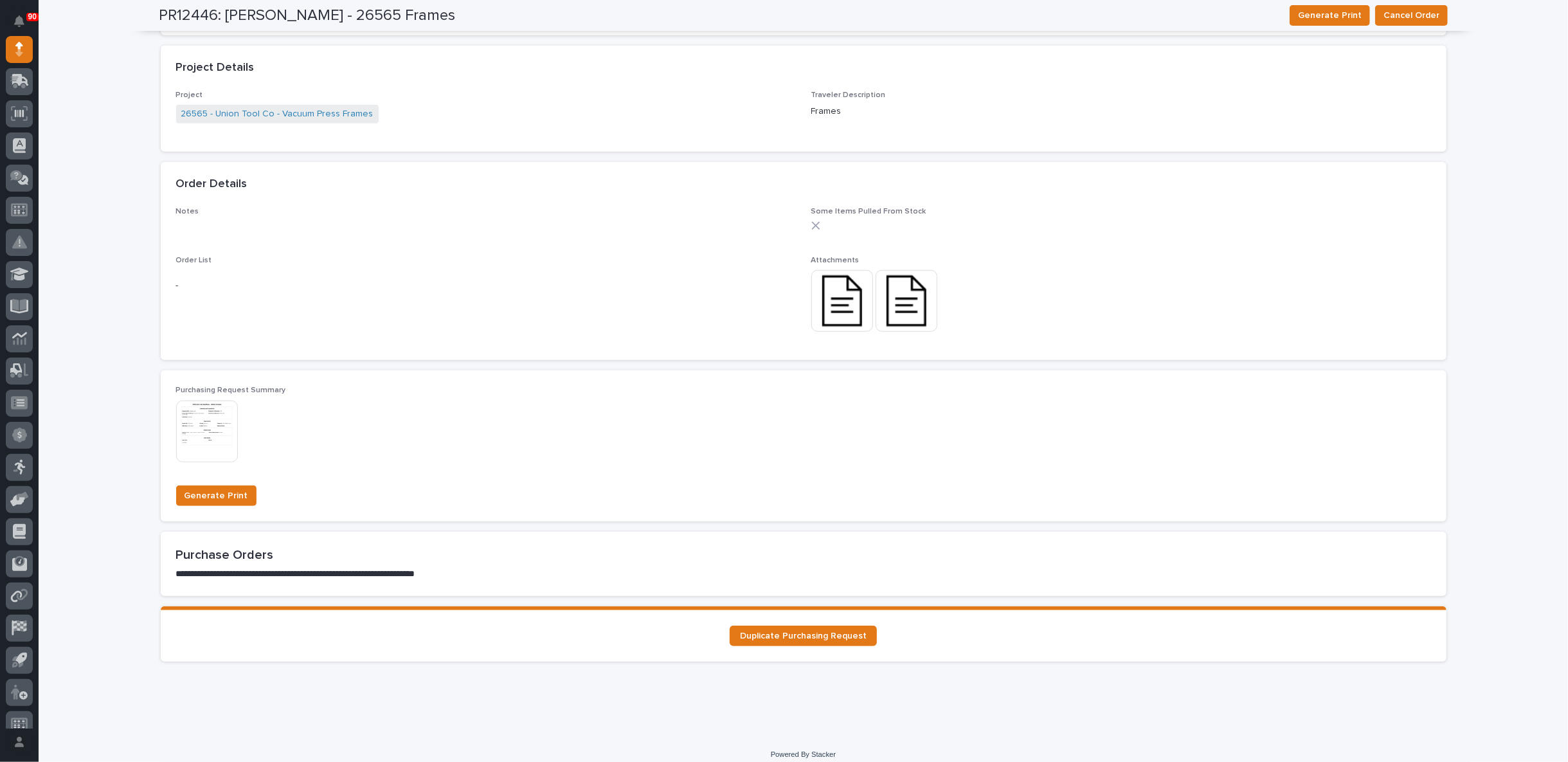
scroll to position [822, 0]
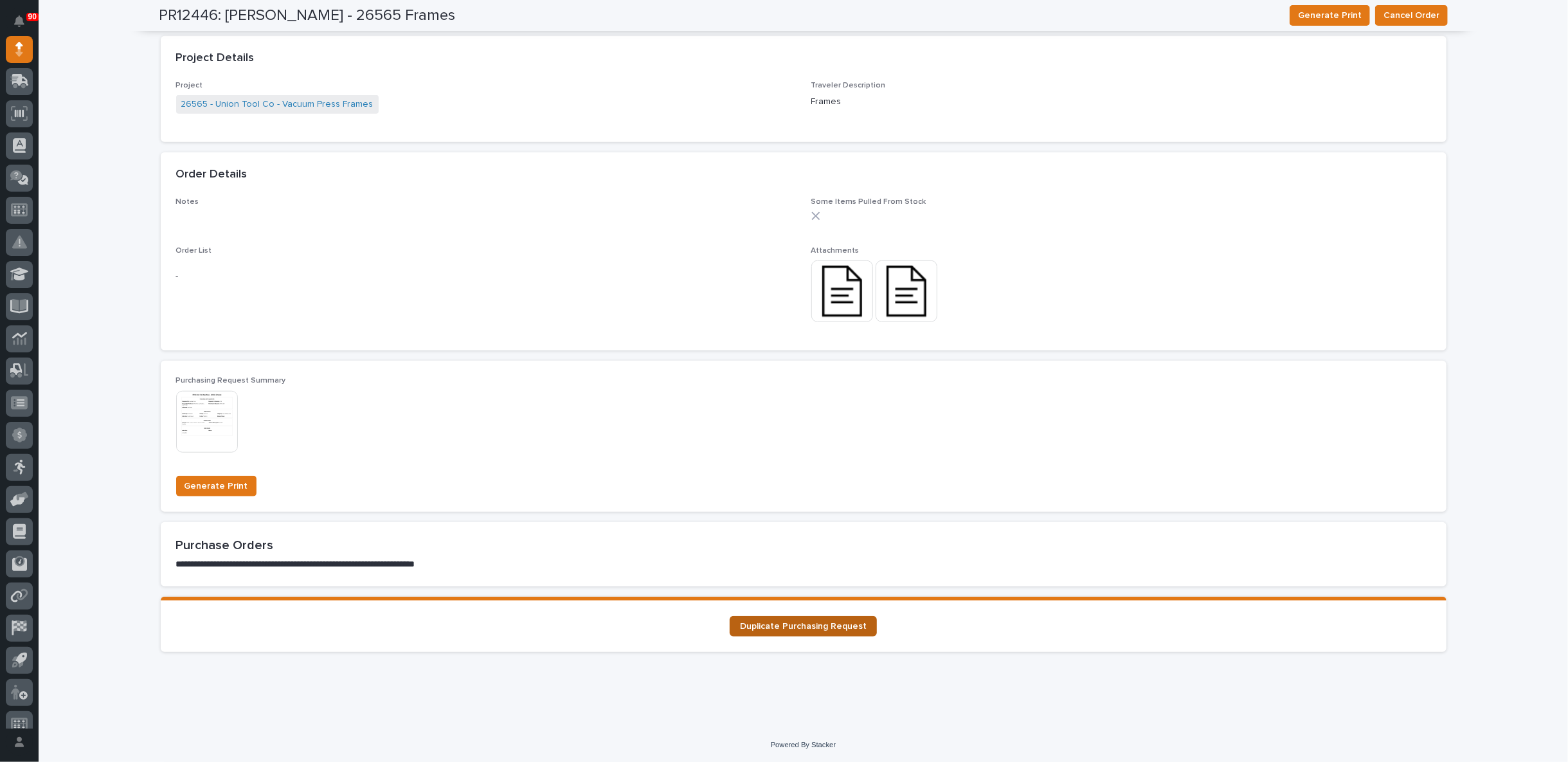
click at [826, 628] on span "Duplicate Purchasing Request" at bounding box center [803, 626] width 126 height 9
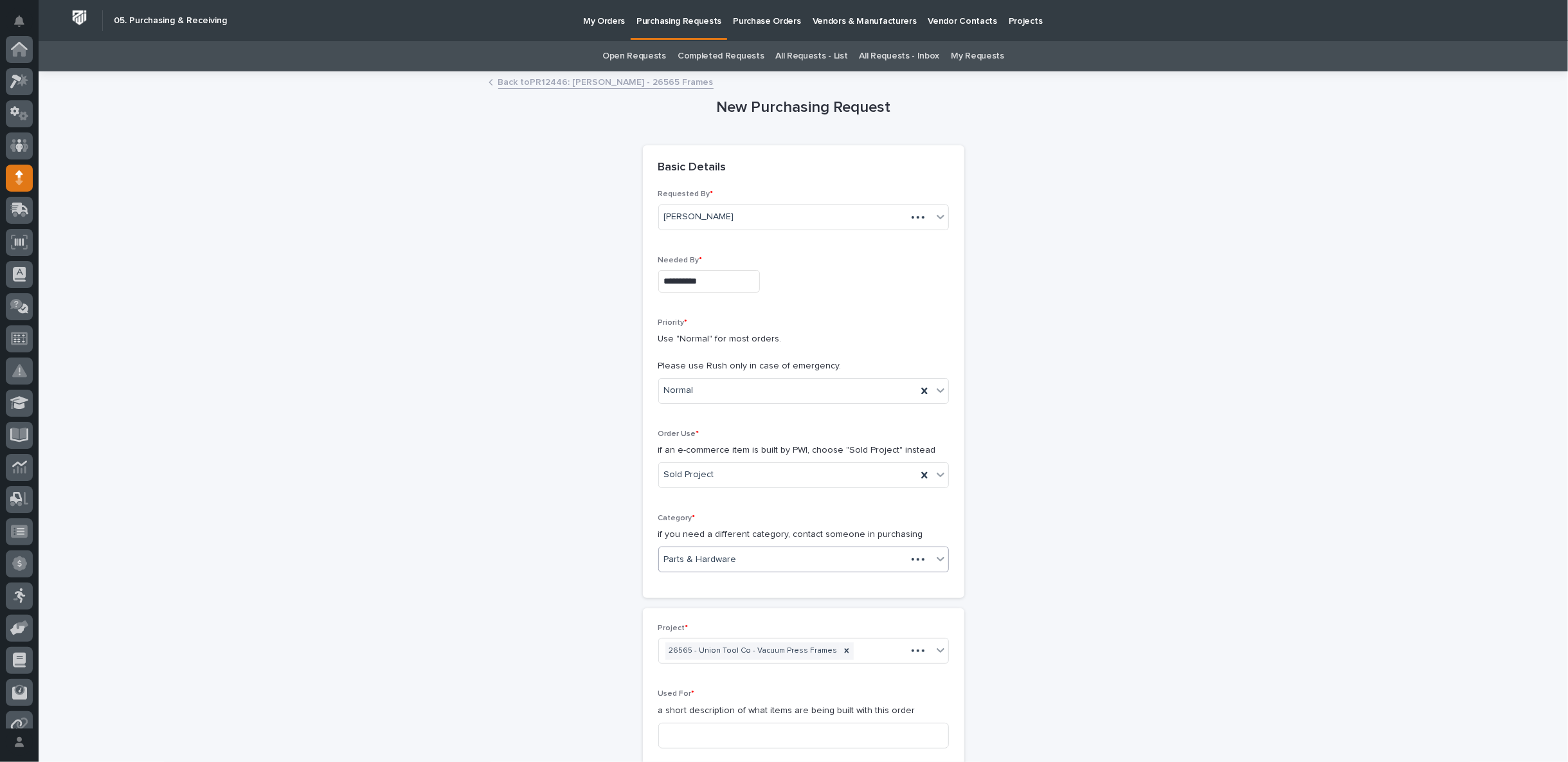
scroll to position [129, 0]
click at [559, 79] on link "Back to PR12446: [PERSON_NAME] - 26565 Frames" at bounding box center [606, 81] width 215 height 15
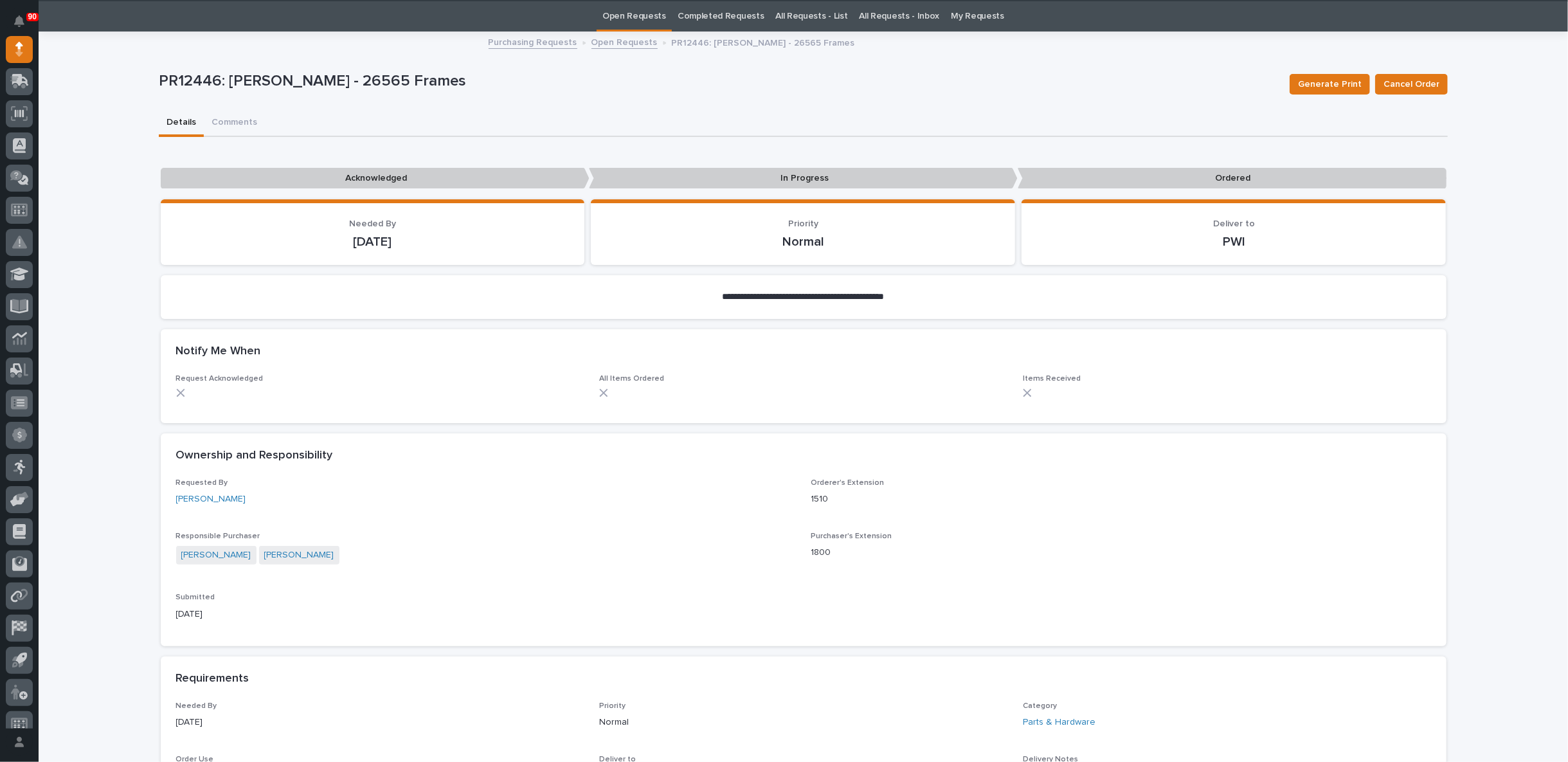
scroll to position [41, 0]
click at [526, 41] on link "Purchasing Requests" at bounding box center [533, 41] width 89 height 15
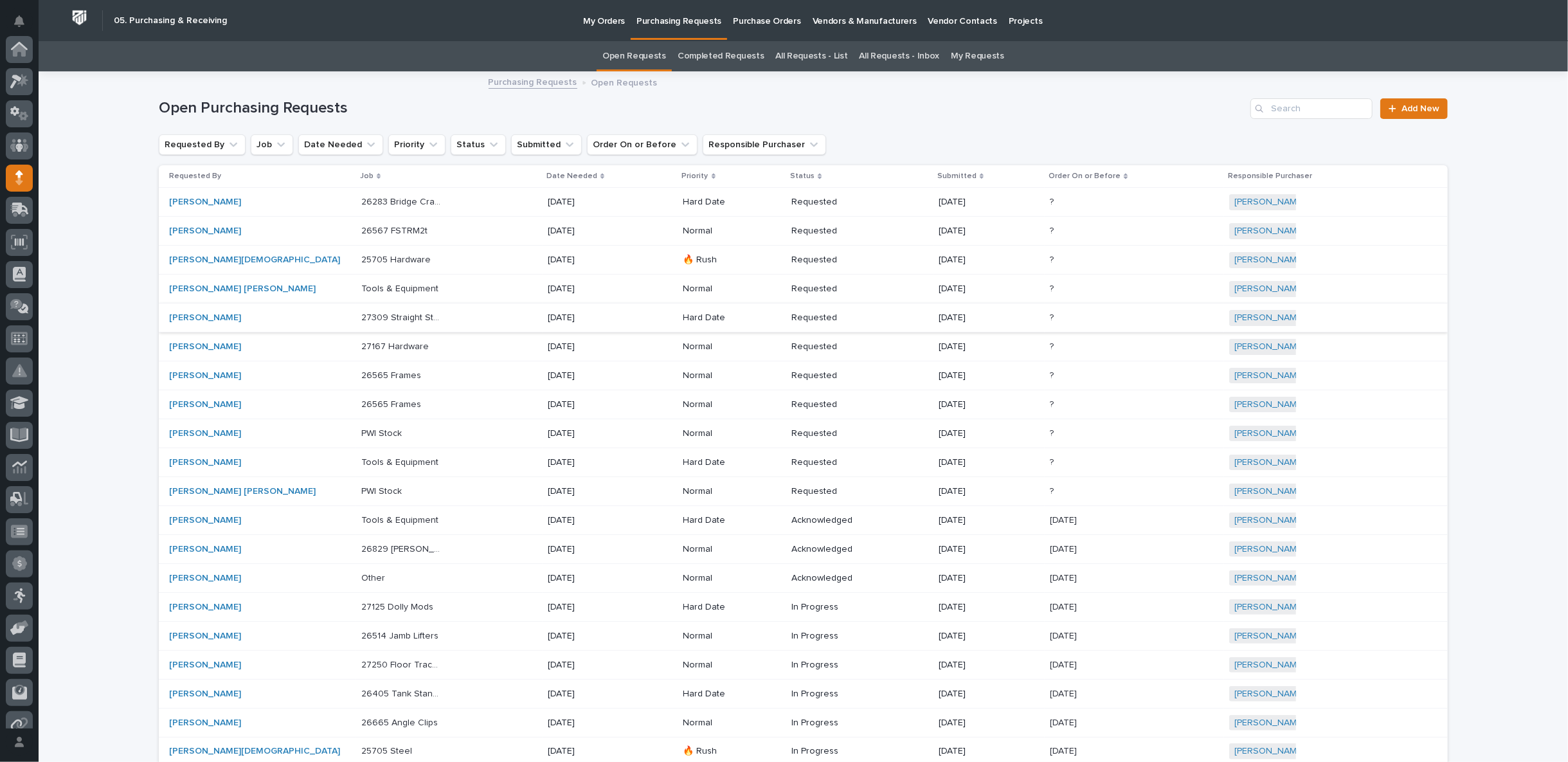
scroll to position [129, 0]
click at [495, 373] on div "26565 Frames 26565 Frames" at bounding box center [449, 376] width 176 height 21
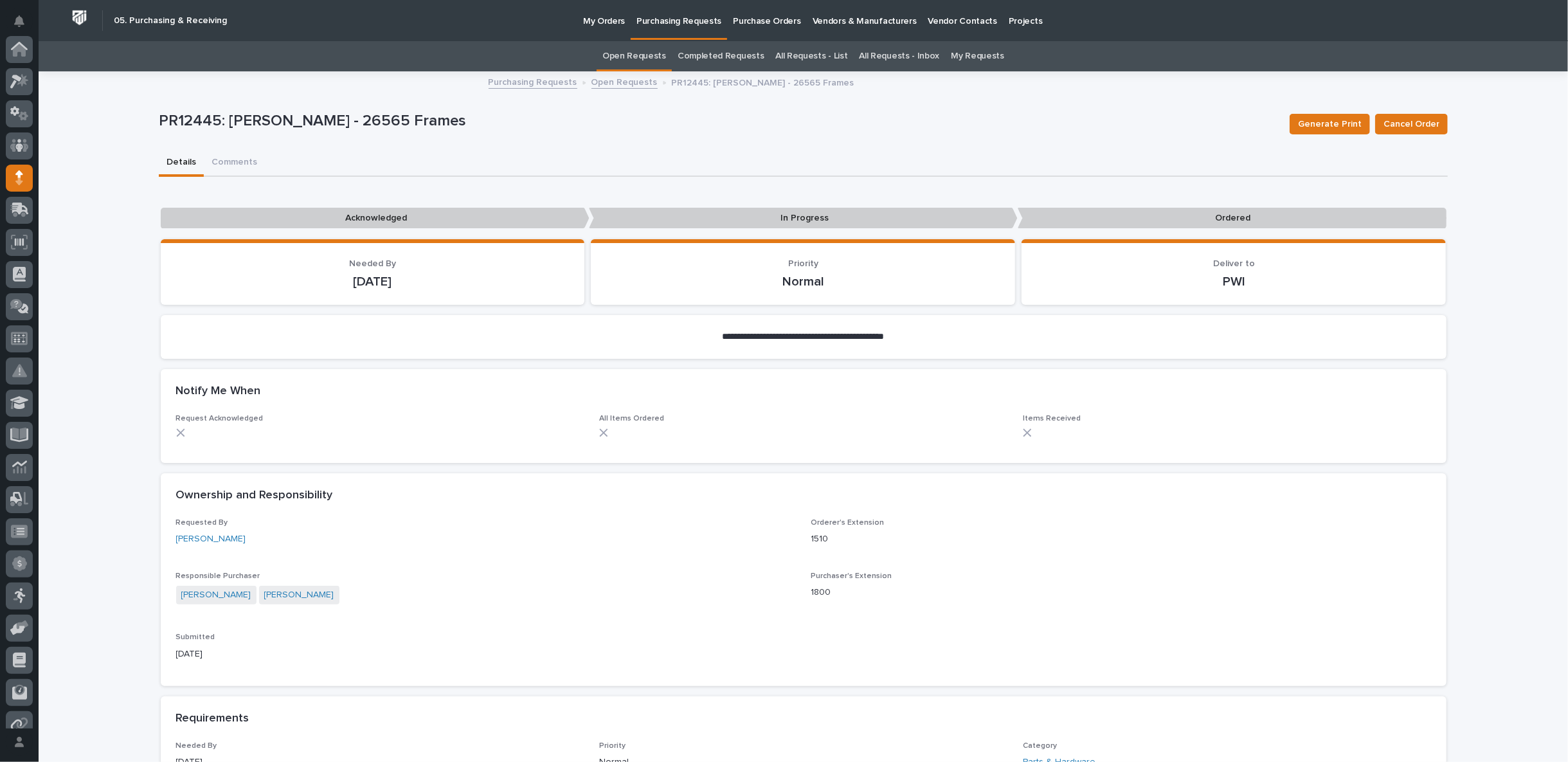
scroll to position [129, 0]
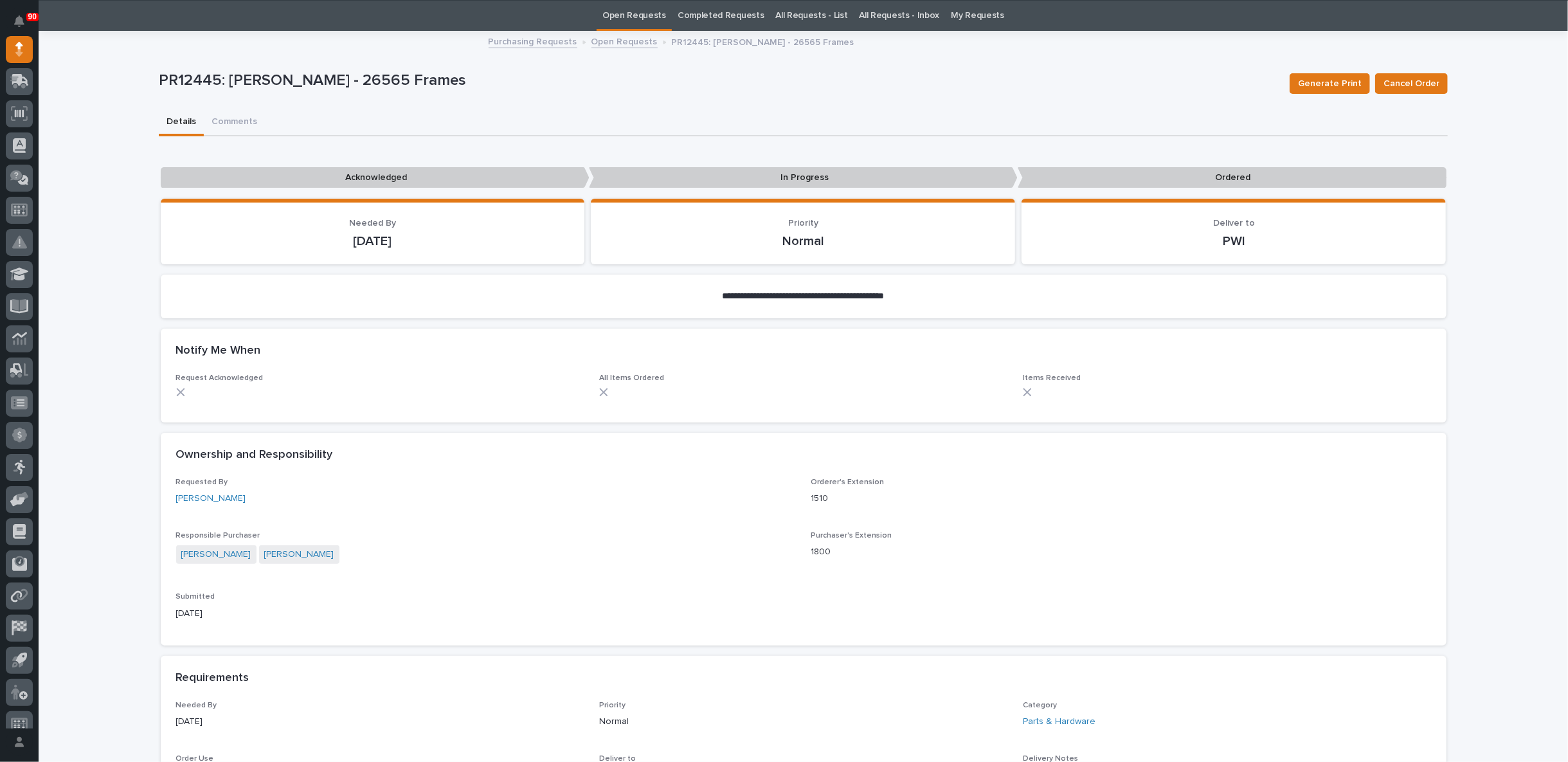
click at [535, 39] on link "Purchasing Requests" at bounding box center [533, 41] width 89 height 15
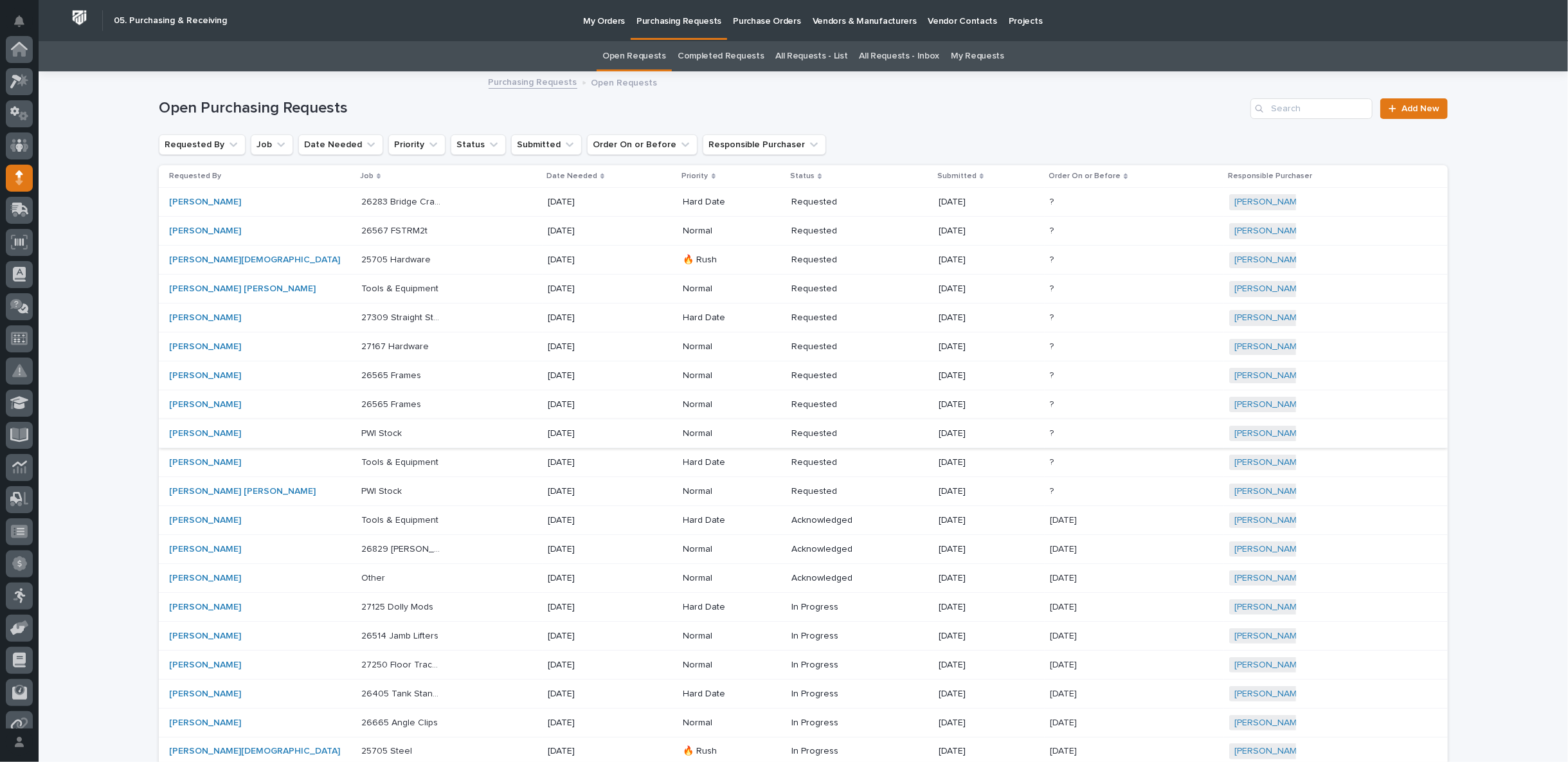
scroll to position [129, 0]
click at [502, 399] on div "26565 Frames 26565 Frames" at bounding box center [449, 405] width 176 height 21
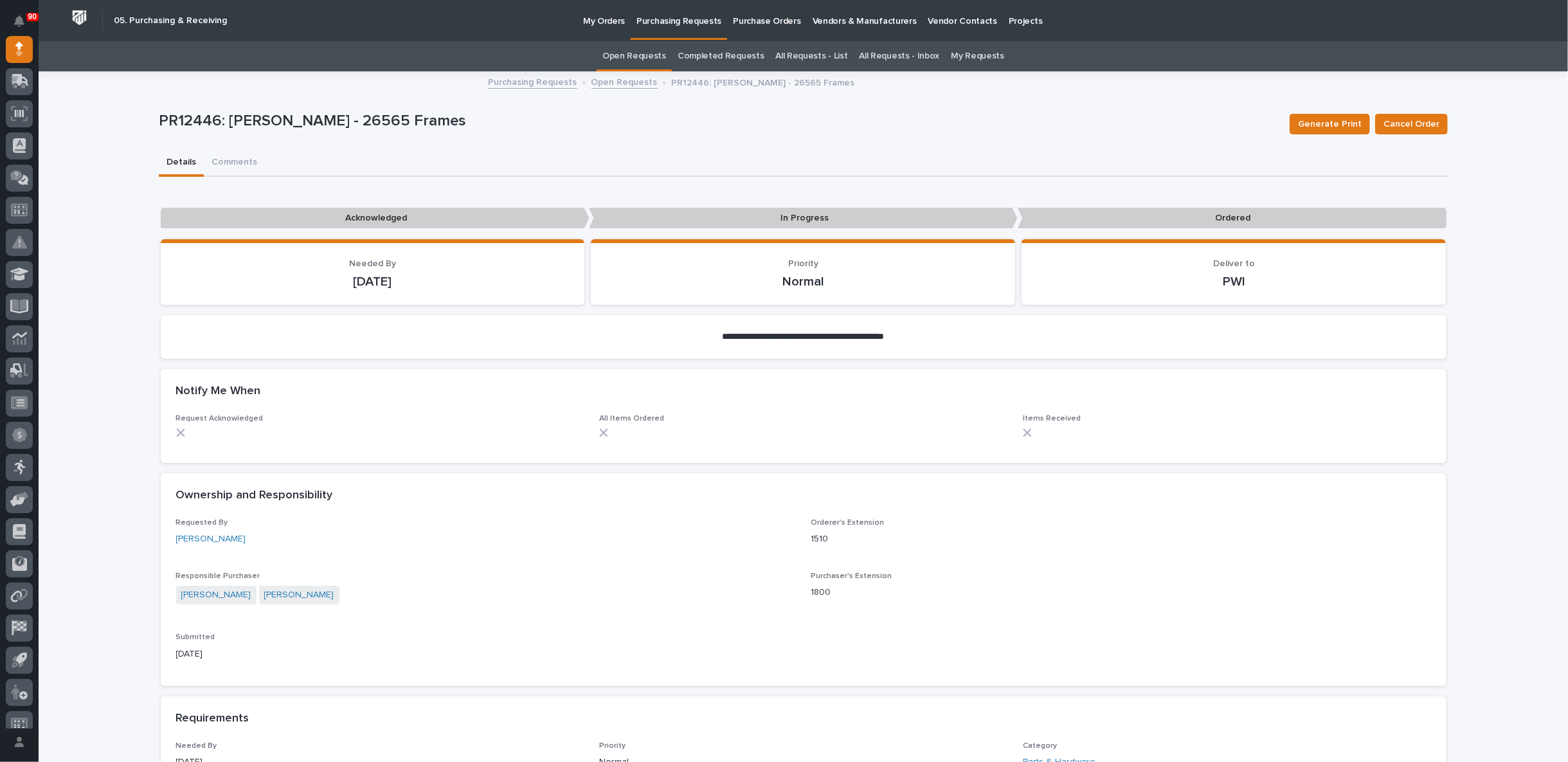
click at [524, 81] on link "Purchasing Requests" at bounding box center [533, 81] width 89 height 15
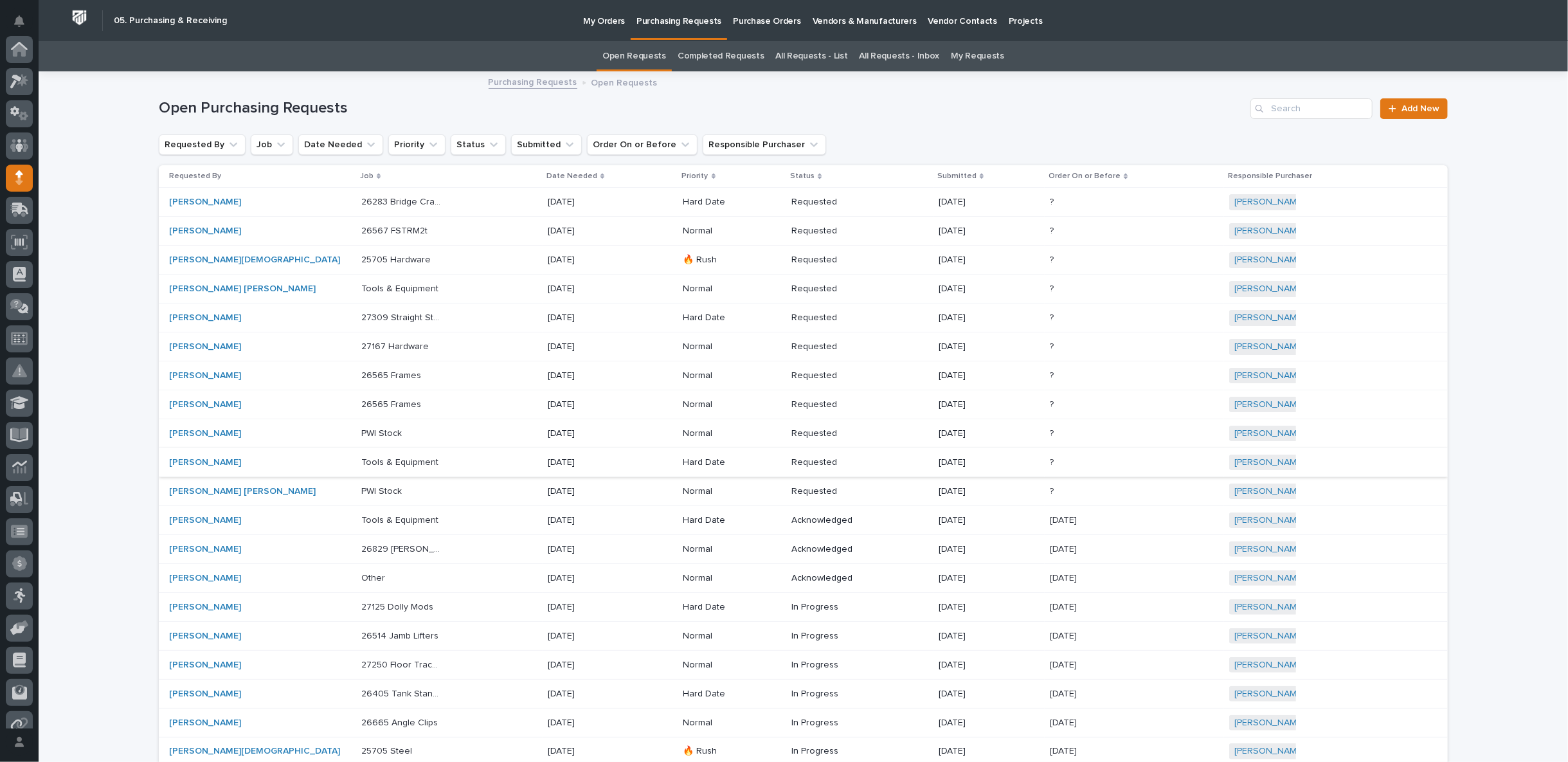
scroll to position [129, 0]
click at [501, 399] on div "26565 Frames 26565 Frames" at bounding box center [449, 405] width 176 height 21
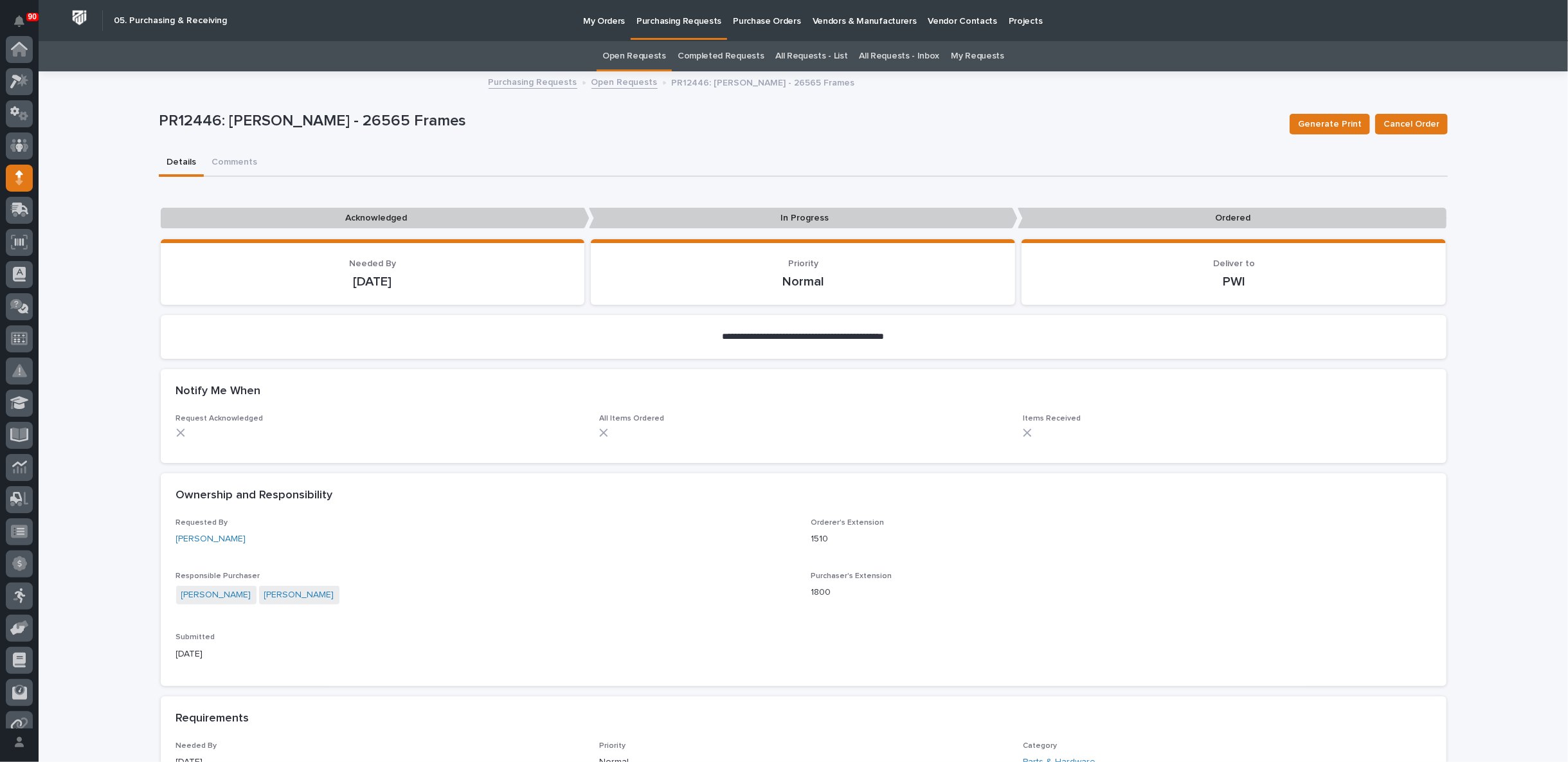
scroll to position [129, 0]
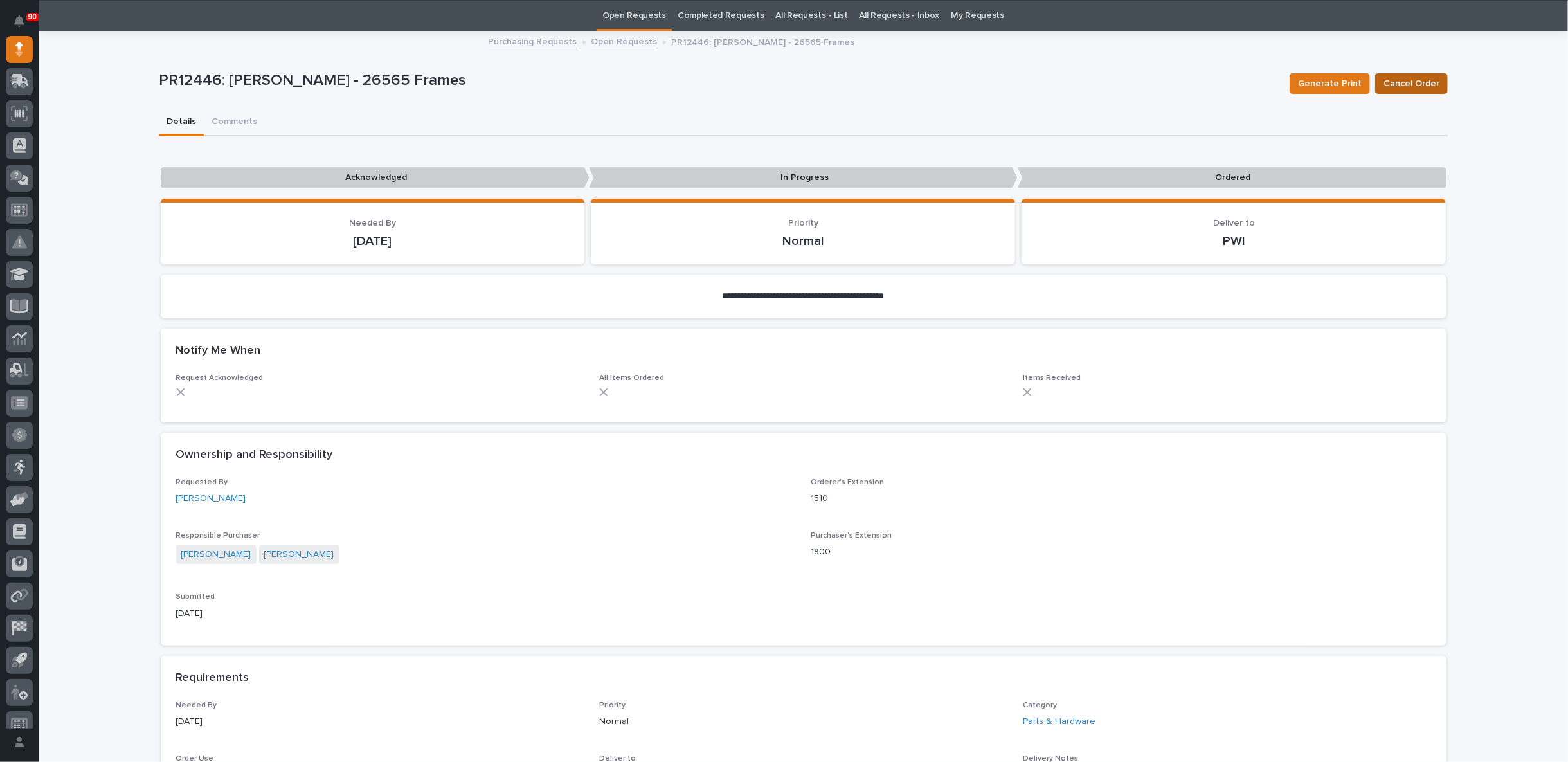
click at [1399, 81] on span "Cancel Order" at bounding box center [1411, 84] width 56 height 15
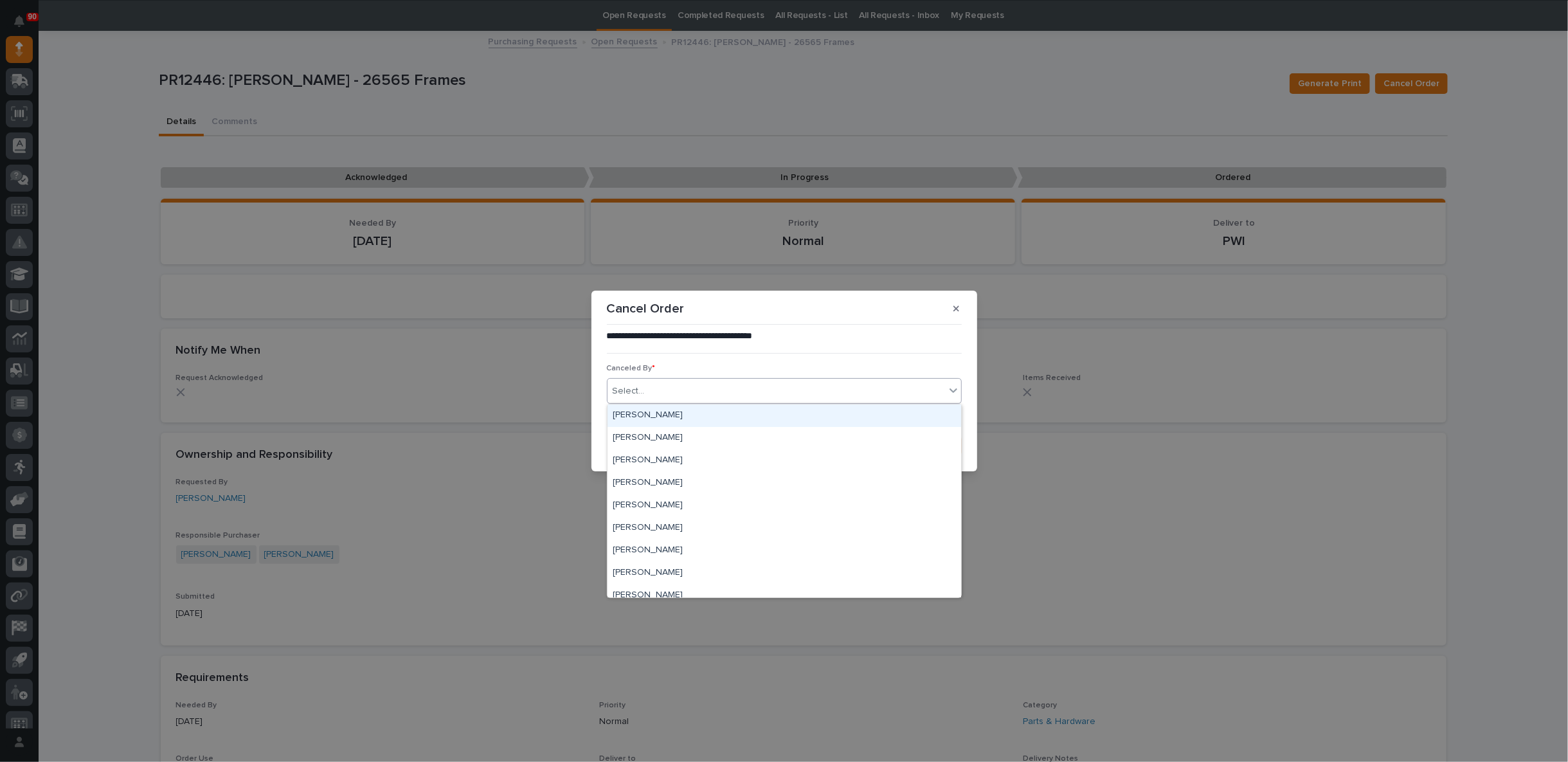
click at [653, 385] on div "Select..." at bounding box center [776, 392] width 337 height 21
type input "***"
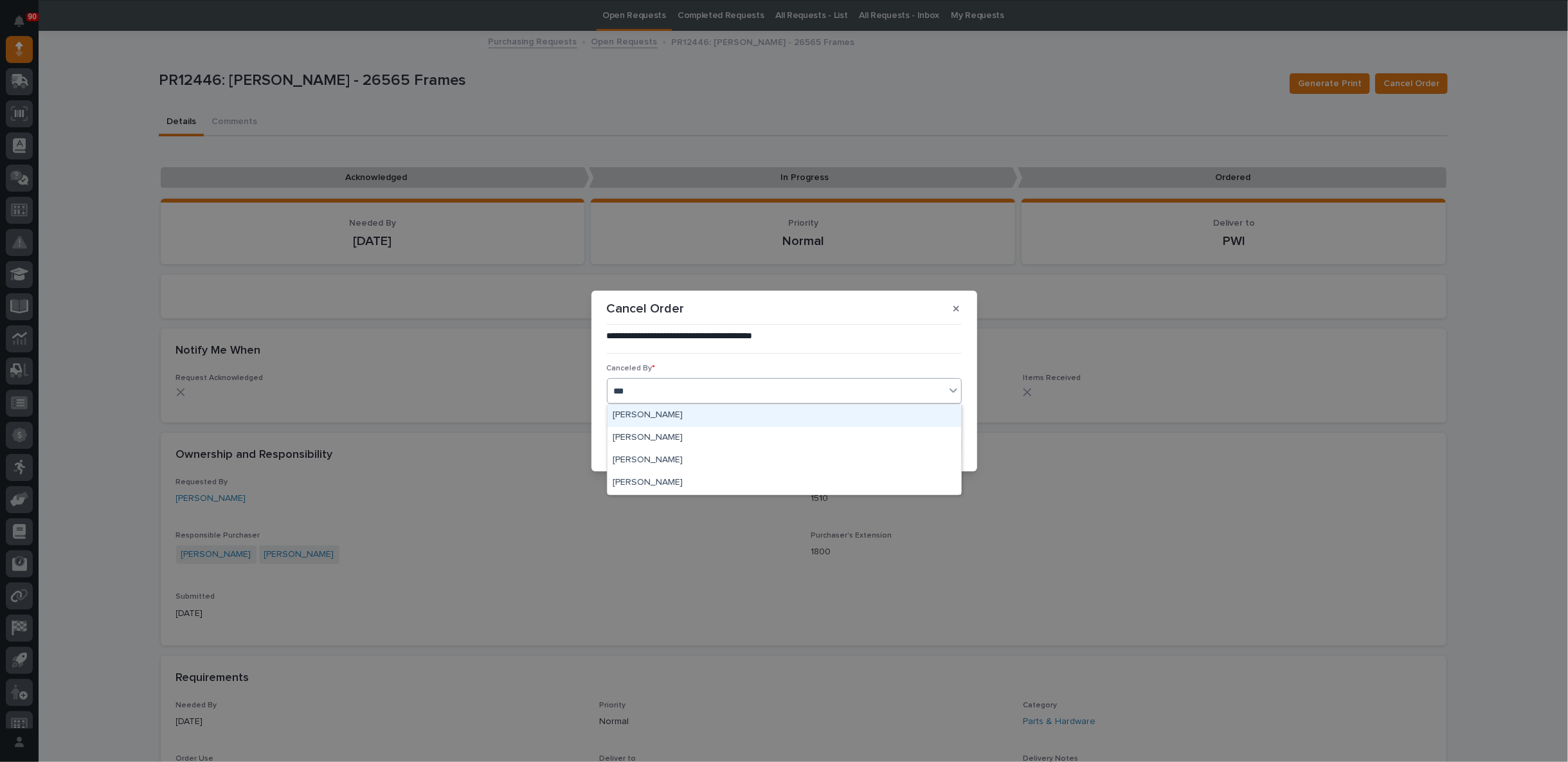
click at [675, 415] on div "[PERSON_NAME]" at bounding box center [784, 416] width 354 height 23
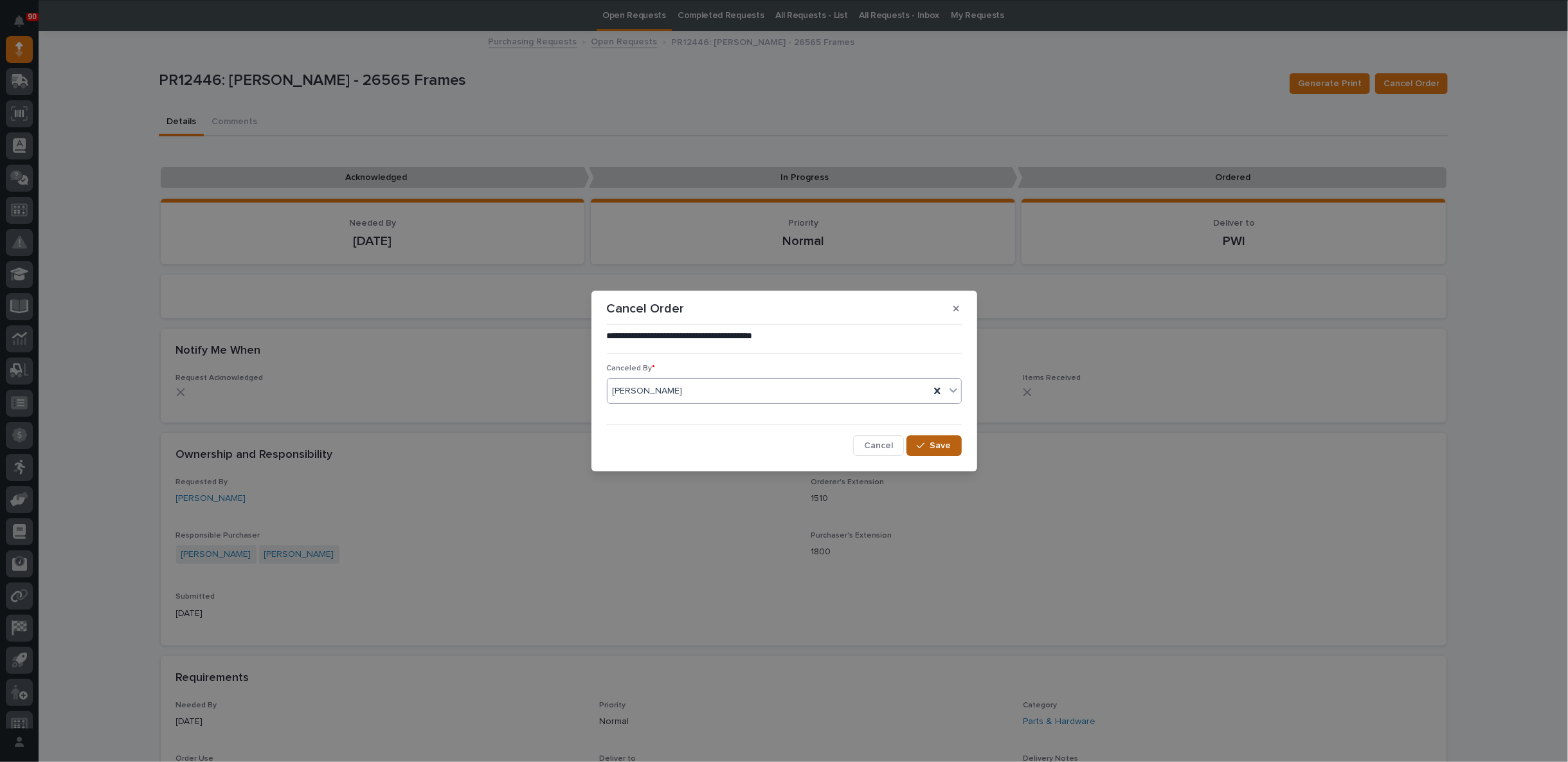
click at [948, 442] on span "Save" at bounding box center [941, 445] width 21 height 11
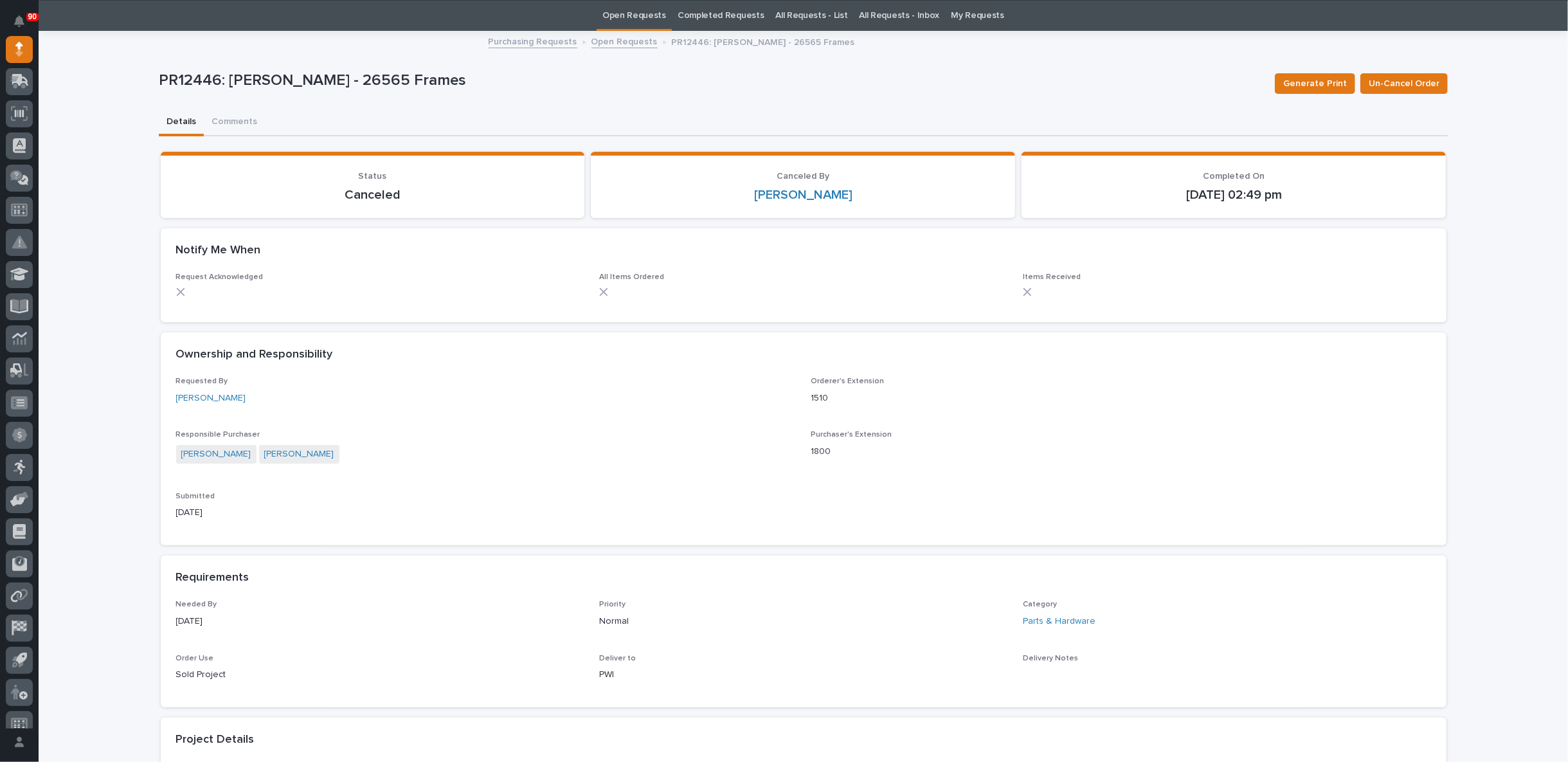
click at [527, 37] on link "Purchasing Requests" at bounding box center [533, 41] width 89 height 15
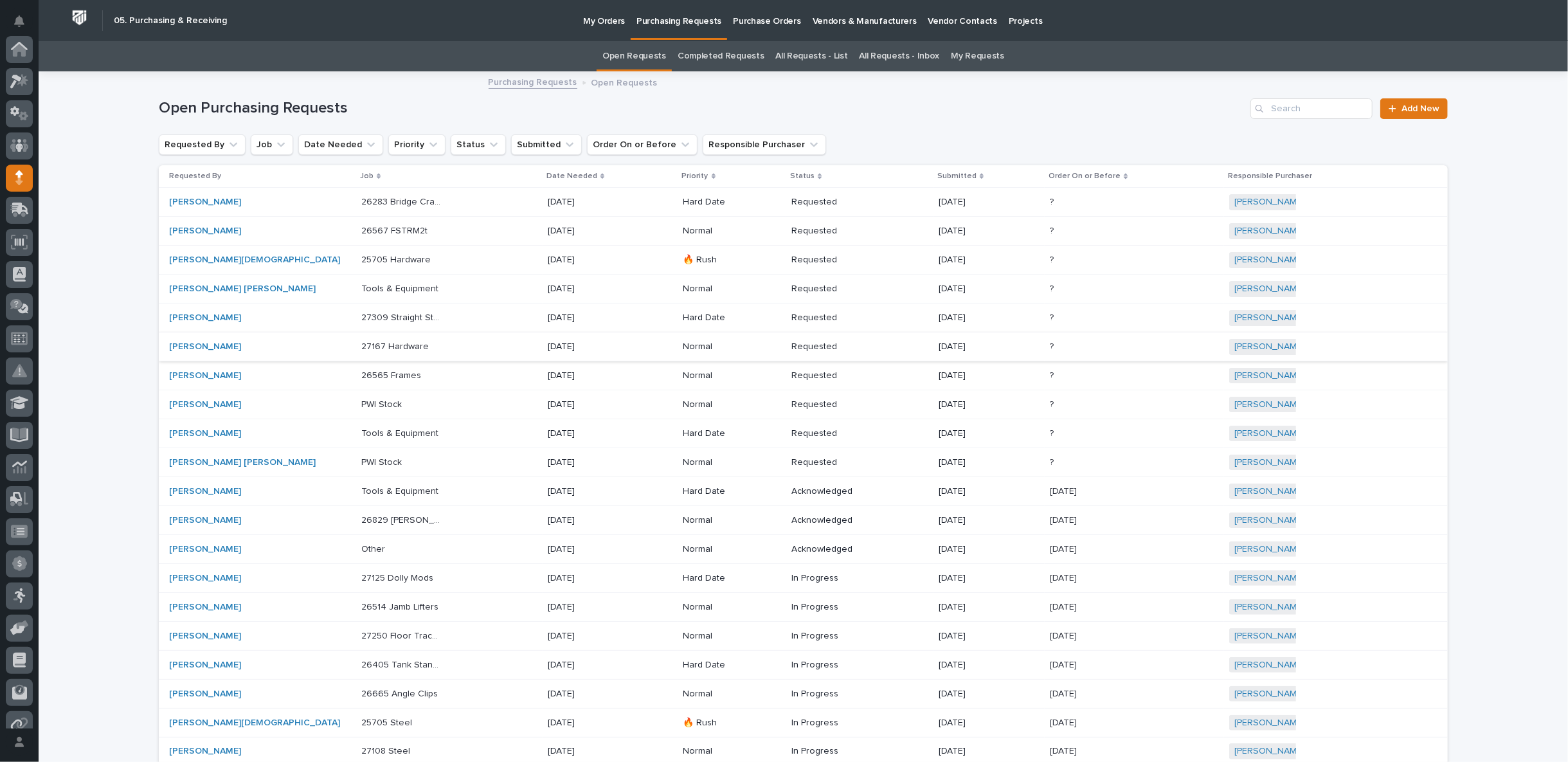
scroll to position [129, 0]
click at [492, 368] on div "26565 Frames 26565 Frames" at bounding box center [449, 376] width 176 height 21
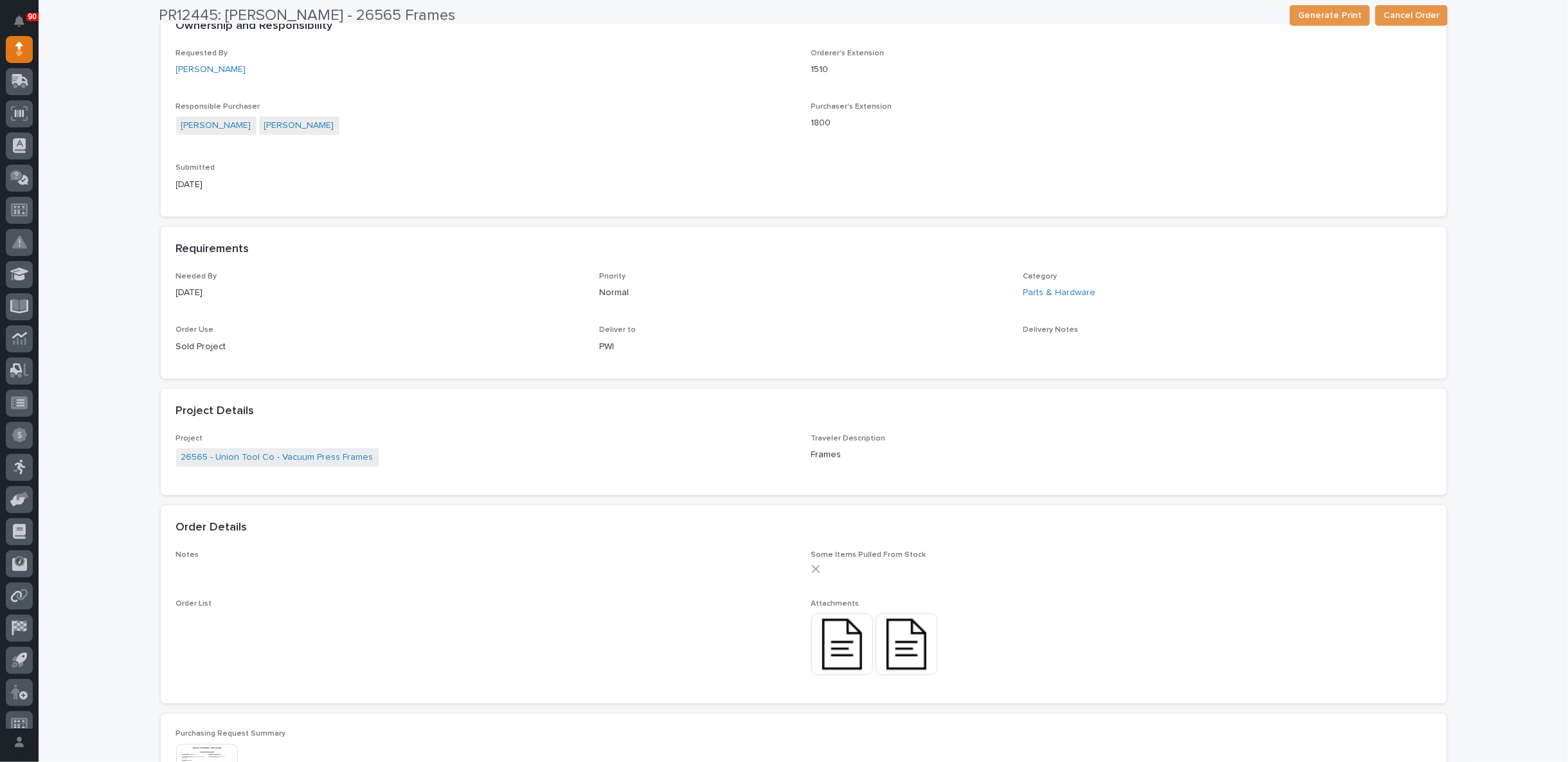
scroll to position [822, 0]
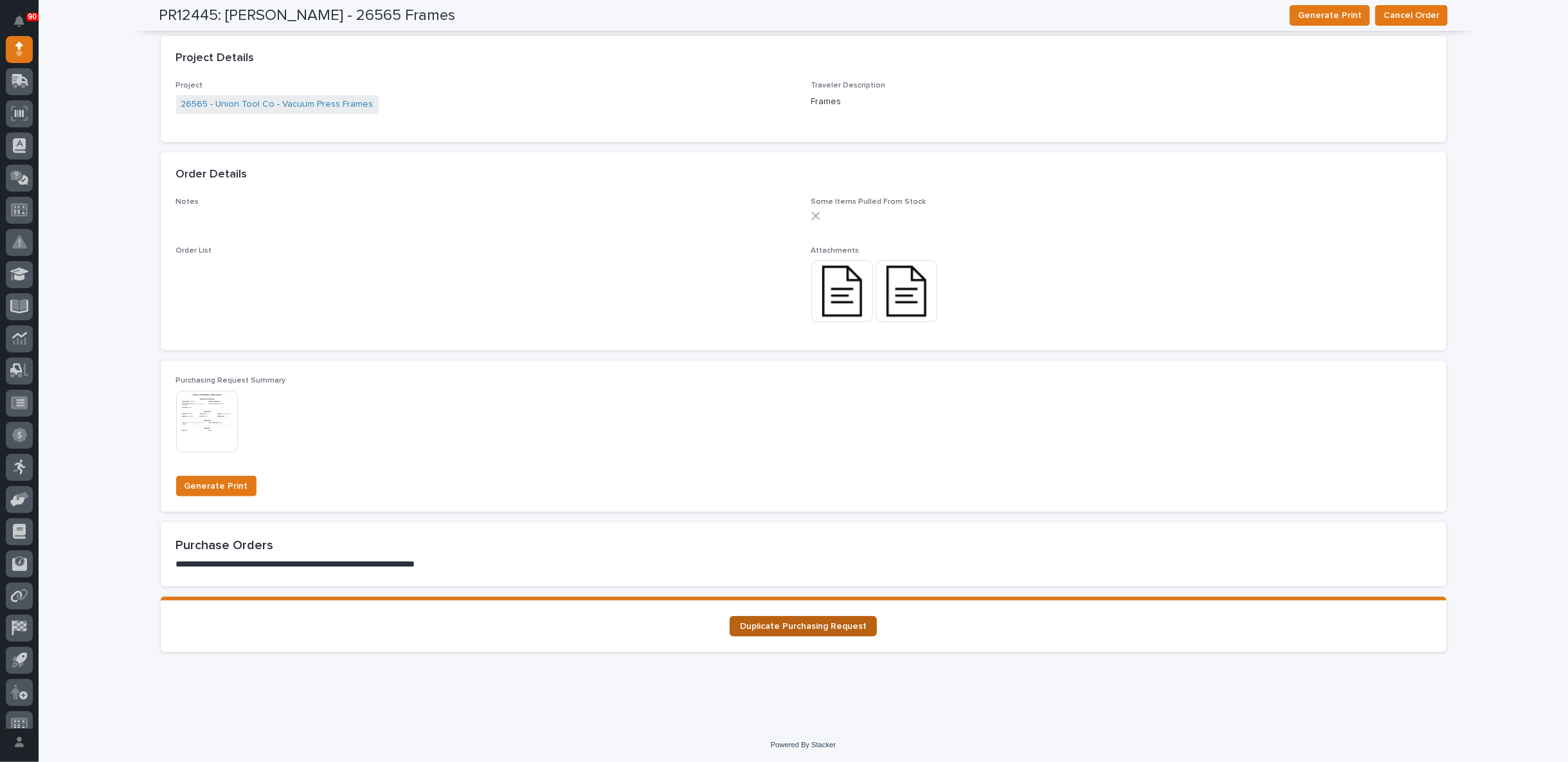
click at [809, 627] on span "Duplicate Purchasing Request" at bounding box center [803, 626] width 126 height 9
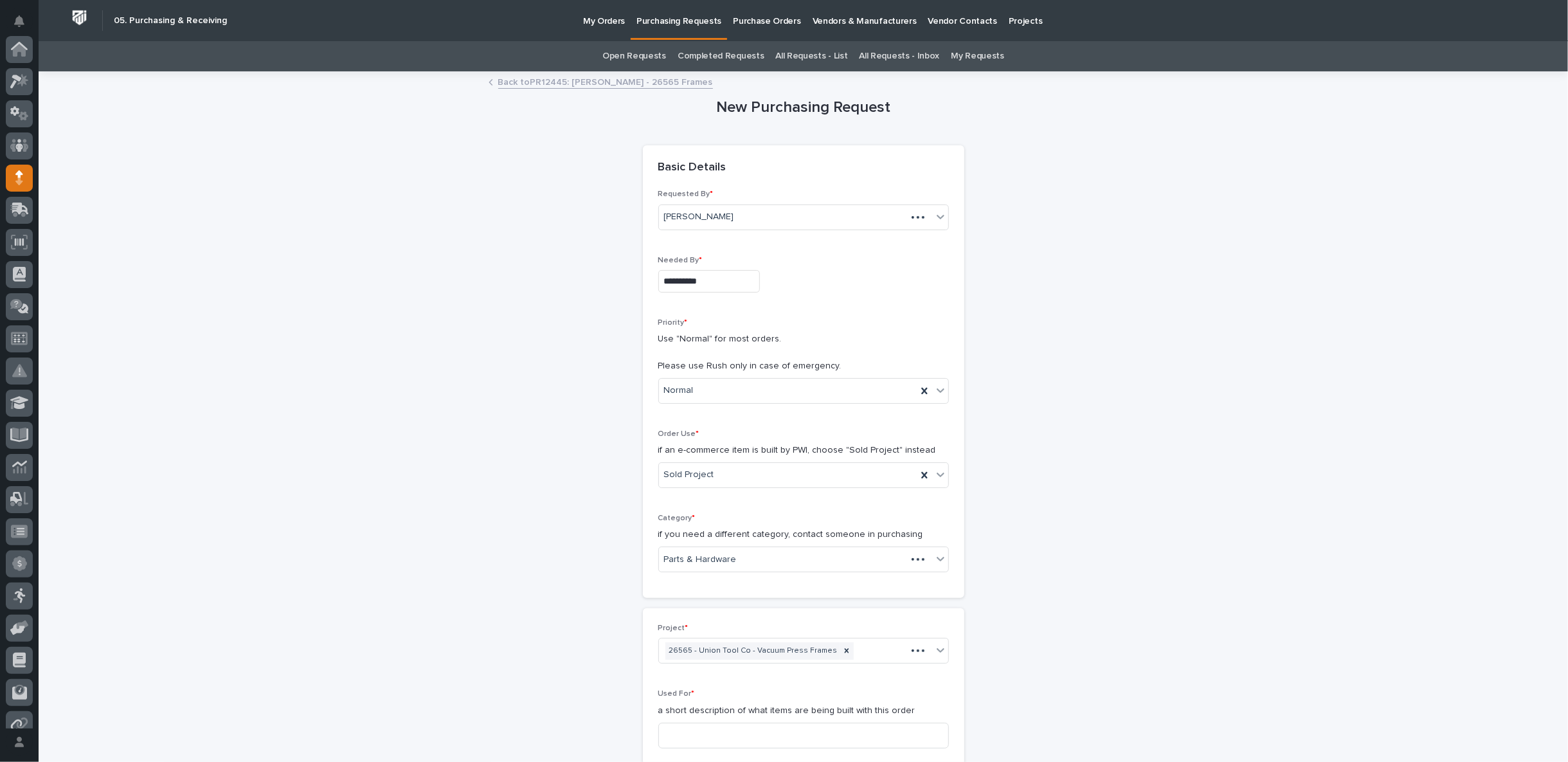
scroll to position [129, 0]
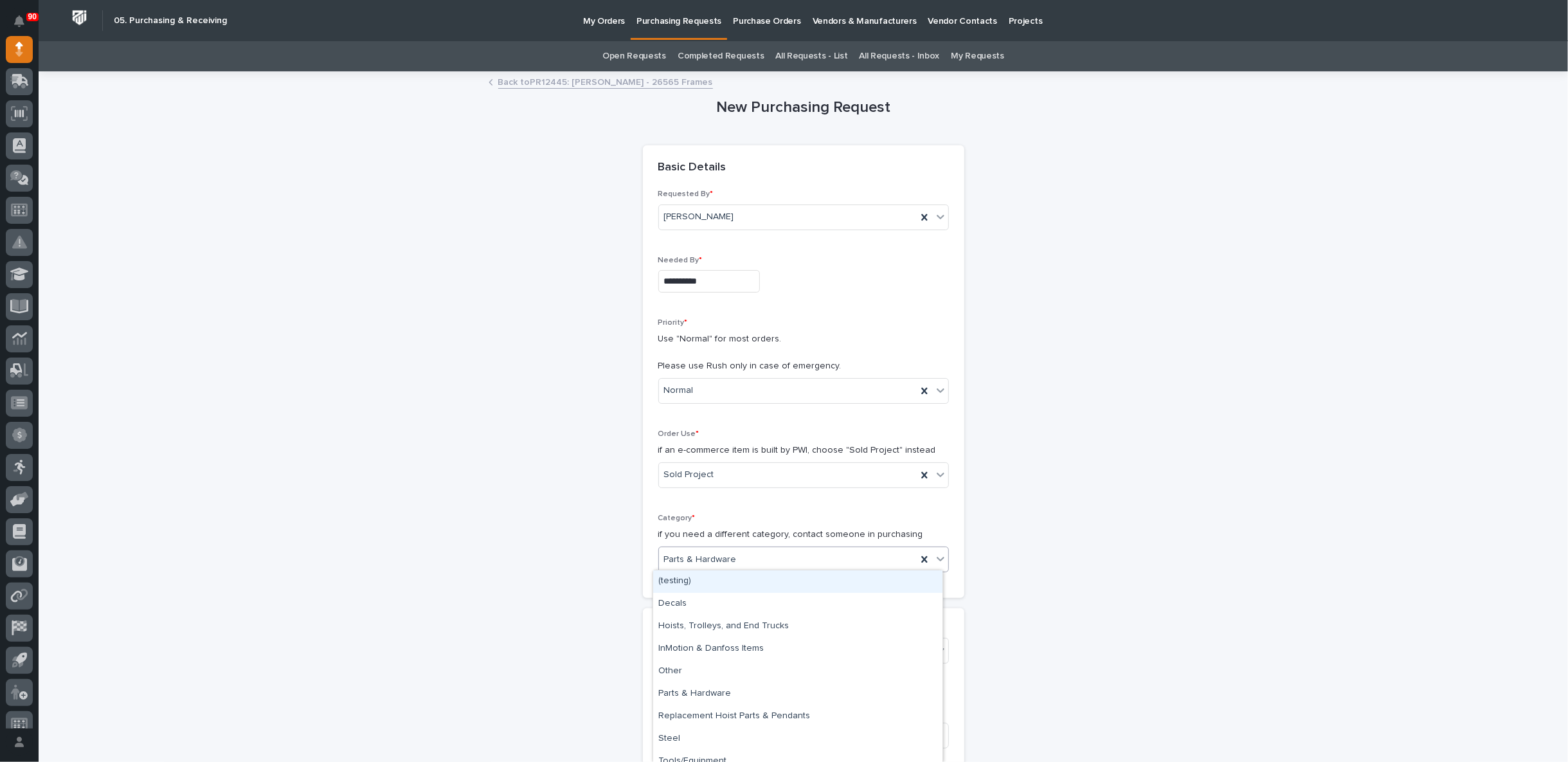
click at [735, 555] on div "Parts & Hardware" at bounding box center [787, 559] width 257 height 21
click at [708, 730] on div "Steel" at bounding box center [798, 739] width 289 height 23
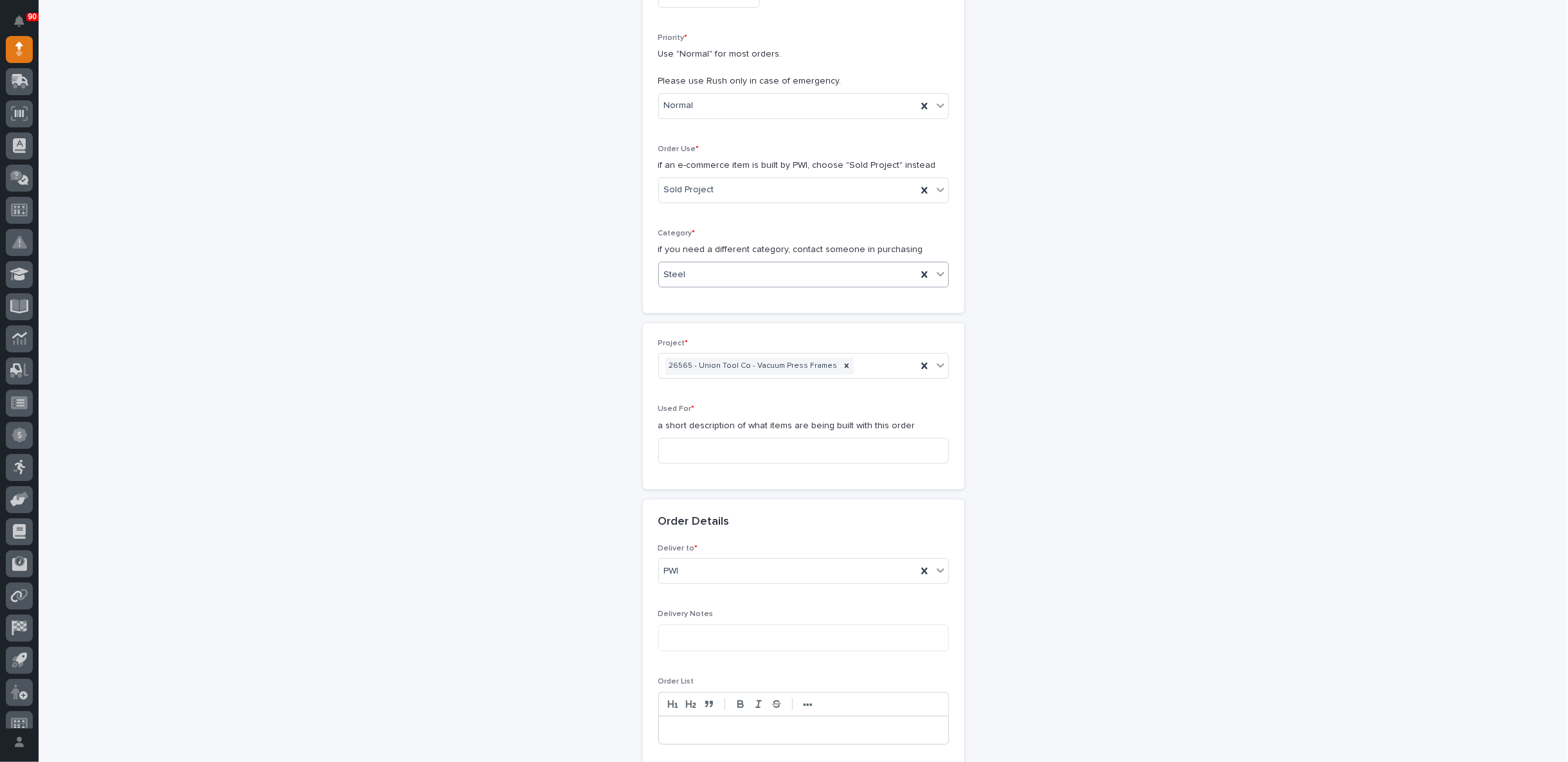
scroll to position [285, 0]
click at [688, 447] on input at bounding box center [804, 450] width 291 height 26
paste input "Frames"
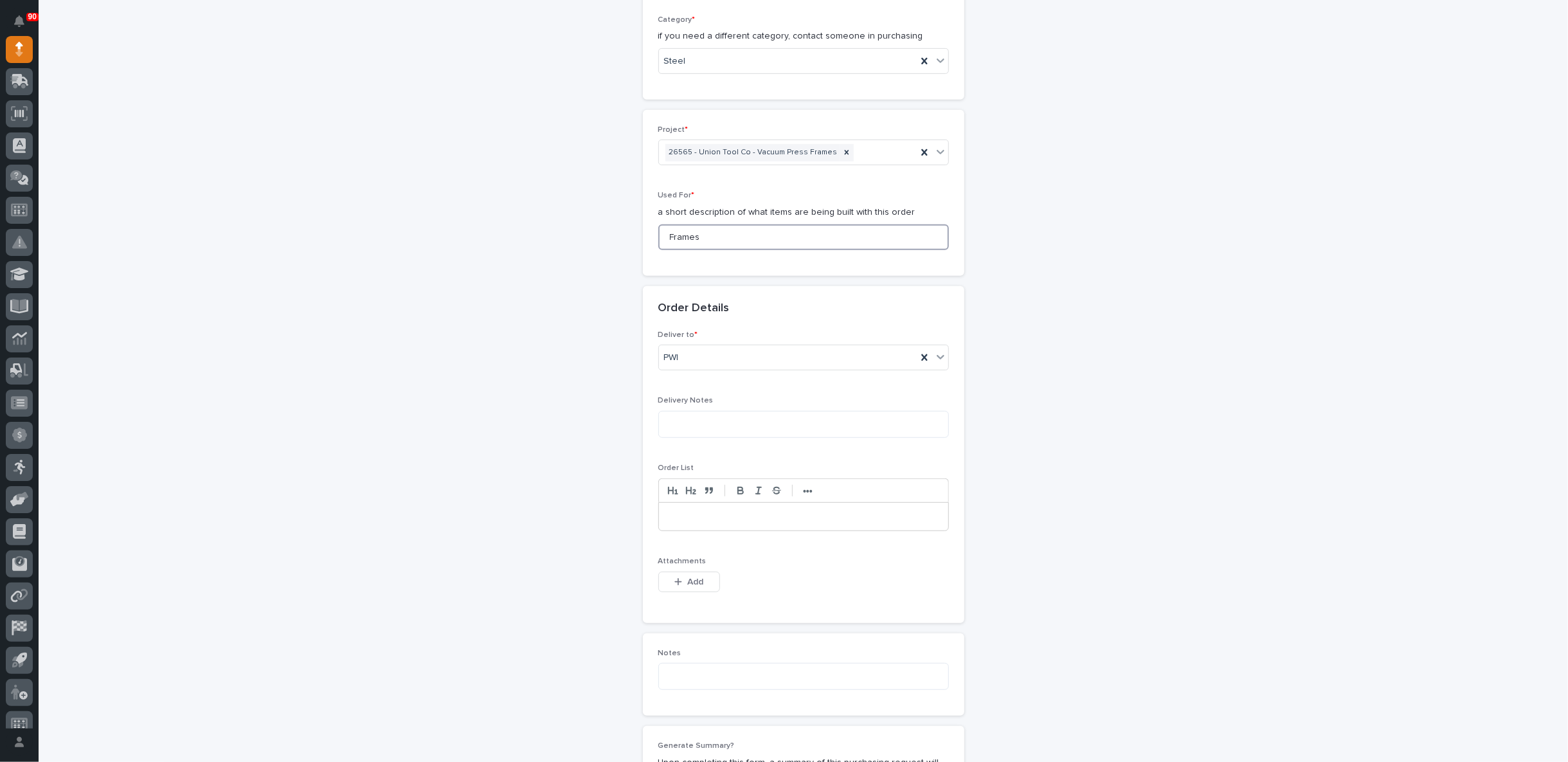
scroll to position [715, 0]
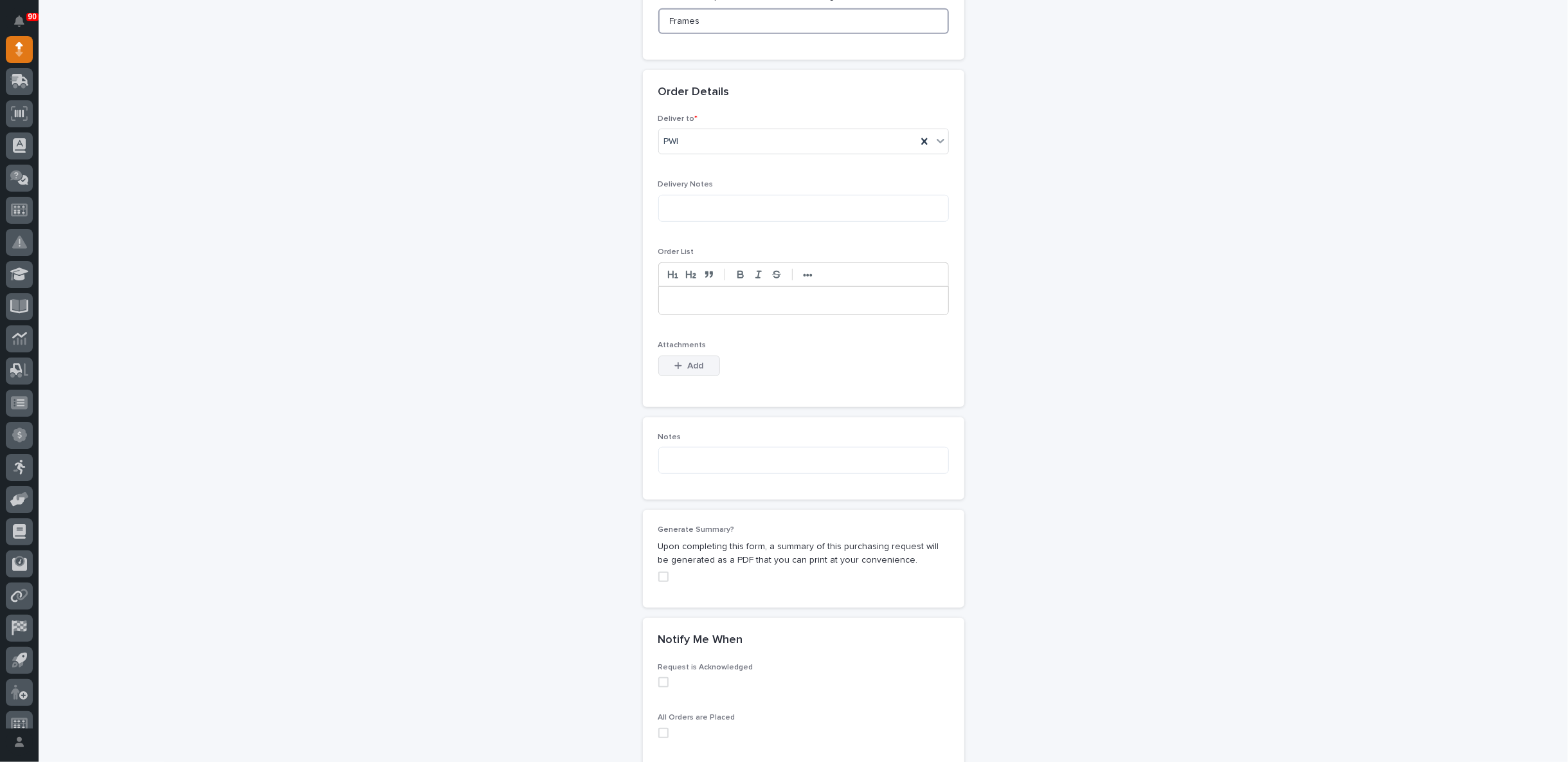
type input "Frames"
click at [690, 360] on span "Add" at bounding box center [695, 365] width 16 height 11
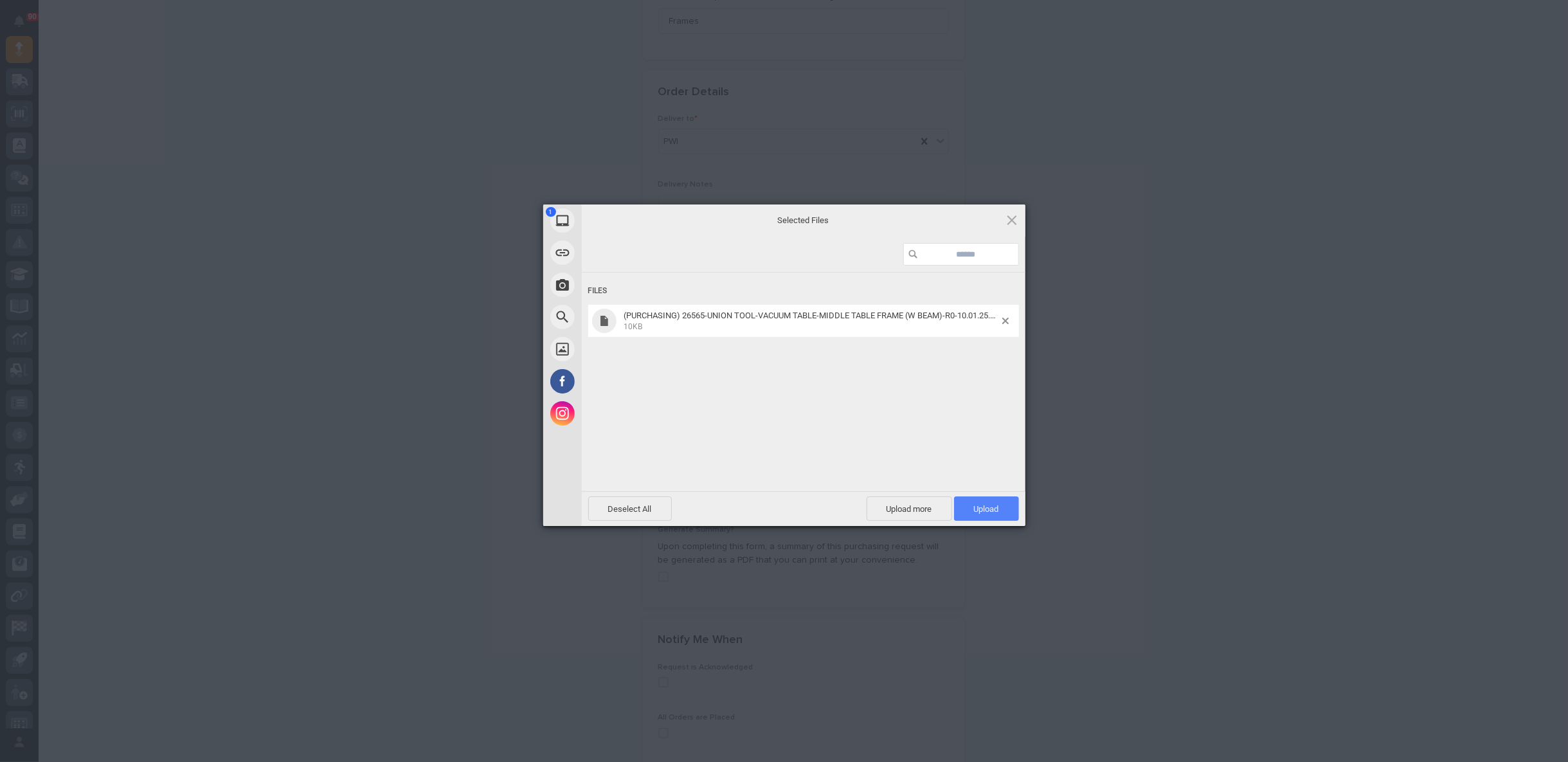
click at [985, 509] on span "Upload 1" at bounding box center [986, 509] width 25 height 10
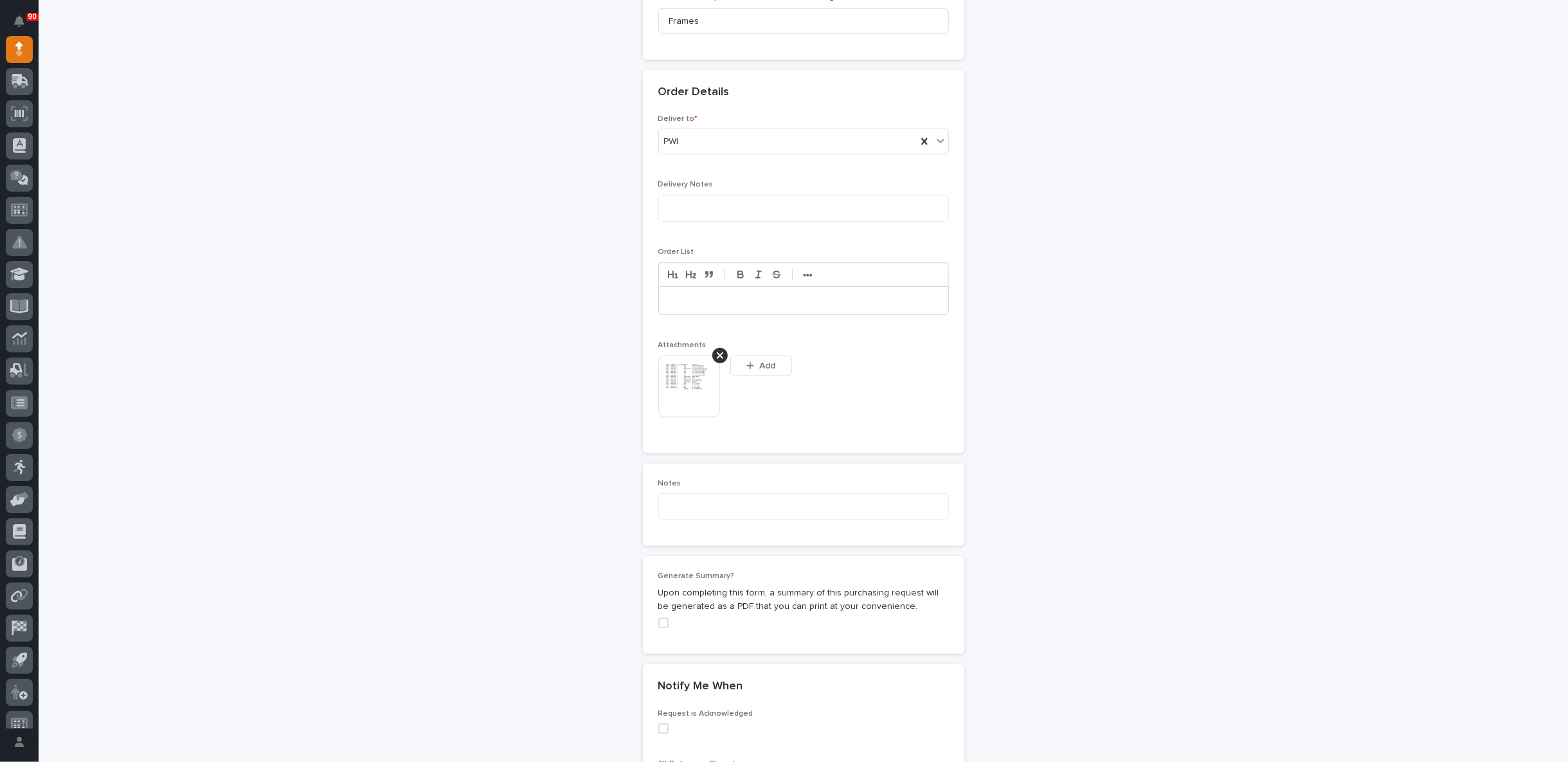
scroll to position [737, 0]
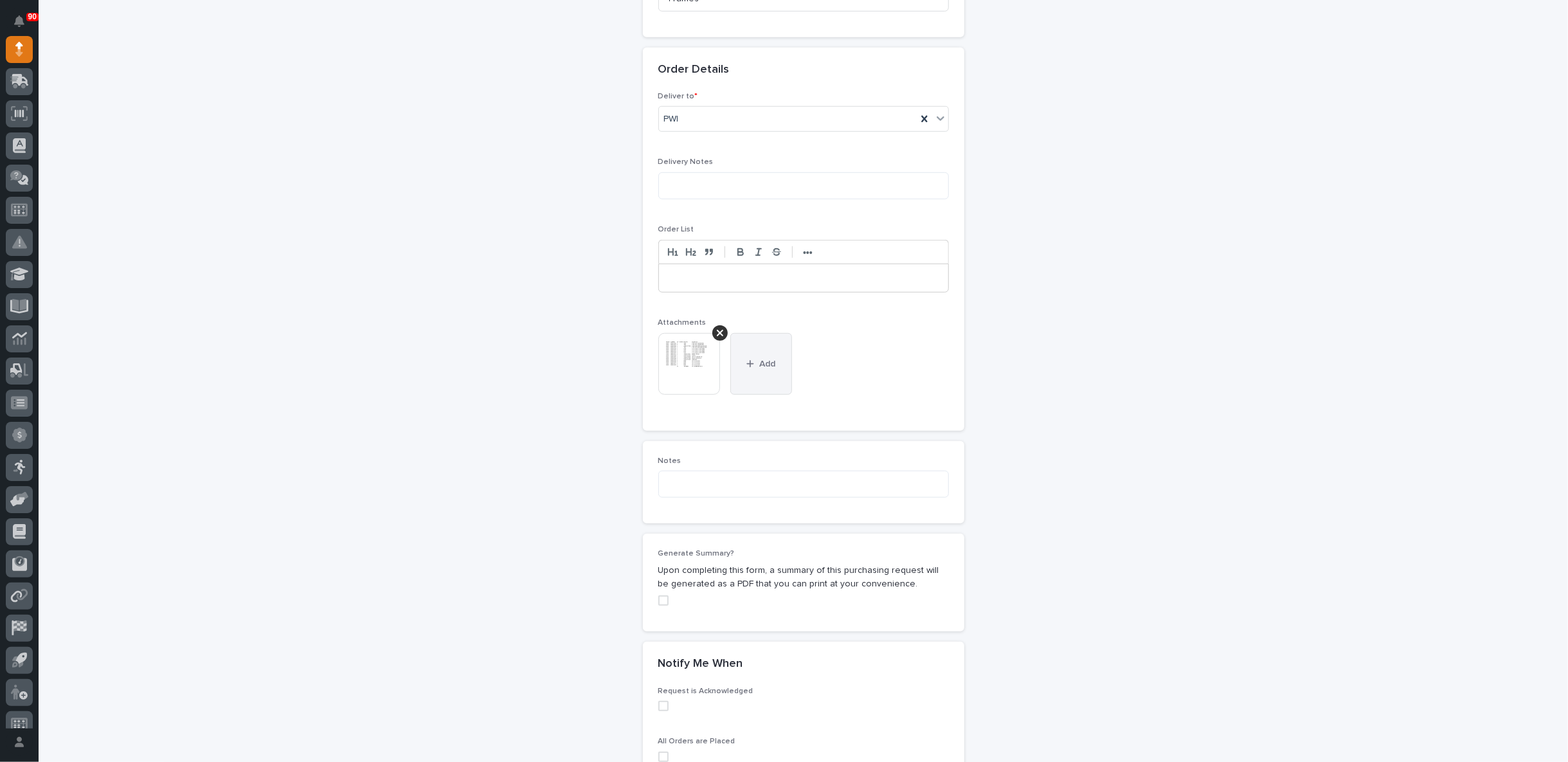
click at [767, 362] on span "Add" at bounding box center [767, 364] width 16 height 11
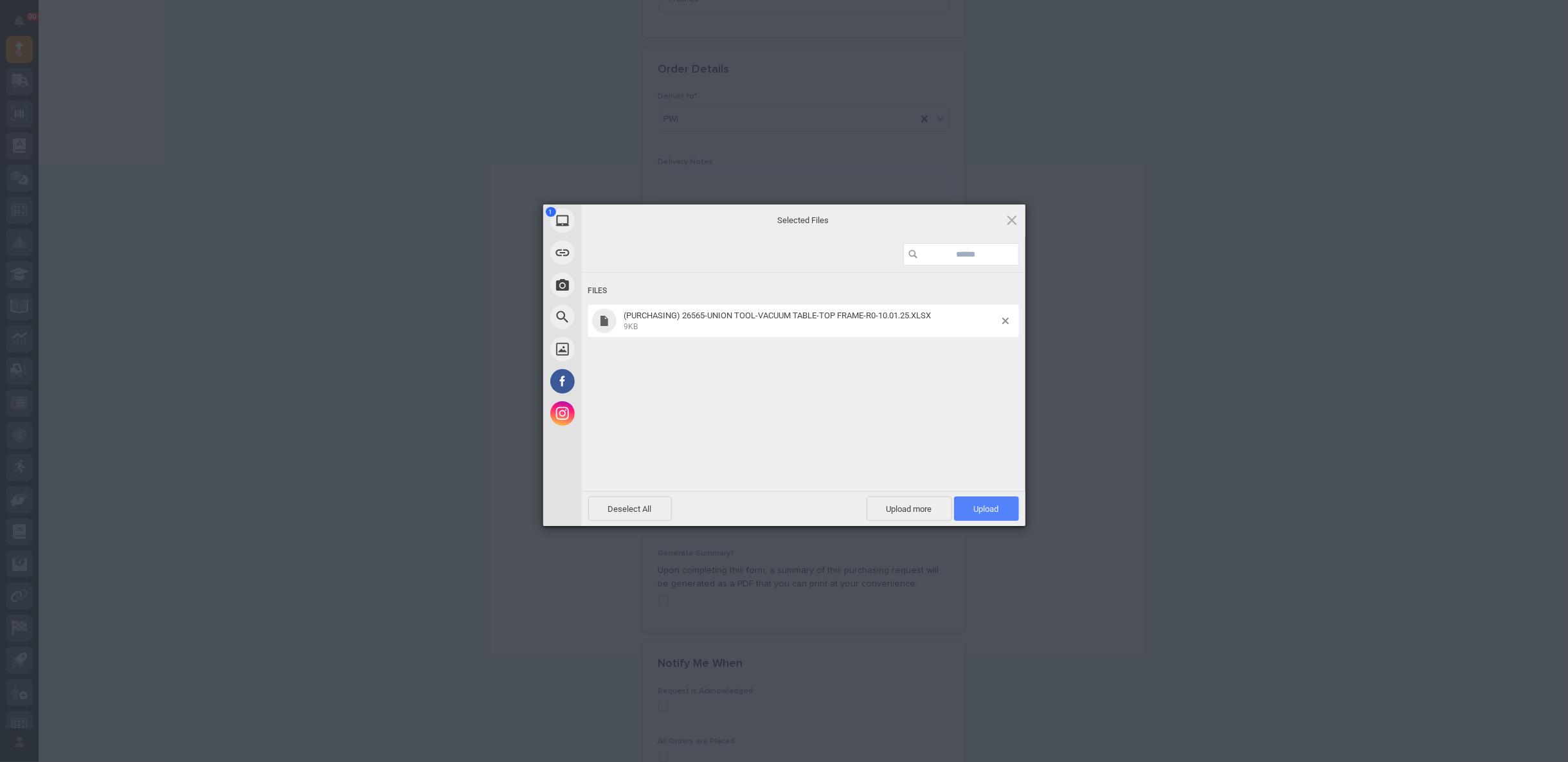
click at [982, 509] on span "Upload 1" at bounding box center [986, 509] width 25 height 10
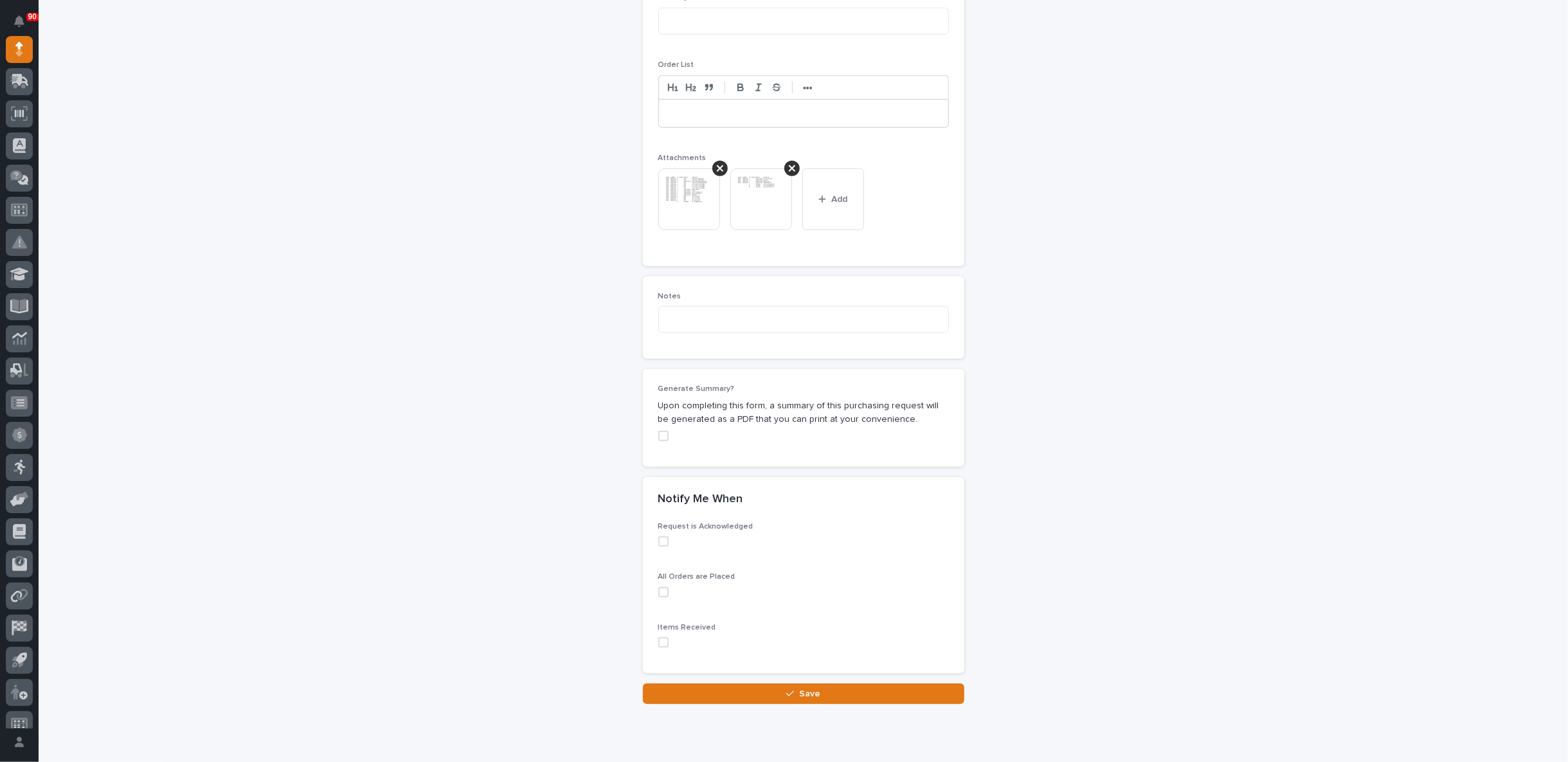
scroll to position [940, 0]
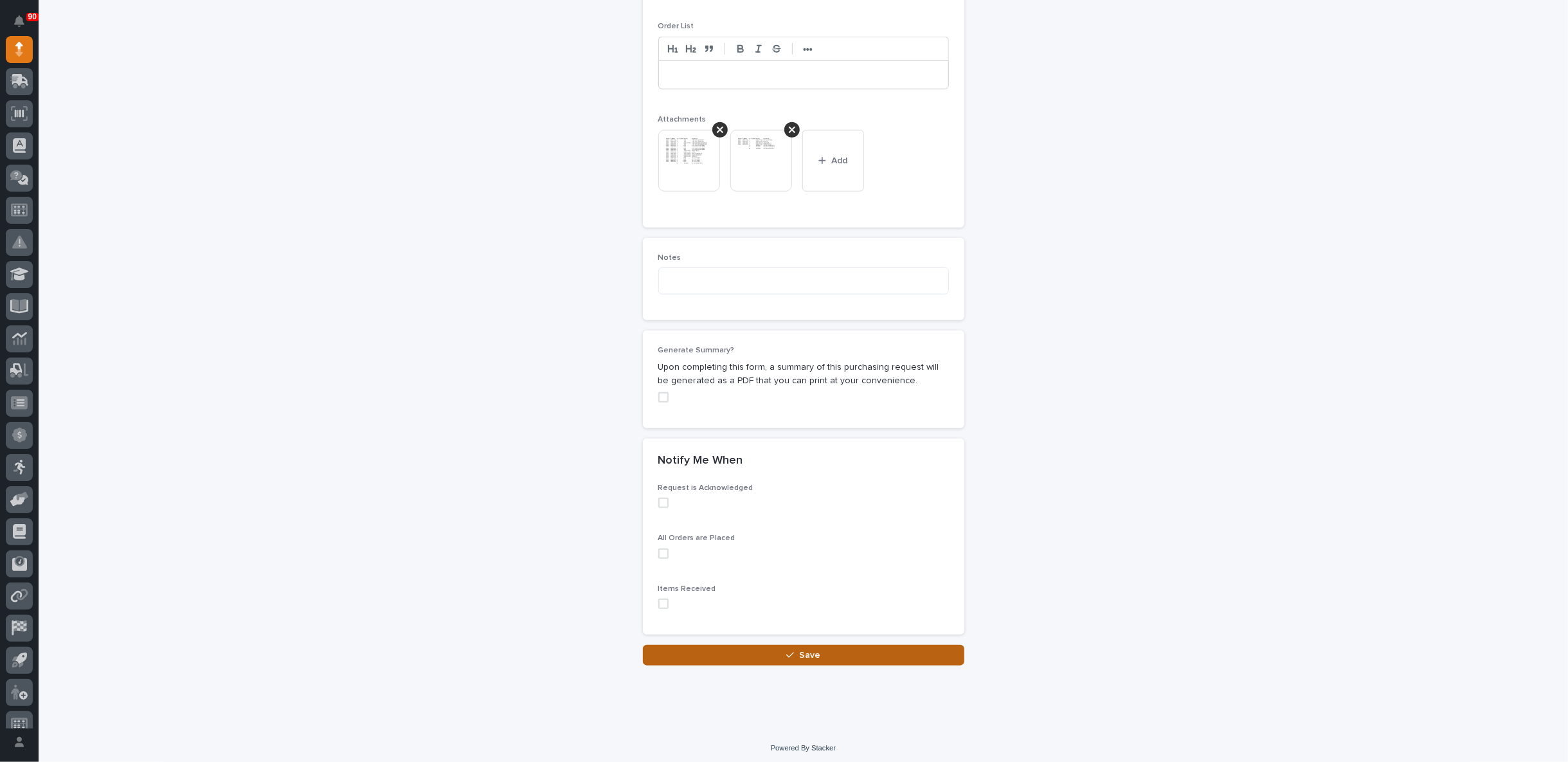
click at [814, 650] on span "Save" at bounding box center [810, 655] width 21 height 11
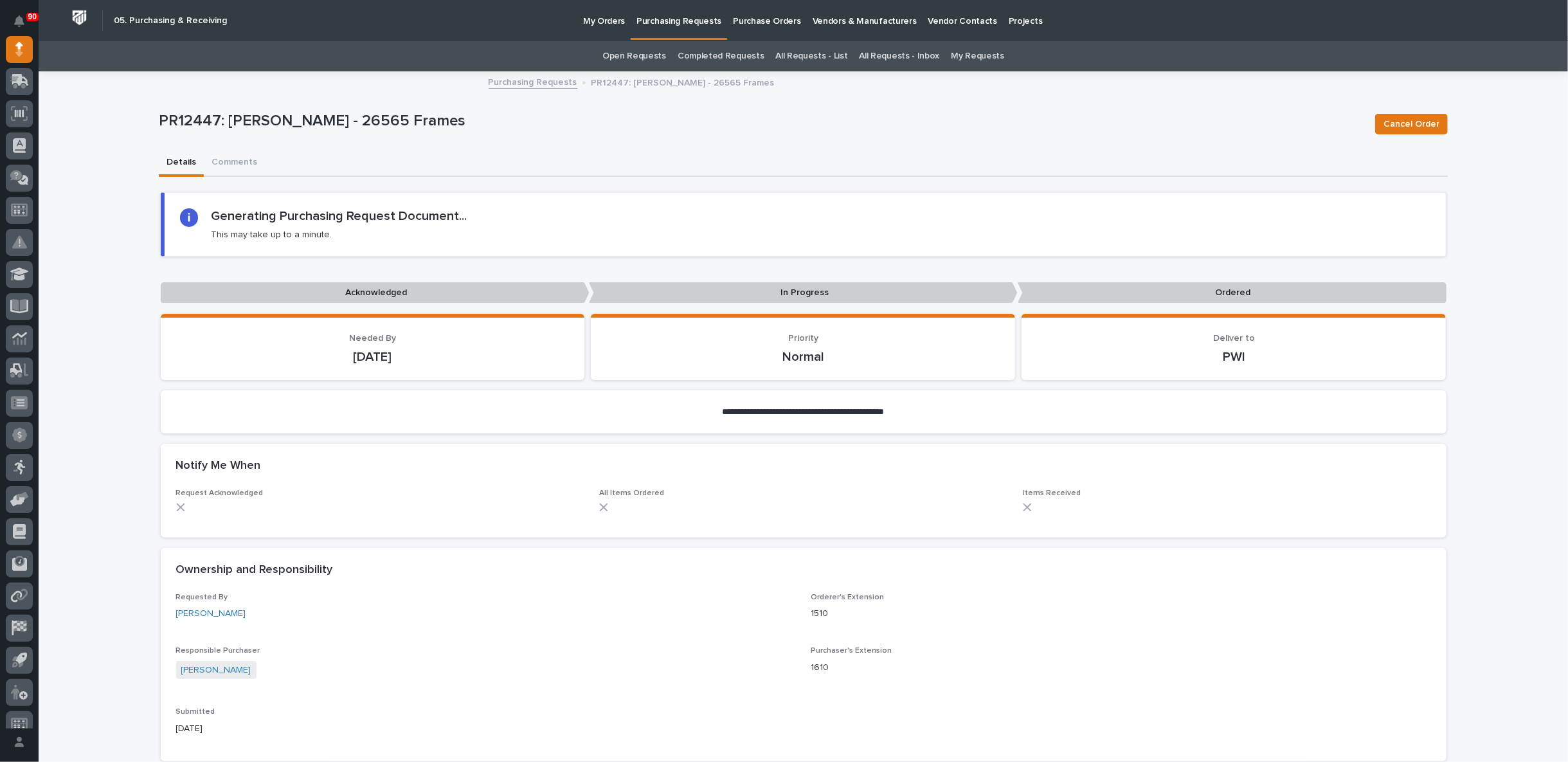
click at [528, 80] on link "Purchasing Requests" at bounding box center [533, 81] width 89 height 15
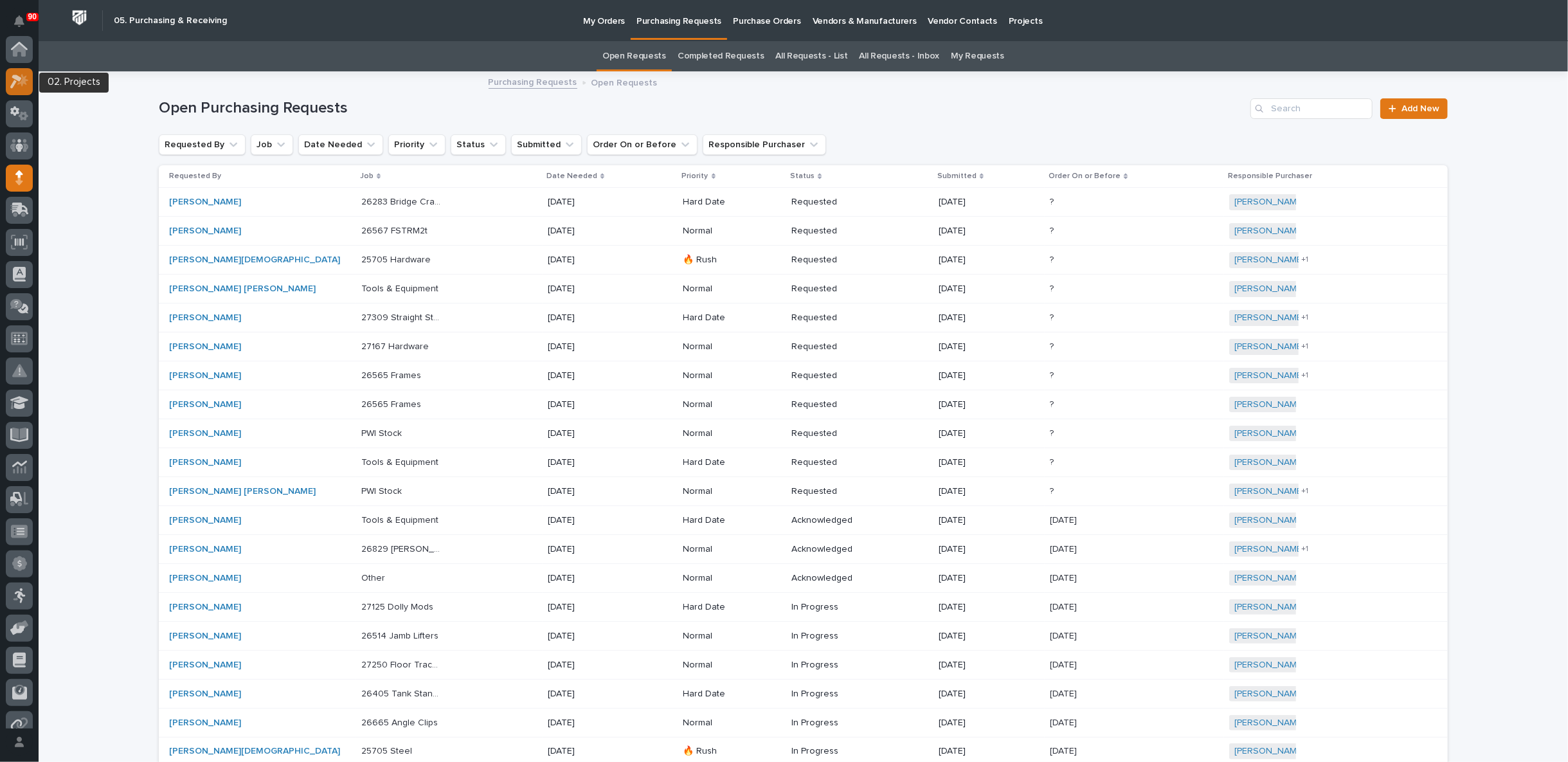
click at [23, 83] on icon at bounding box center [23, 80] width 11 height 13
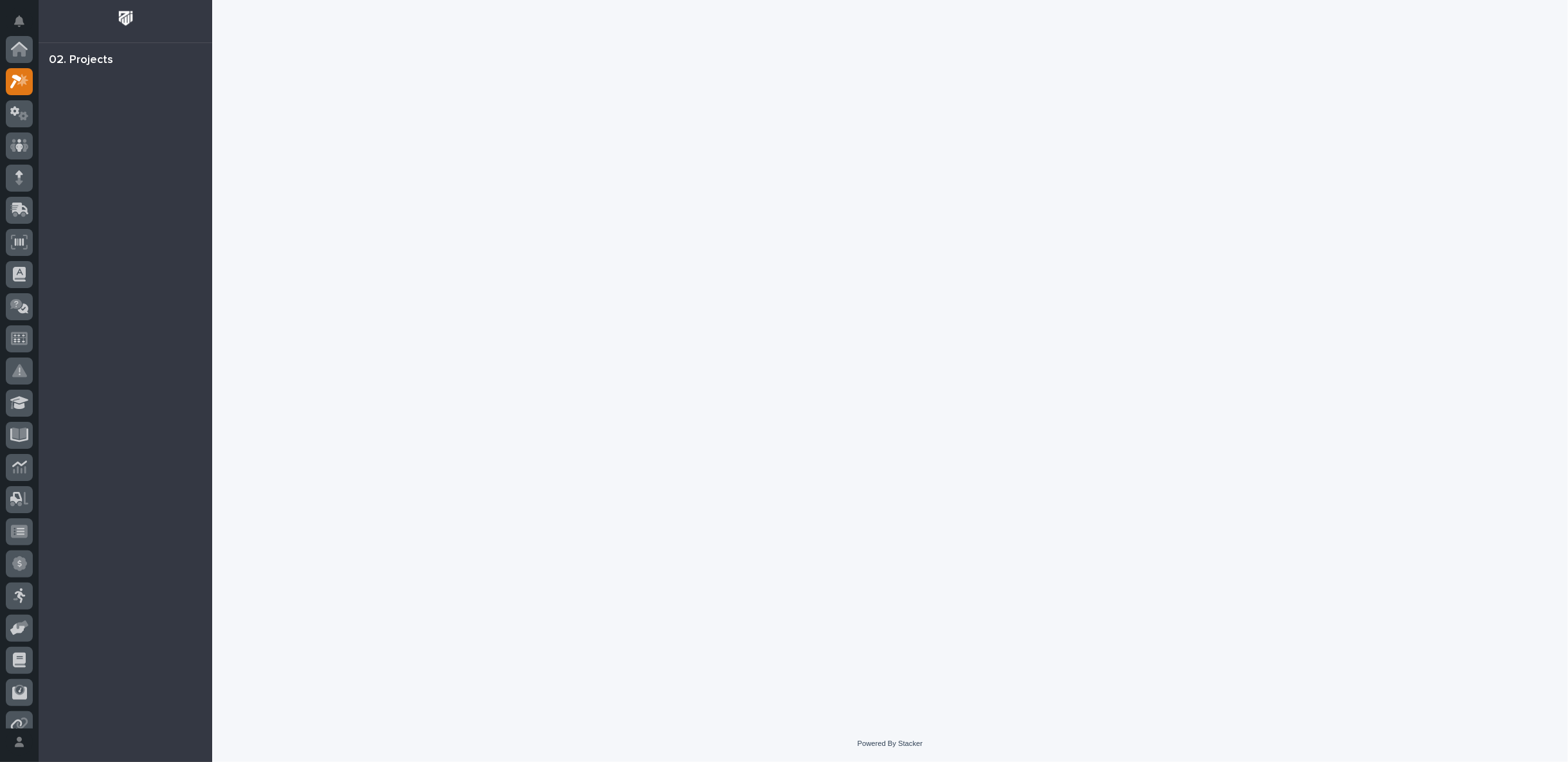
scroll to position [32, 0]
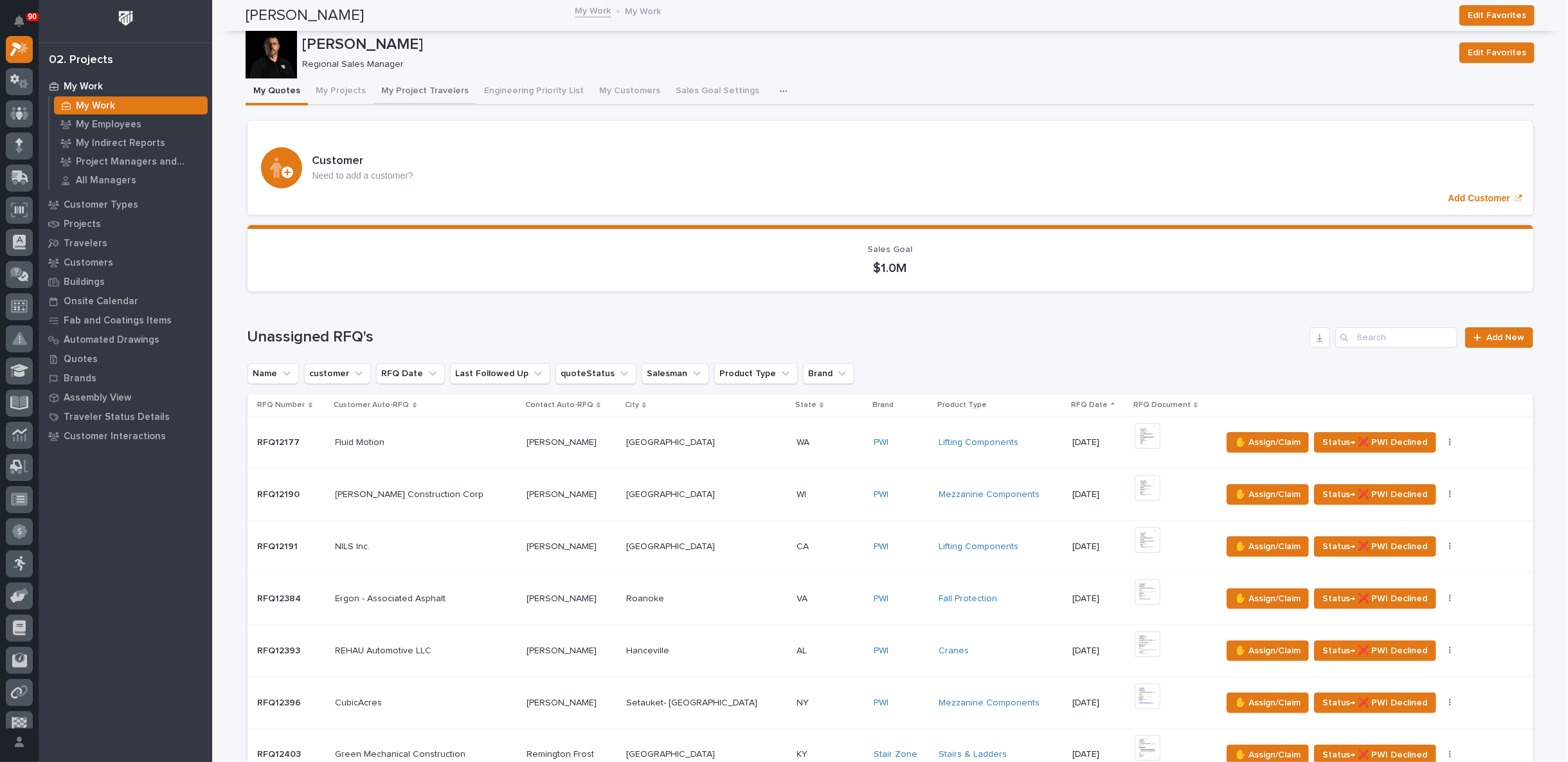
click at [414, 90] on button "My Project Travelers" at bounding box center [425, 92] width 103 height 27
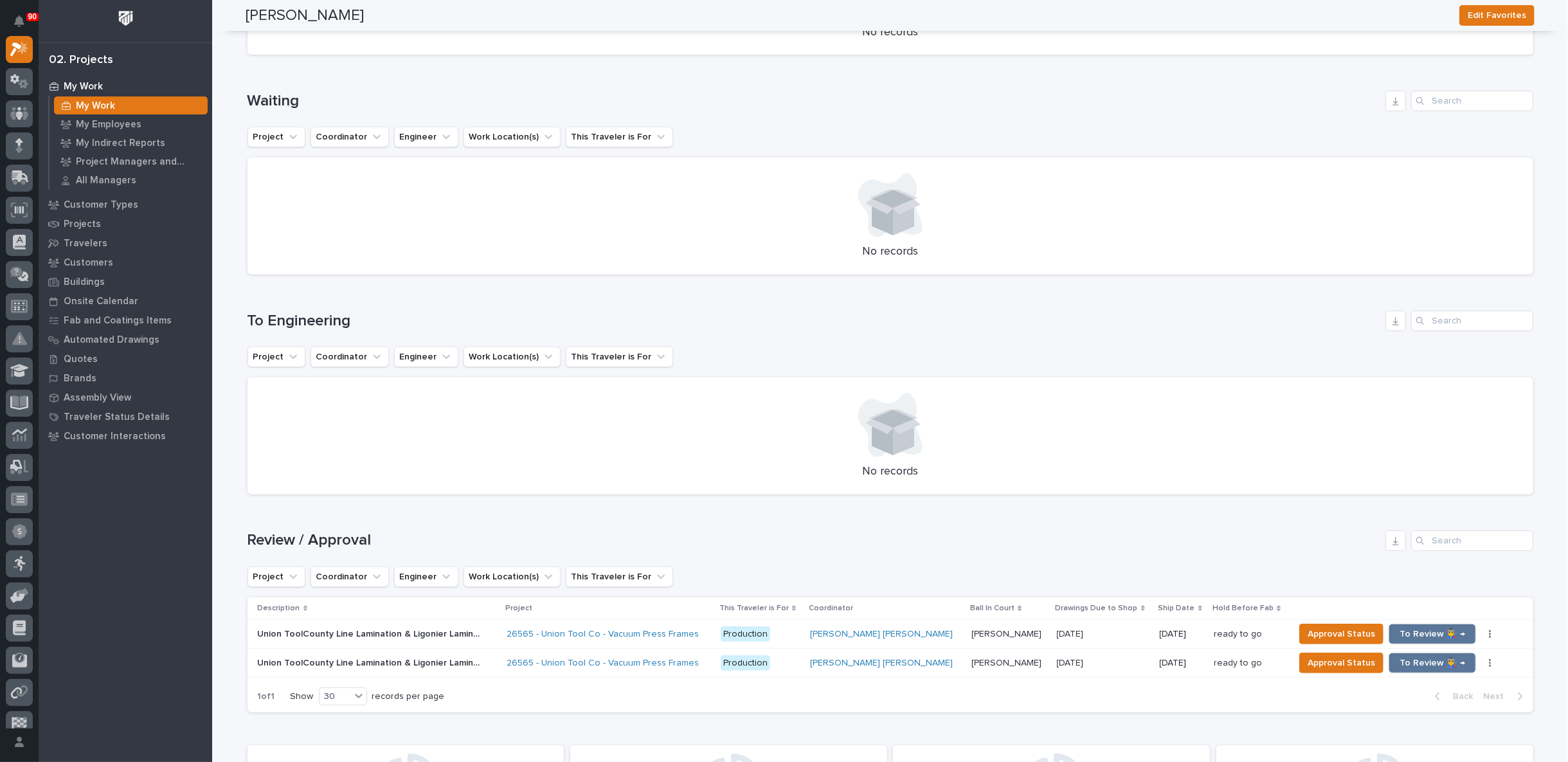
scroll to position [500, 0]
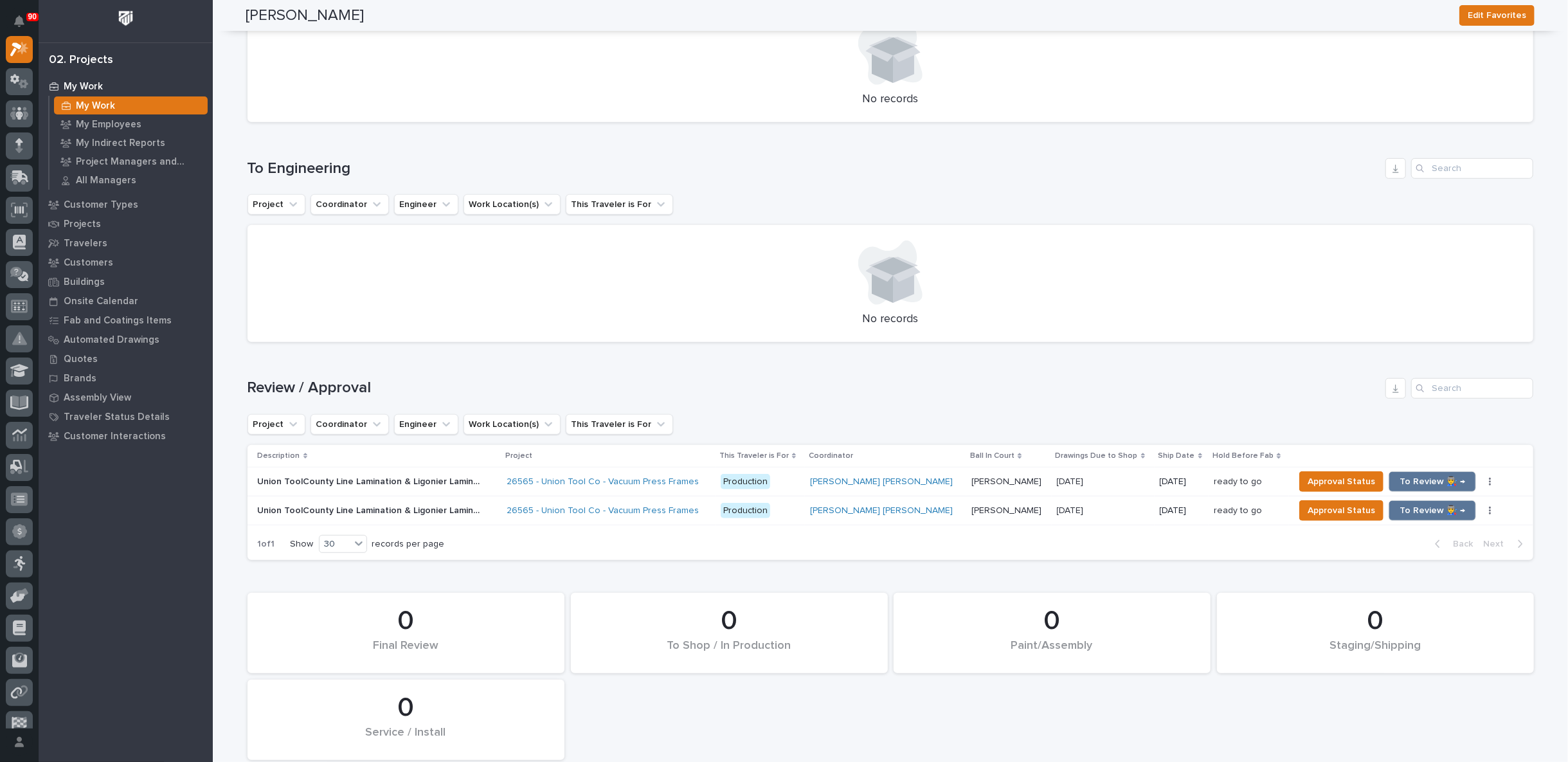
click at [496, 481] on div "Union ToolCounty Line Lamination & Ligonier Lamination - 1 of 3 Identical Frame…" at bounding box center [376, 482] width 239 height 21
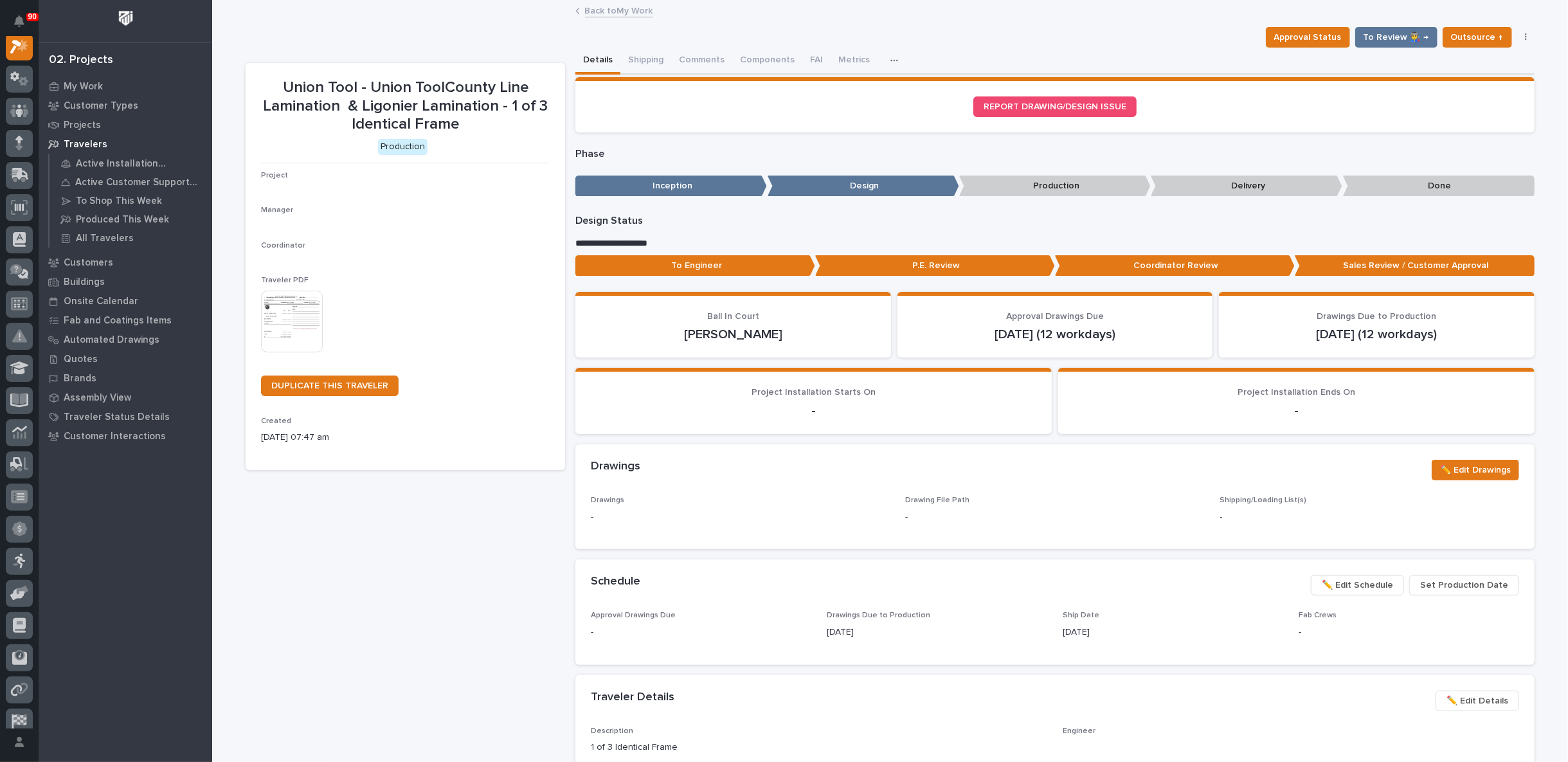
scroll to position [32, 0]
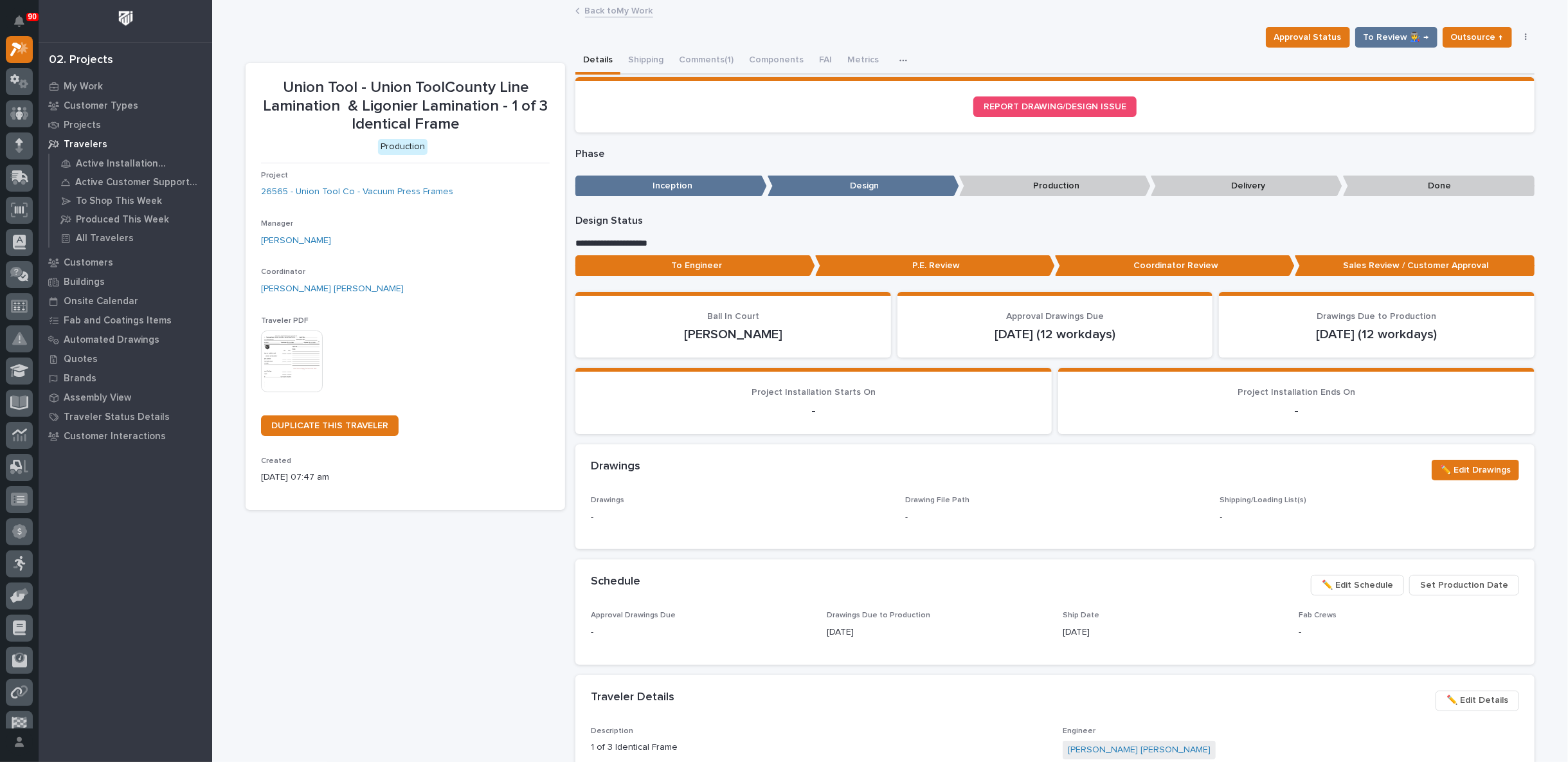
click at [621, 11] on link "Back to My Work" at bounding box center [619, 10] width 69 height 15
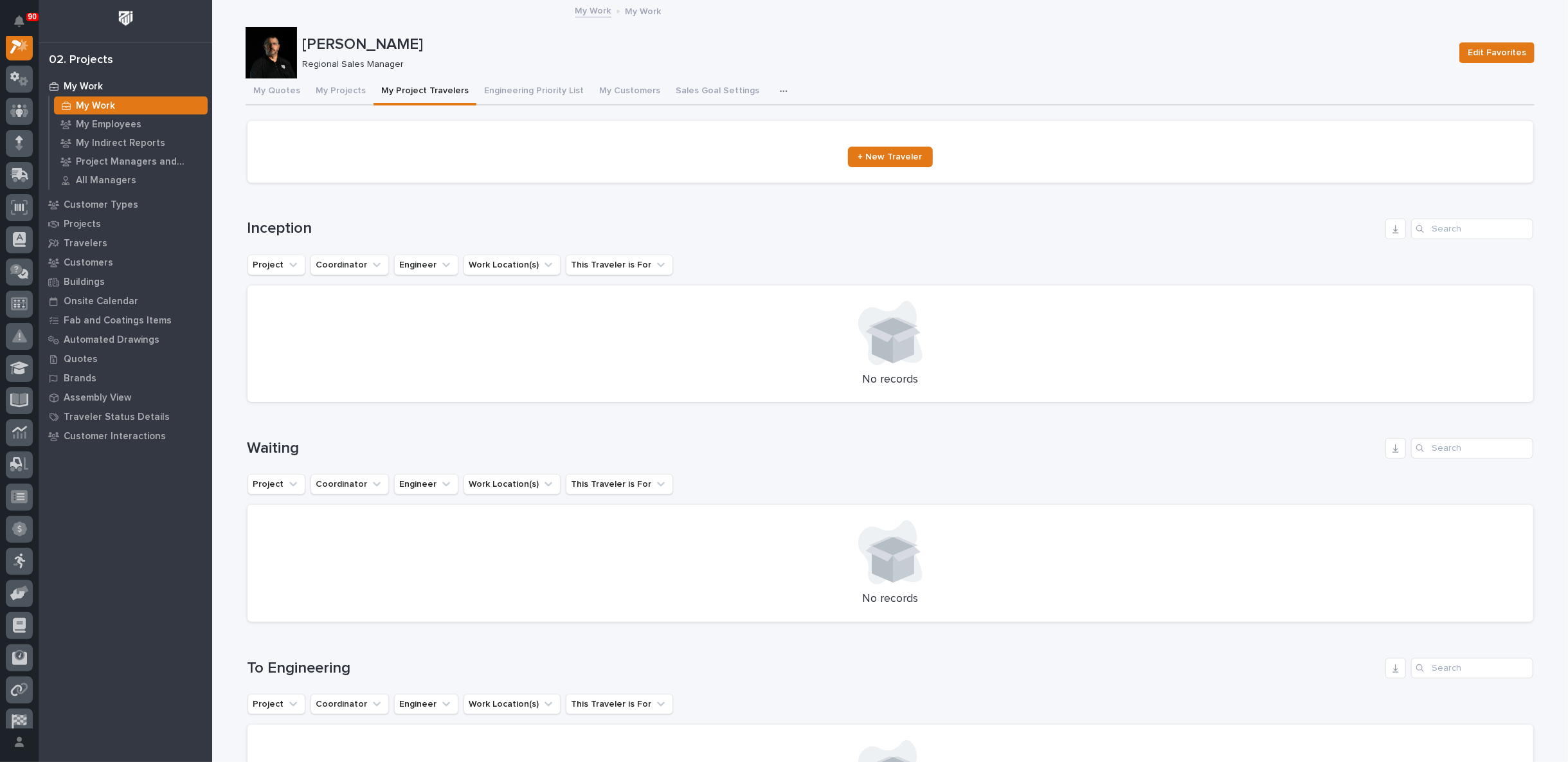
scroll to position [357, 0]
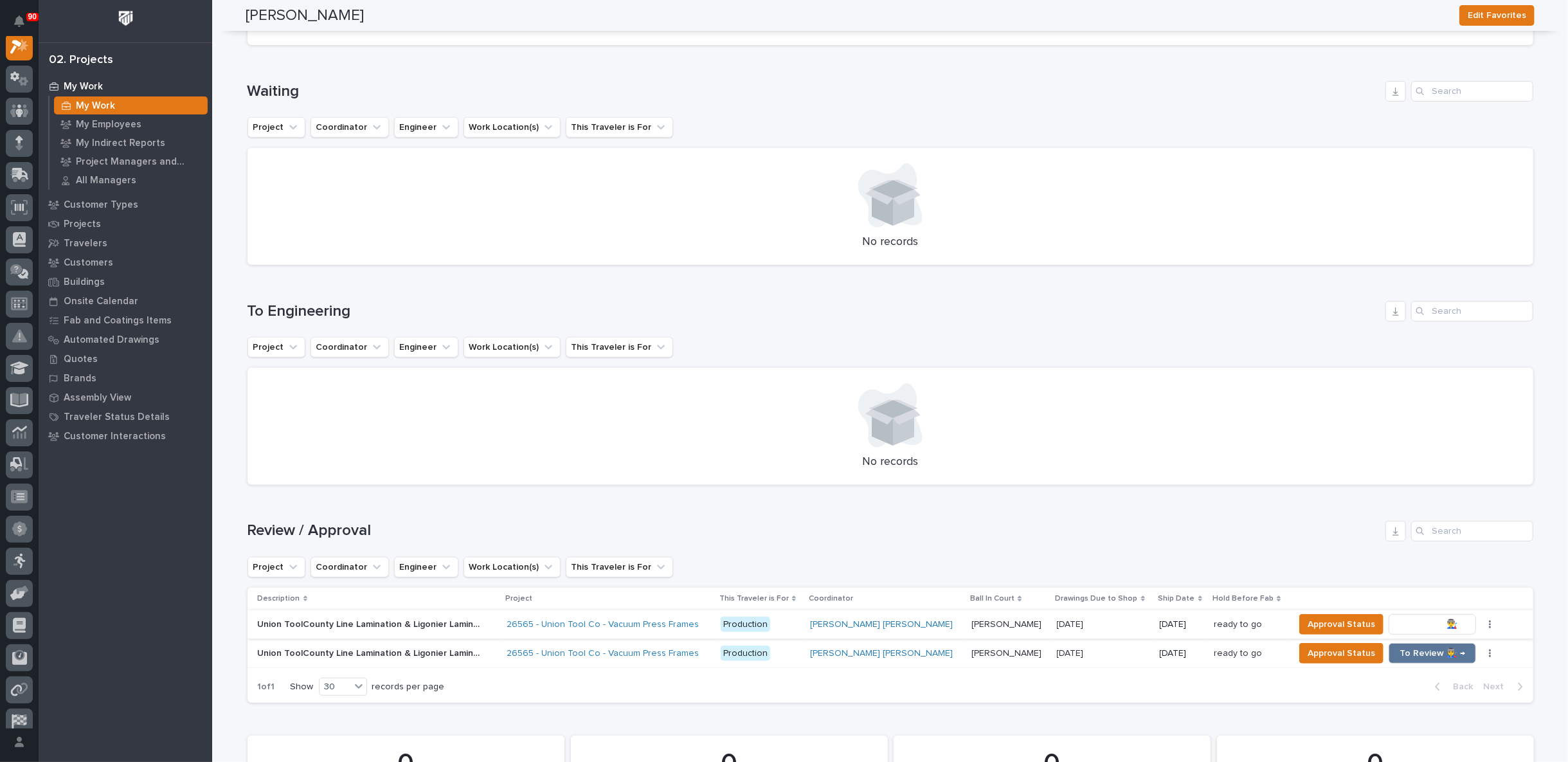
click at [1399, 625] on span "To Review 👨‍🏭 →" at bounding box center [1432, 624] width 65 height 15
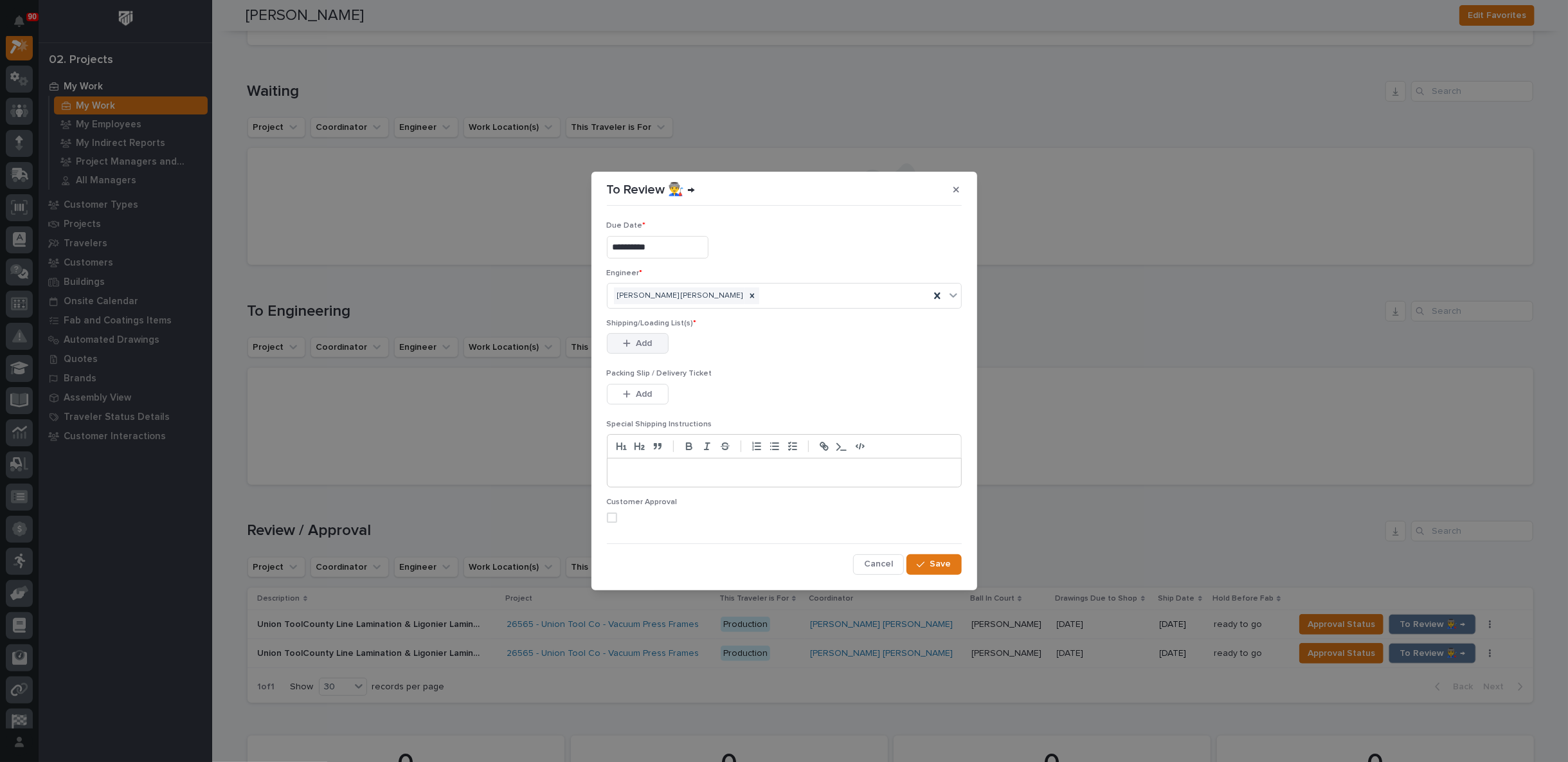
click at [647, 343] on span "Add" at bounding box center [644, 343] width 16 height 11
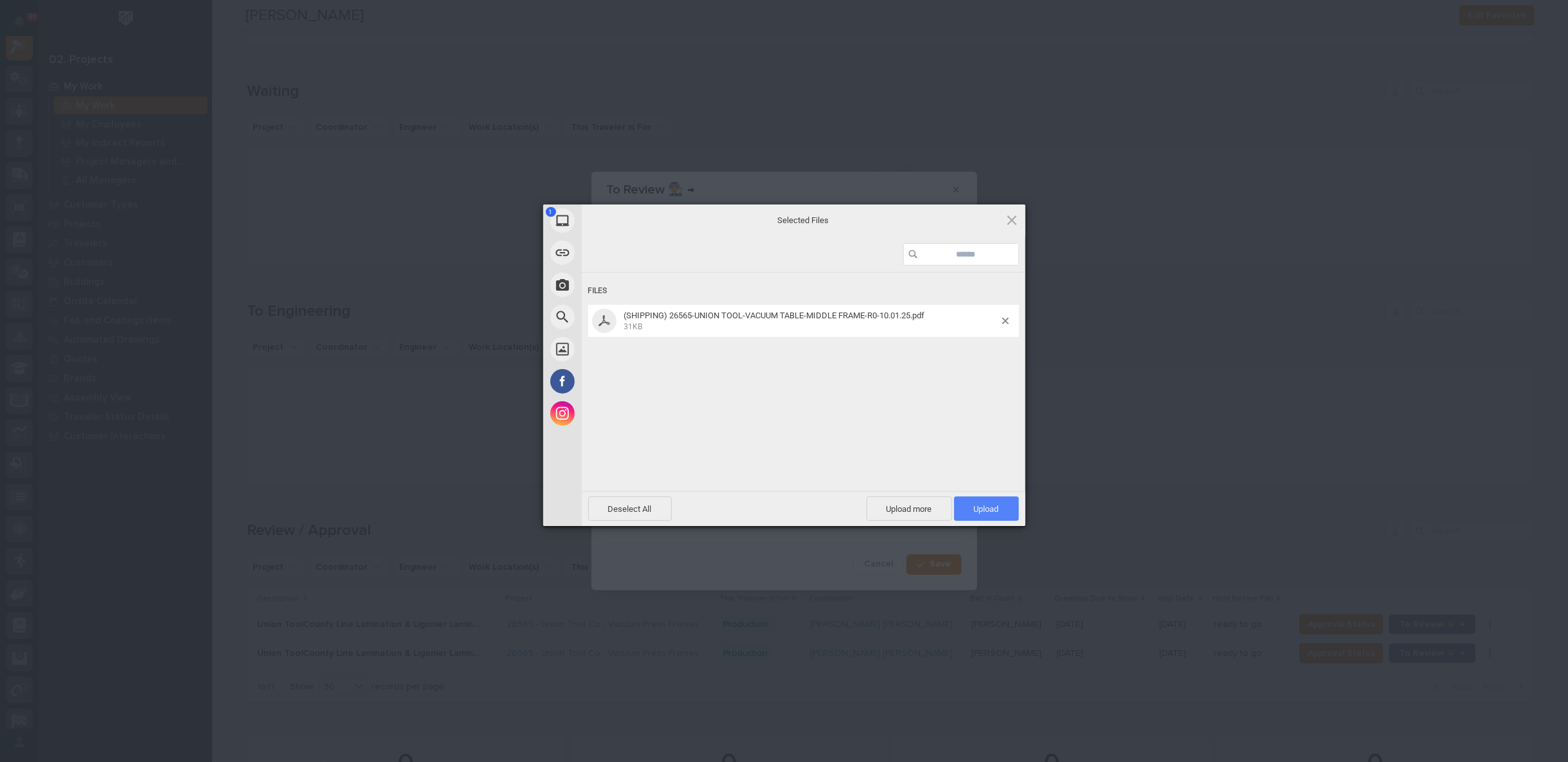
click at [993, 505] on span "Upload 1" at bounding box center [986, 509] width 25 height 10
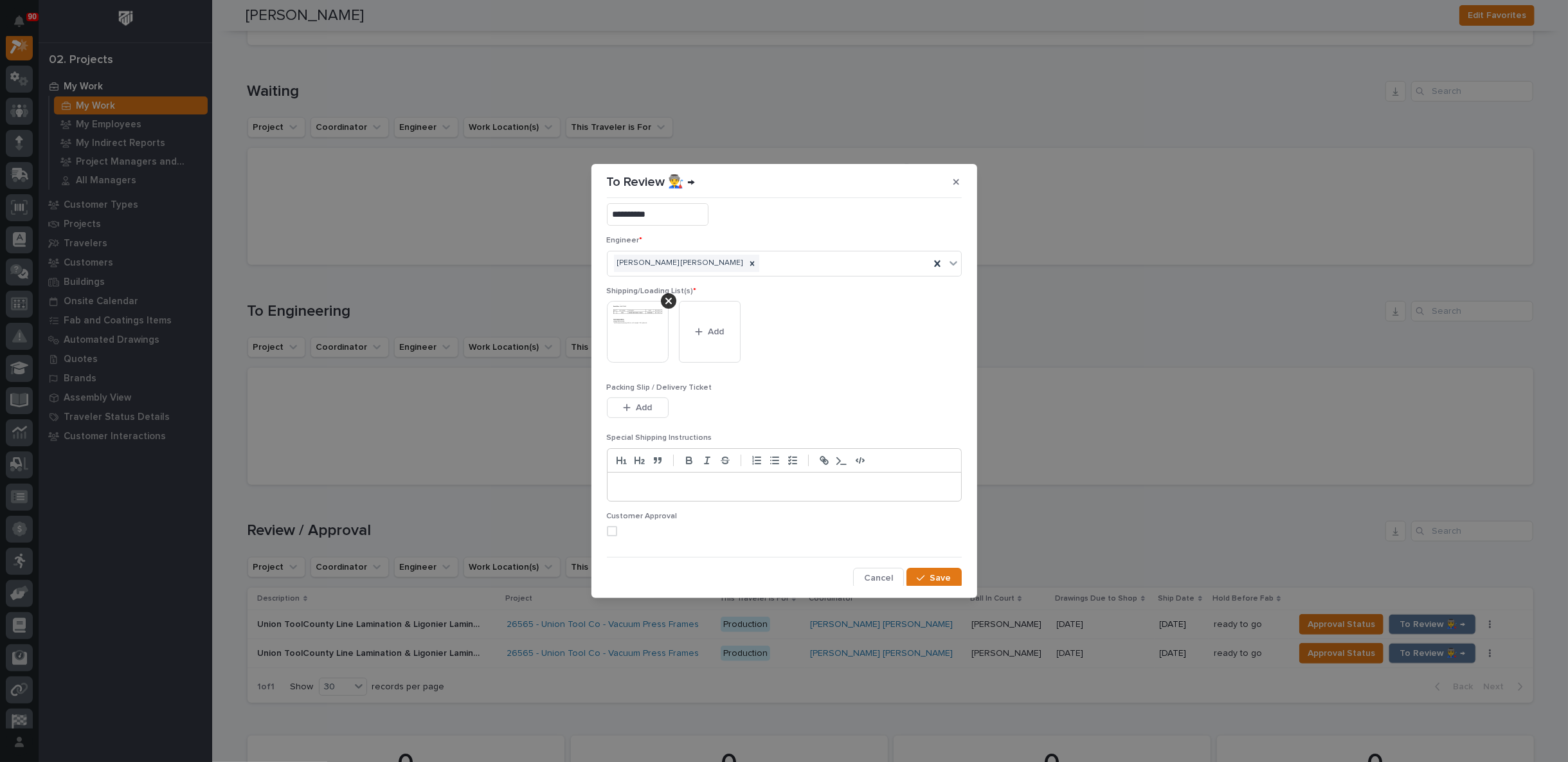
scroll to position [25, 0]
click at [932, 575] on span "Save" at bounding box center [941, 577] width 21 height 11
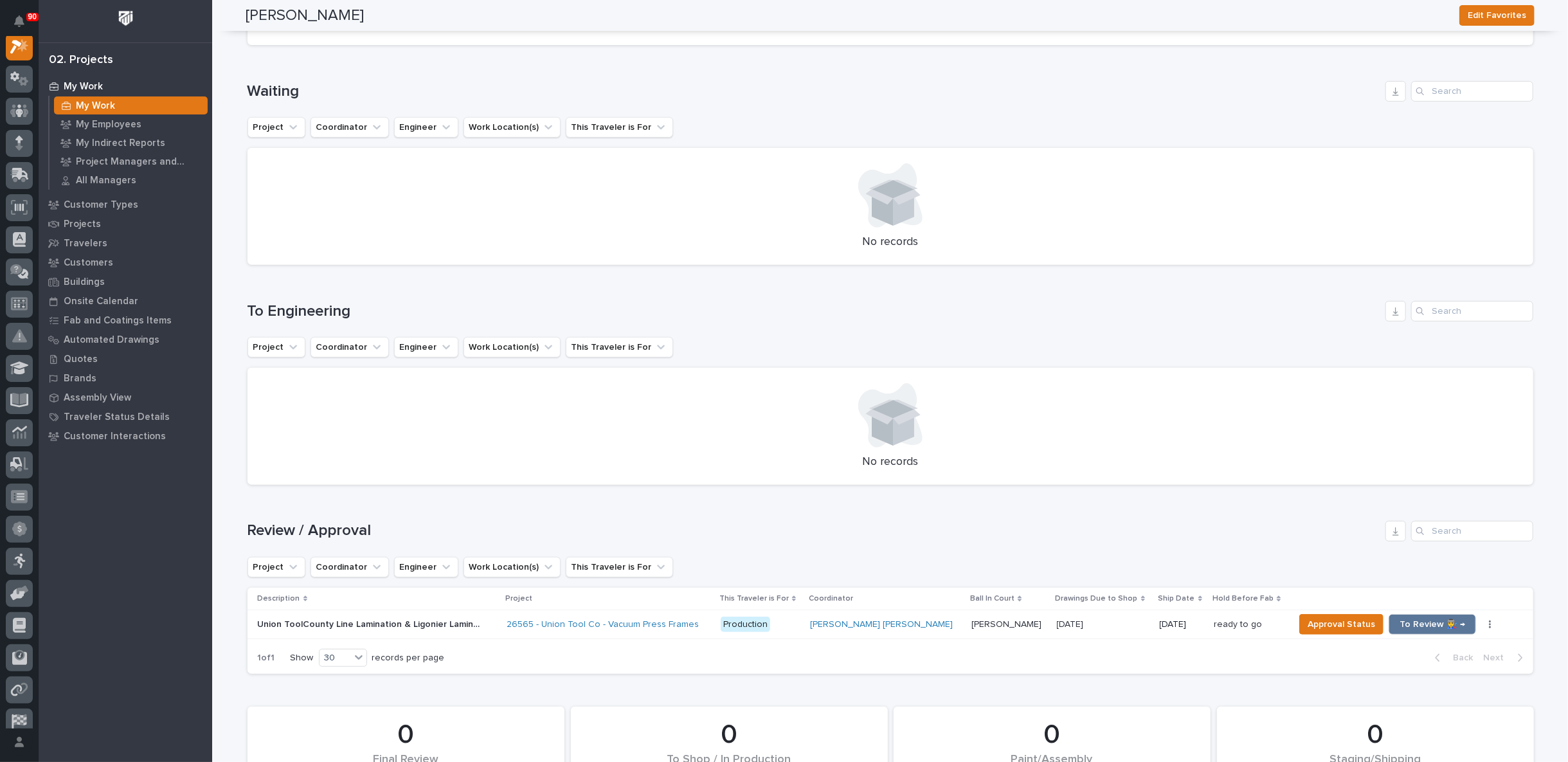
click at [799, 627] on p "Production" at bounding box center [760, 624] width 79 height 16
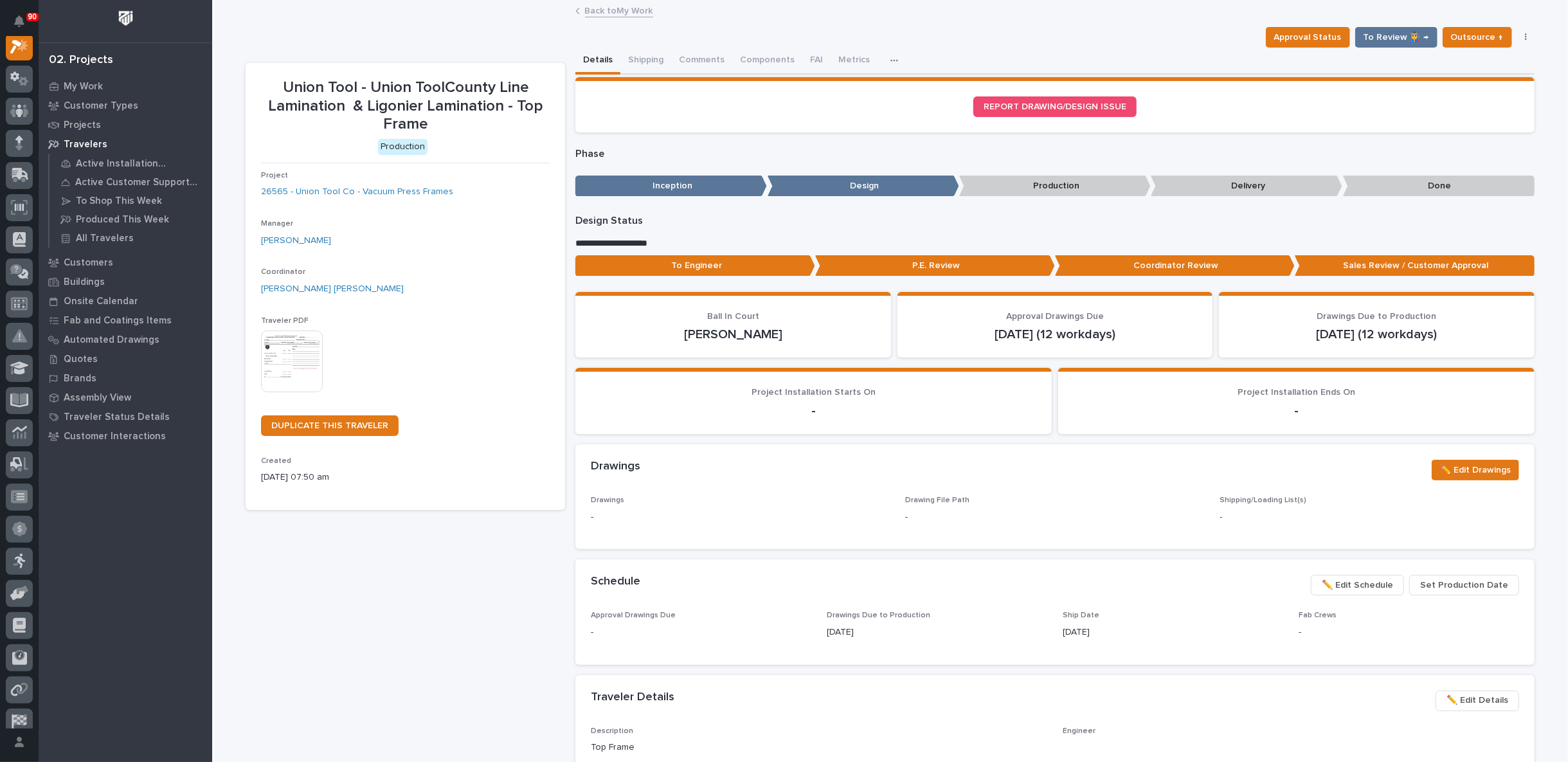
scroll to position [32, 0]
click at [611, 11] on link "Back to My Work" at bounding box center [619, 10] width 69 height 15
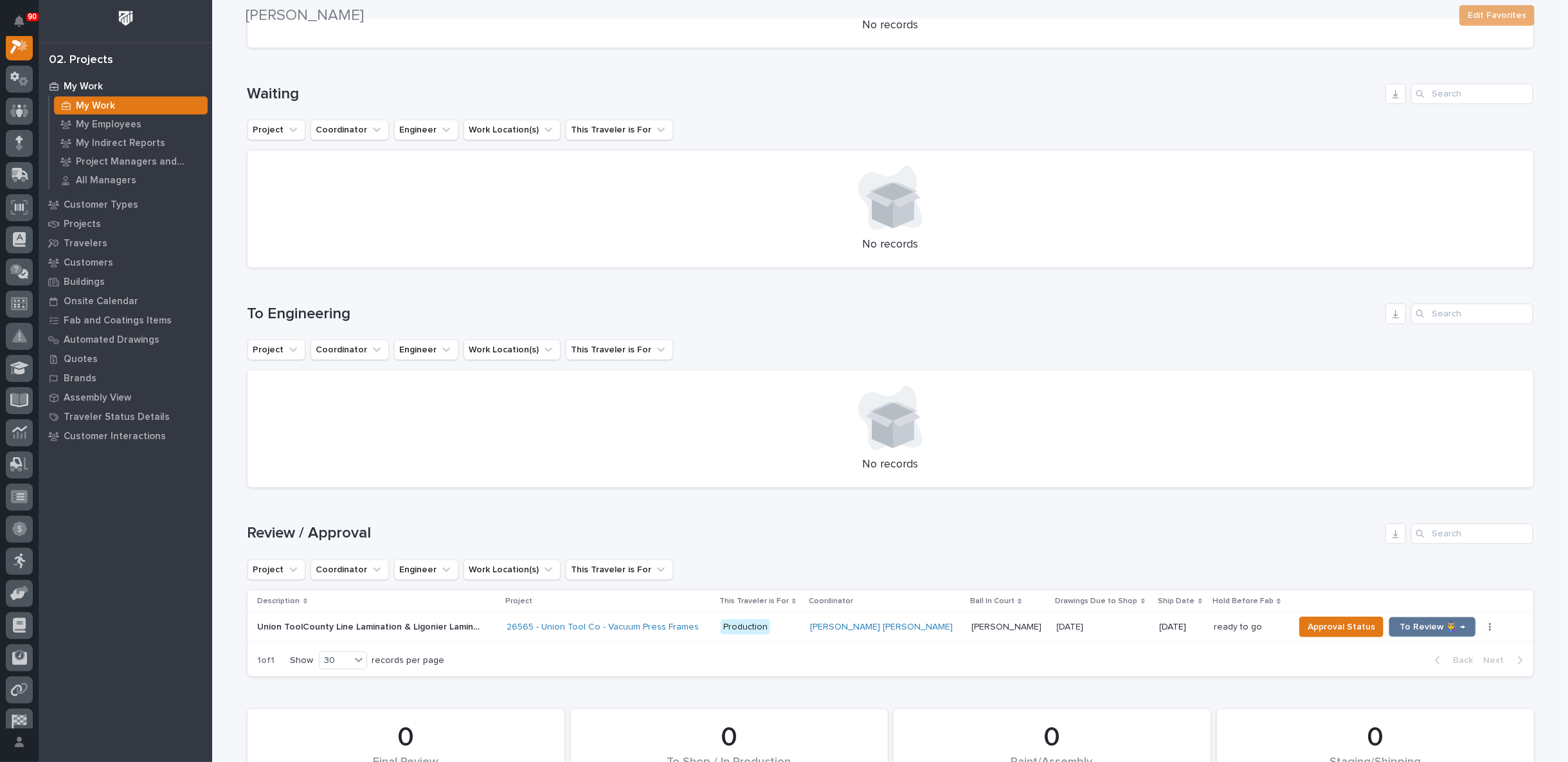
scroll to position [357, 0]
click at [1399, 626] on span "To Review 👨‍🏭 →" at bounding box center [1432, 624] width 65 height 15
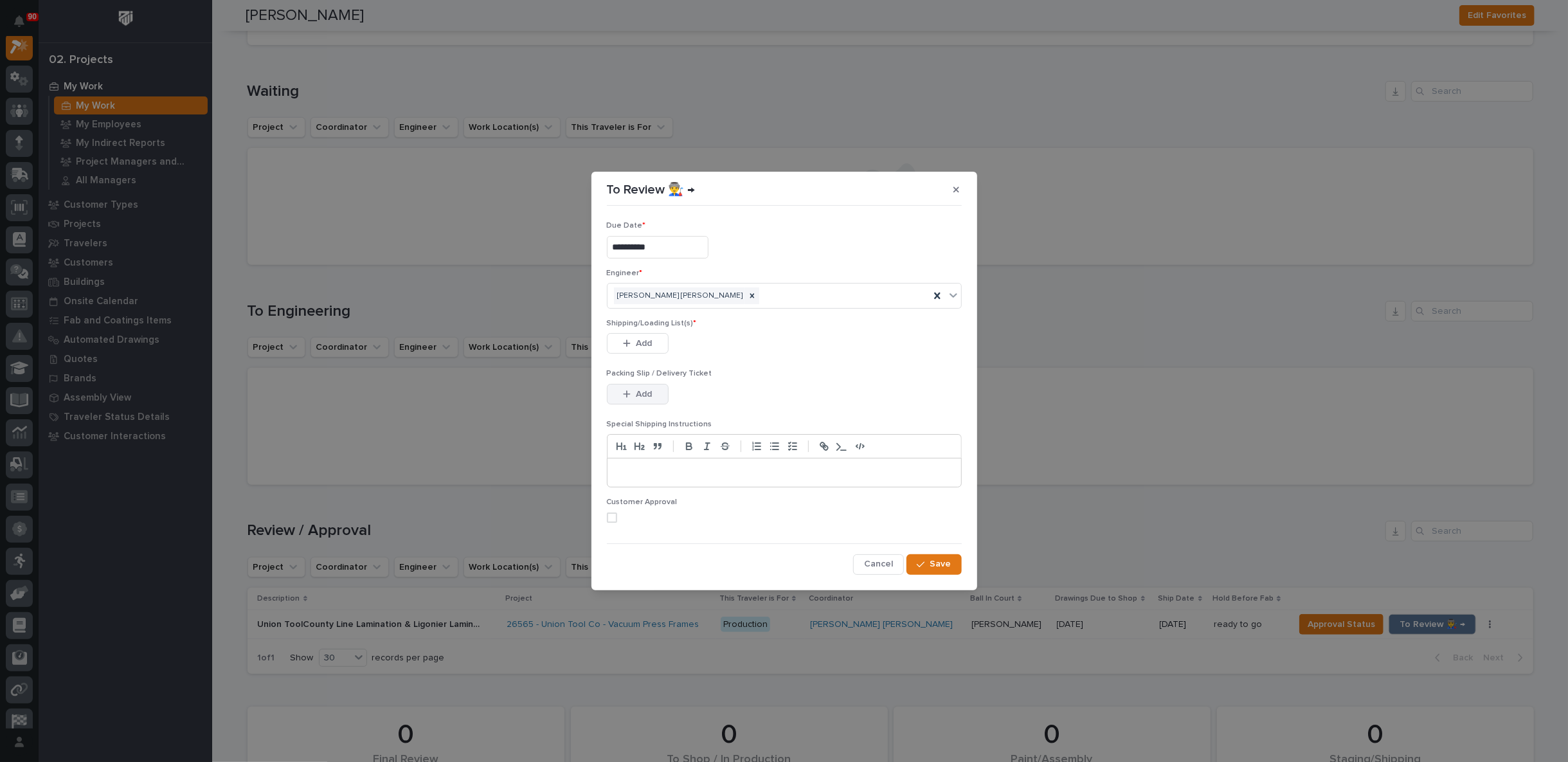
click at [641, 389] on span "Add" at bounding box center [644, 394] width 16 height 11
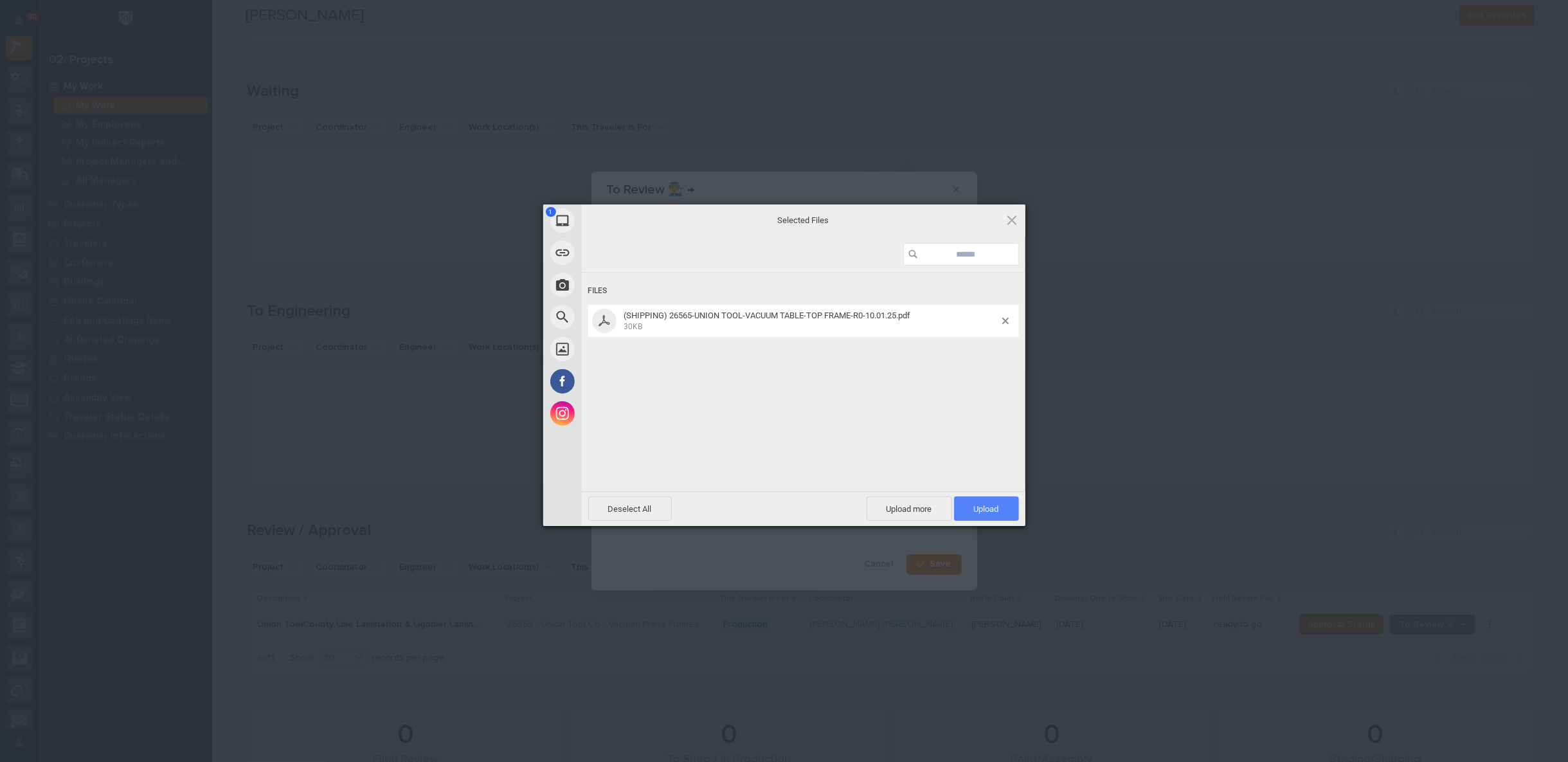
click at [998, 505] on span "Upload 1" at bounding box center [986, 509] width 25 height 10
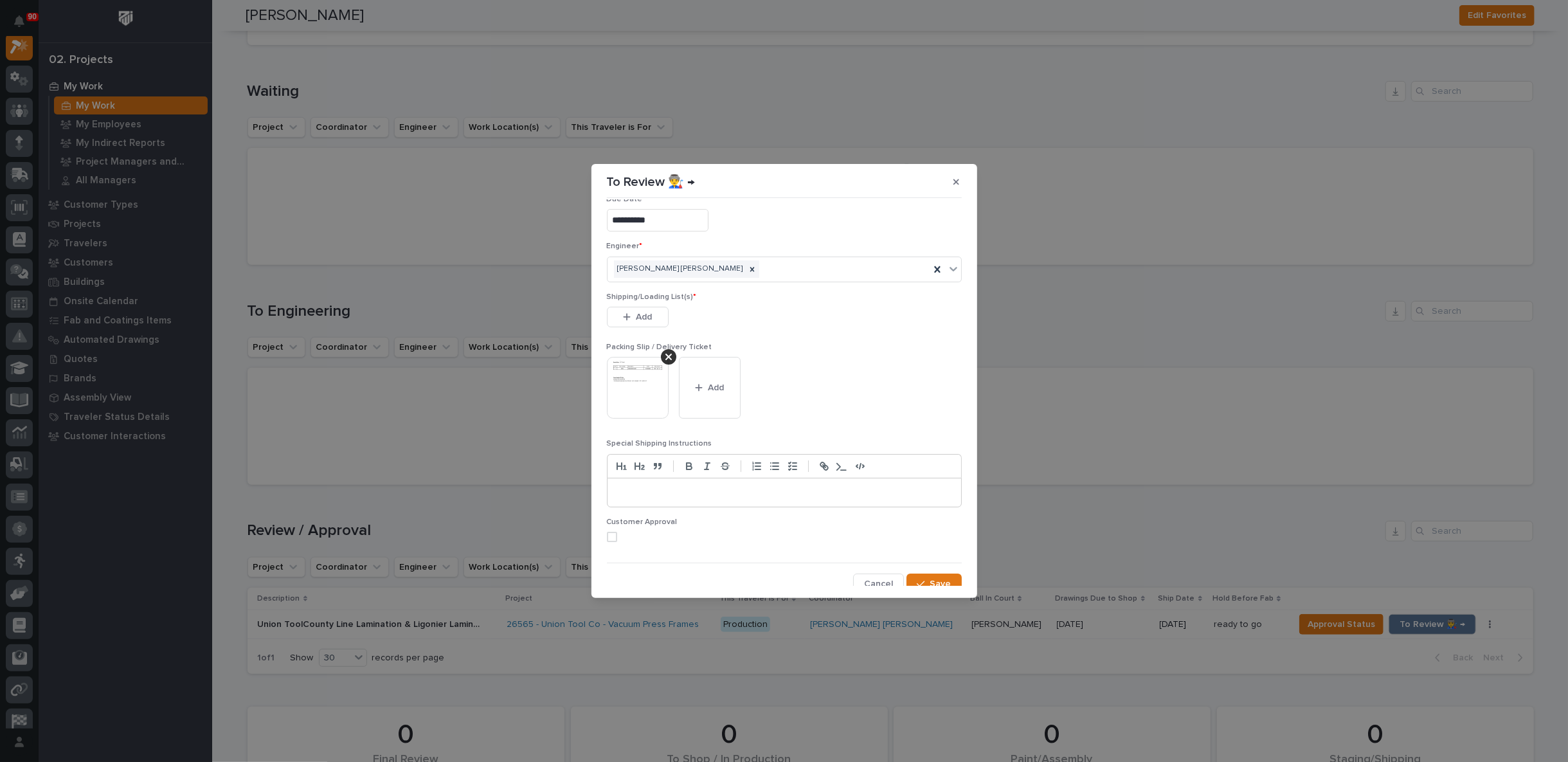
scroll to position [25, 0]
click at [930, 580] on span "Save" at bounding box center [941, 577] width 21 height 11
click at [645, 306] on span "Add" at bounding box center [644, 310] width 16 height 11
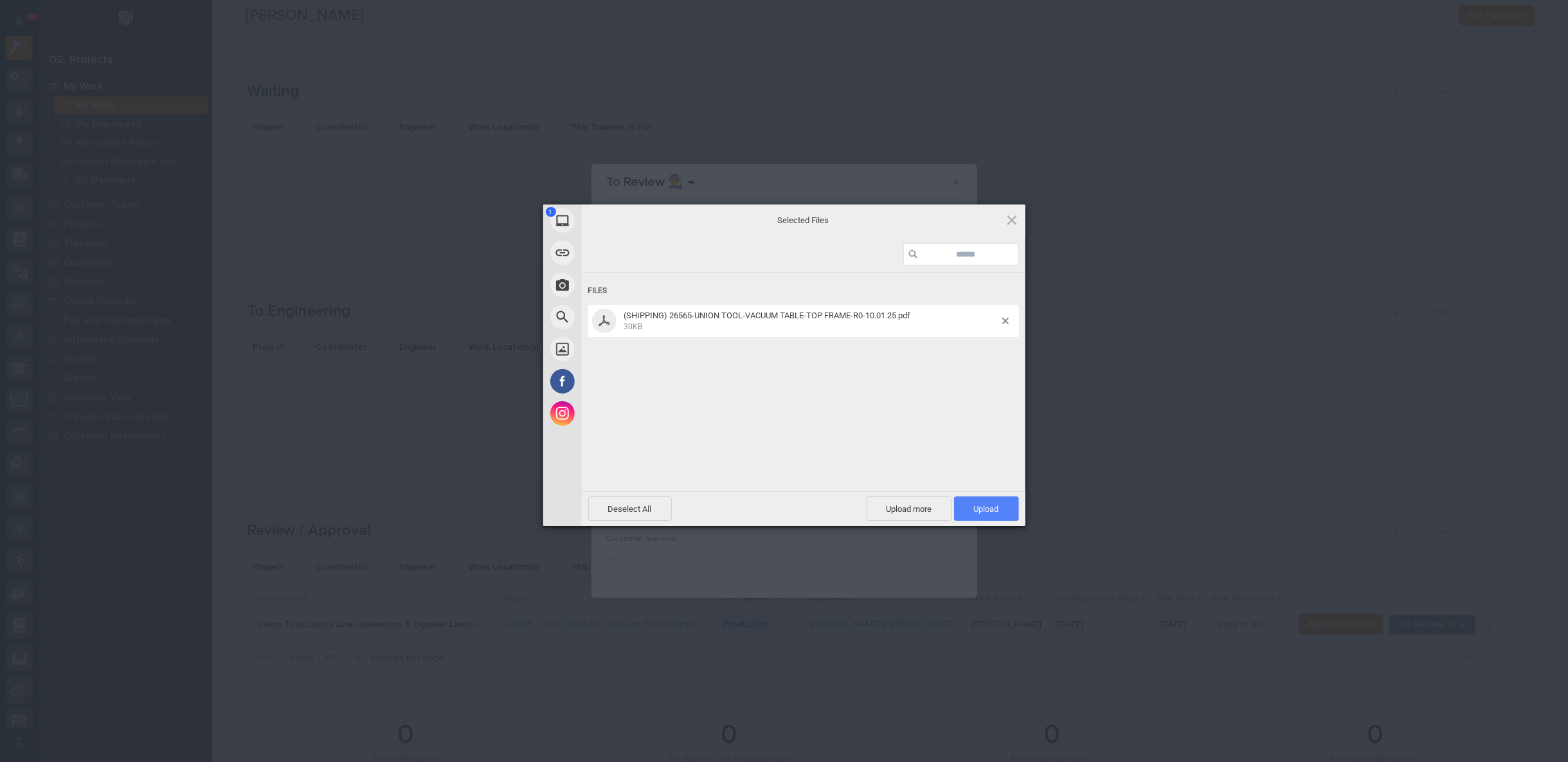
click at [997, 511] on span "Upload 1" at bounding box center [986, 509] width 25 height 10
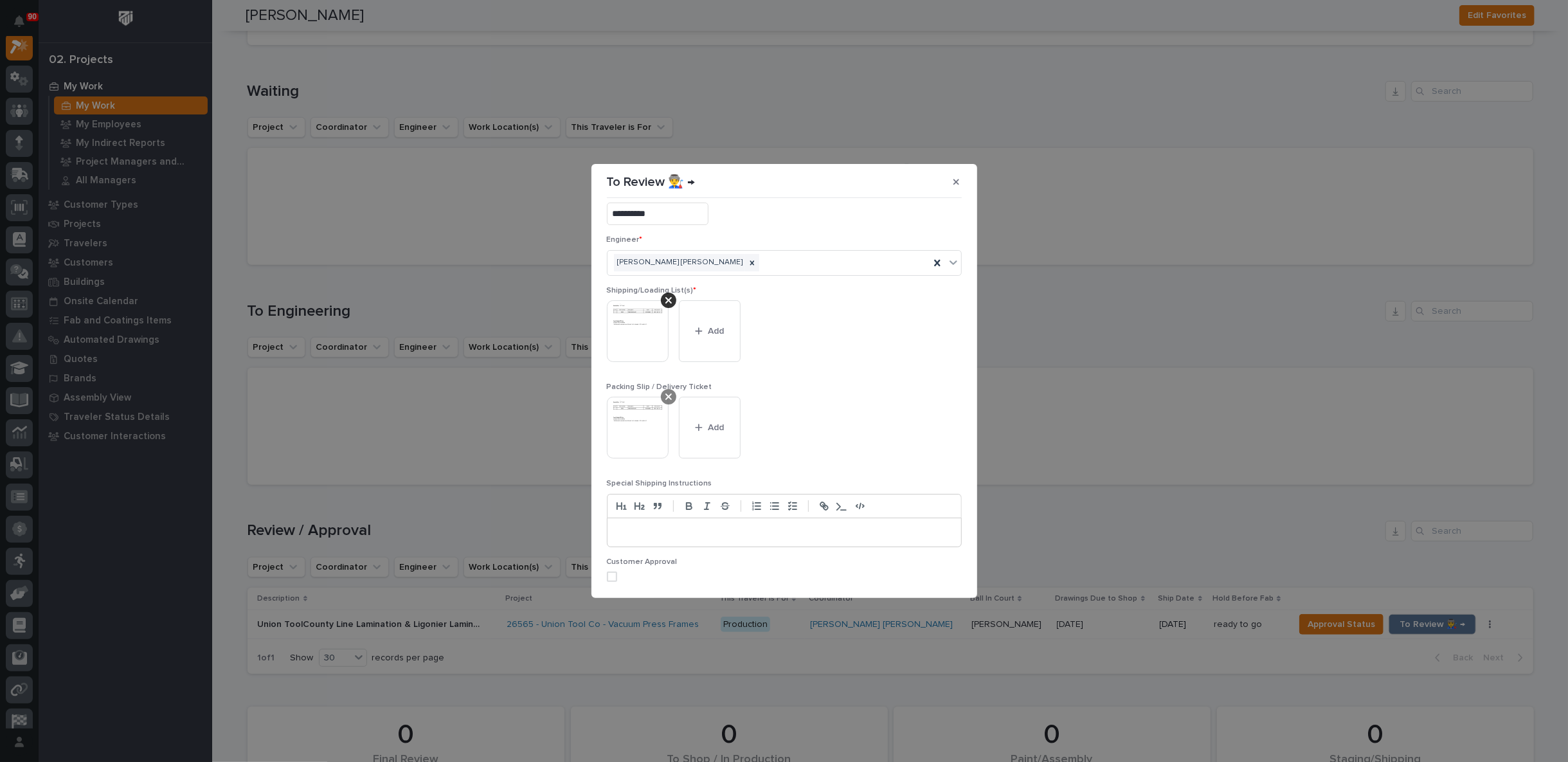
click at [671, 395] on icon at bounding box center [668, 397] width 7 height 11
click at [930, 575] on span "Save" at bounding box center [941, 577] width 21 height 11
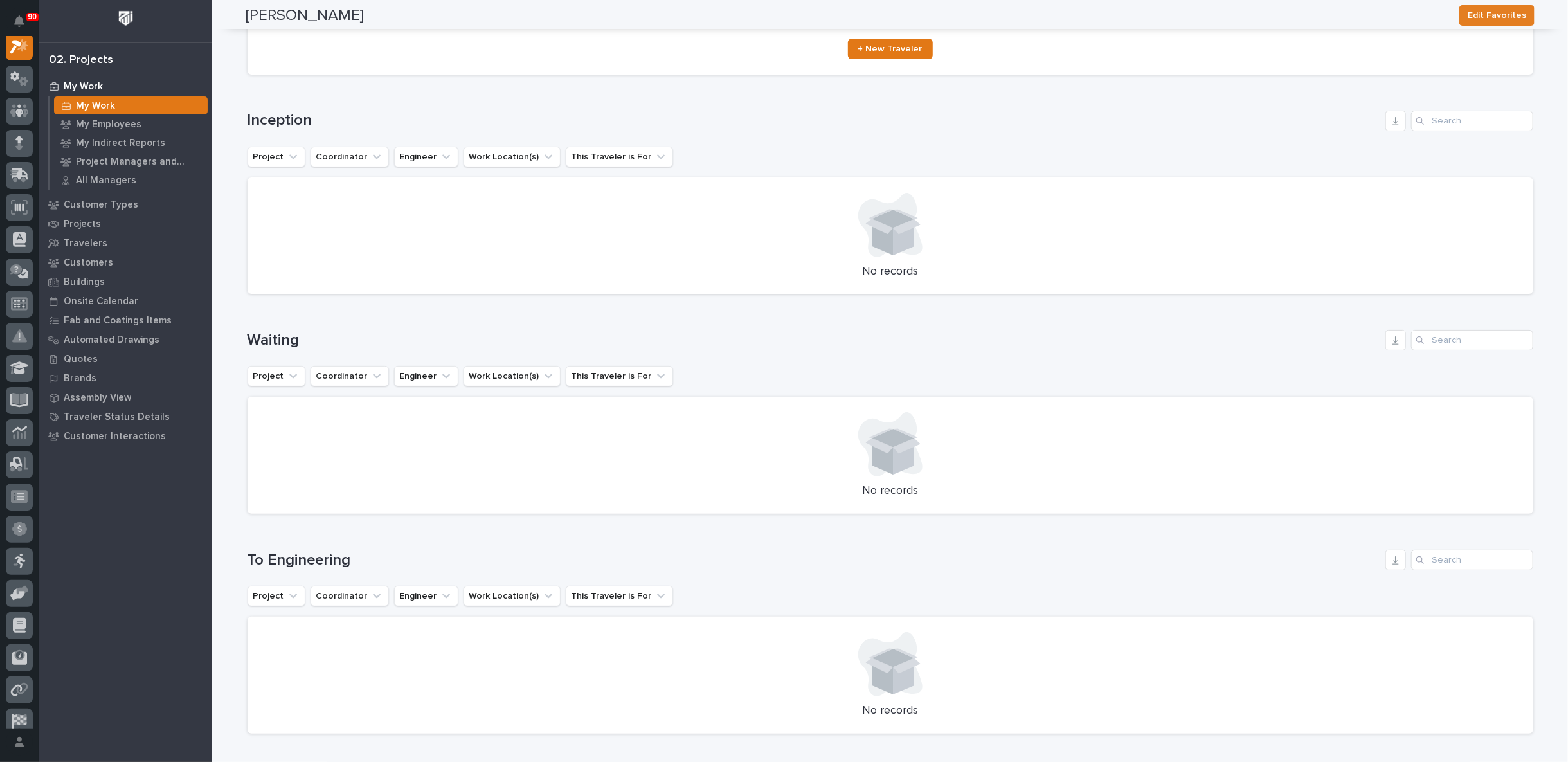
scroll to position [0, 0]
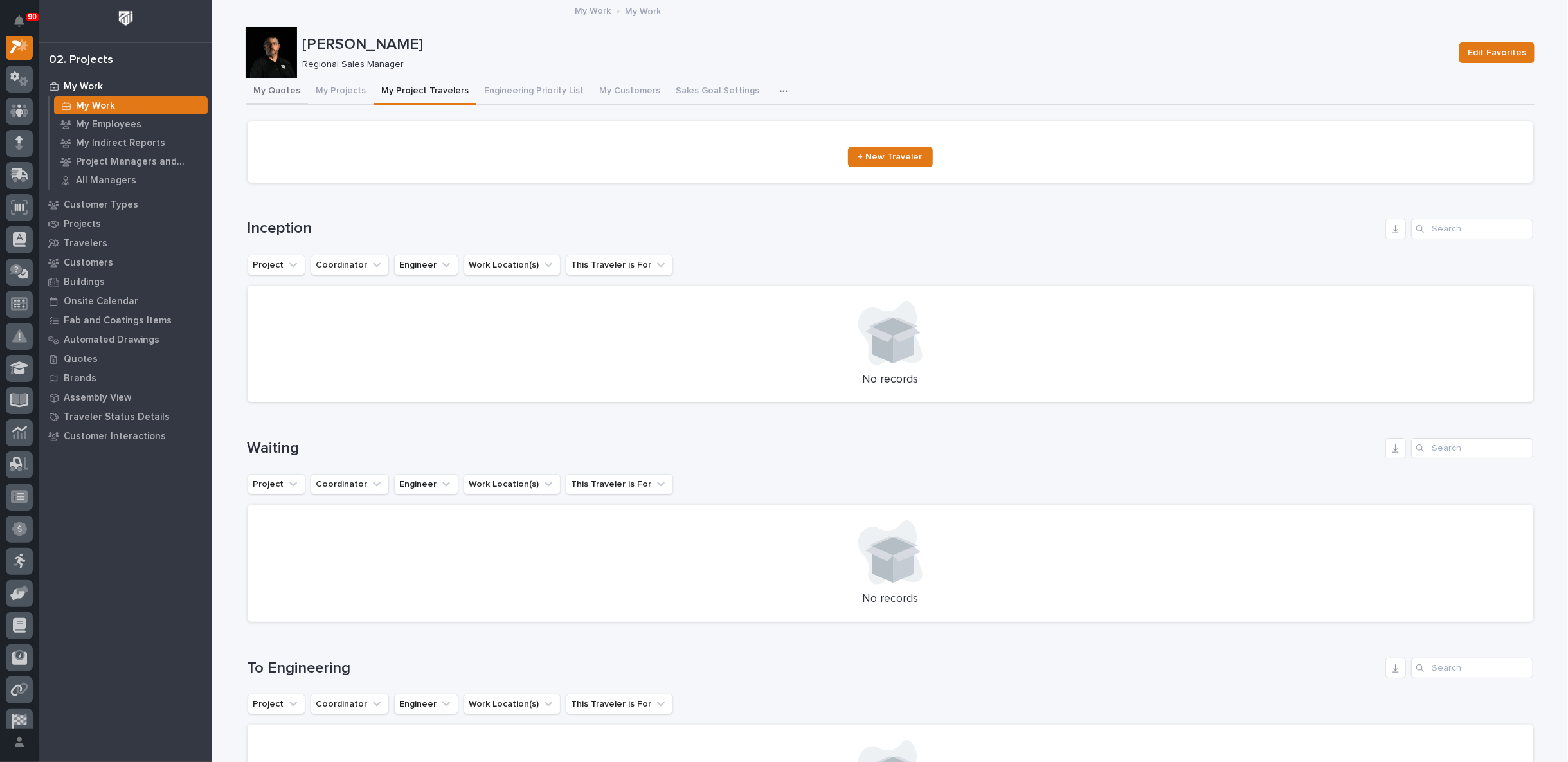
click at [275, 90] on button "My Quotes" at bounding box center [276, 92] width 62 height 27
